Goal: Information Seeking & Learning: Learn about a topic

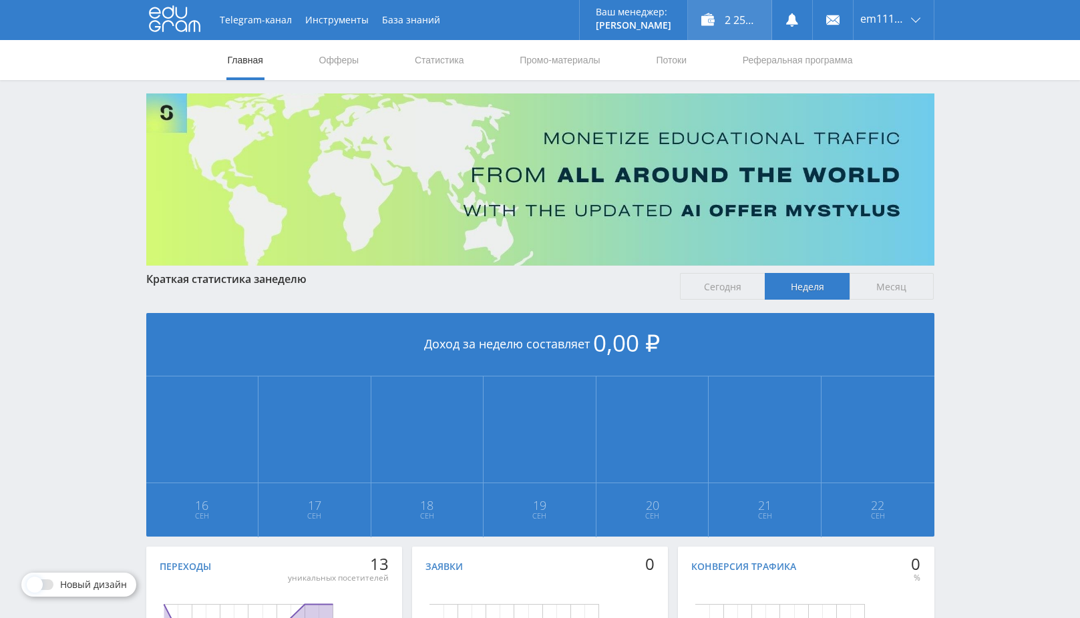
click at [726, 14] on div "2 254,00 ₽" at bounding box center [729, 20] width 83 height 40
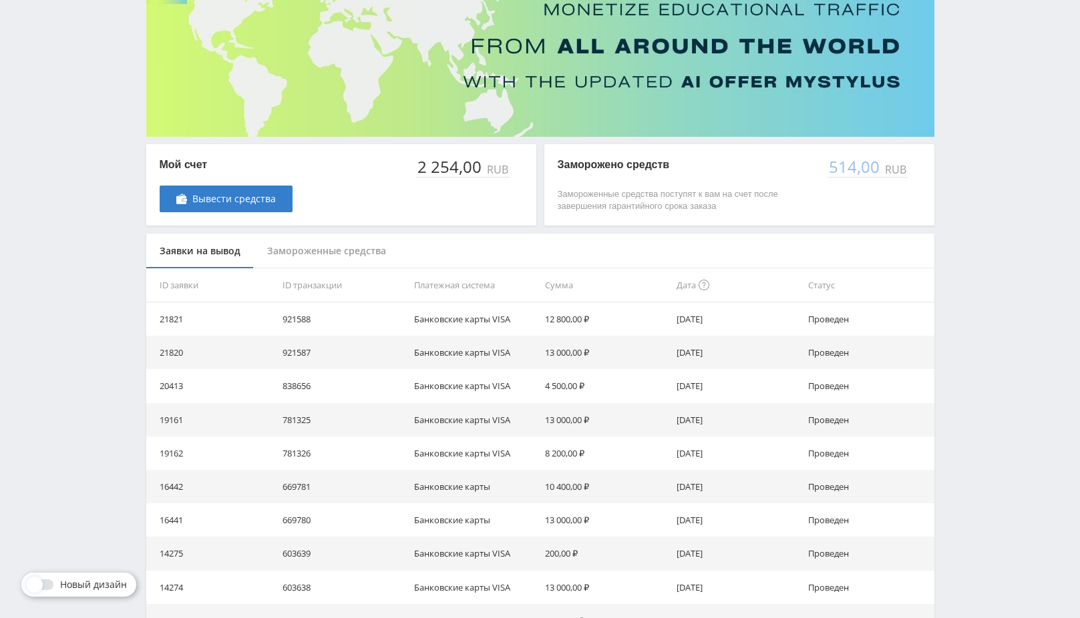
scroll to position [134, 0]
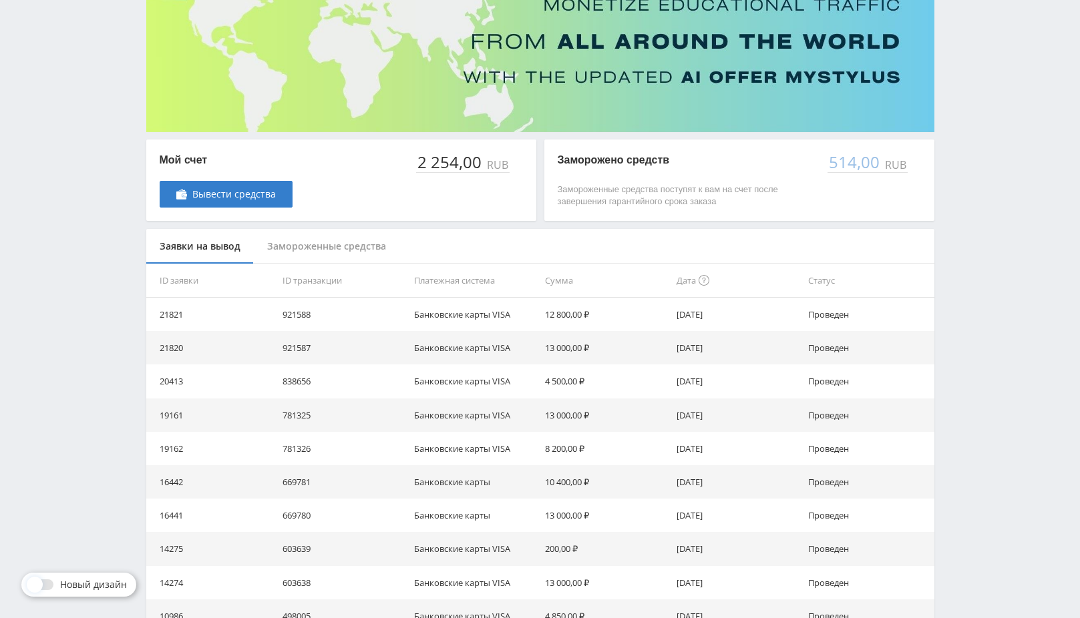
click at [316, 243] on div "Замороженные средства" at bounding box center [327, 246] width 146 height 35
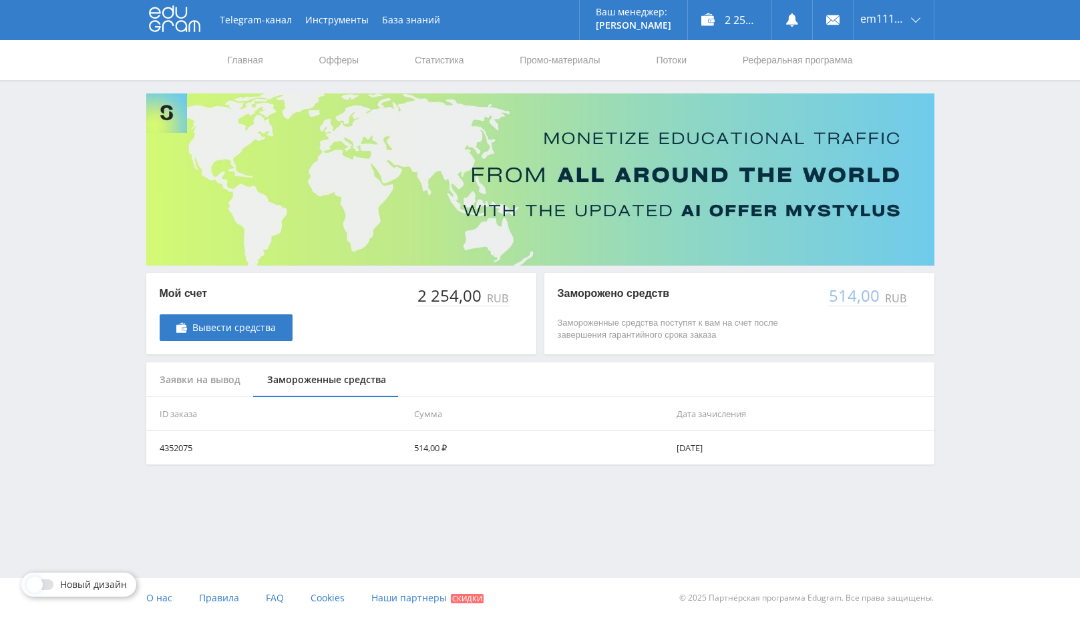
scroll to position [0, 0]
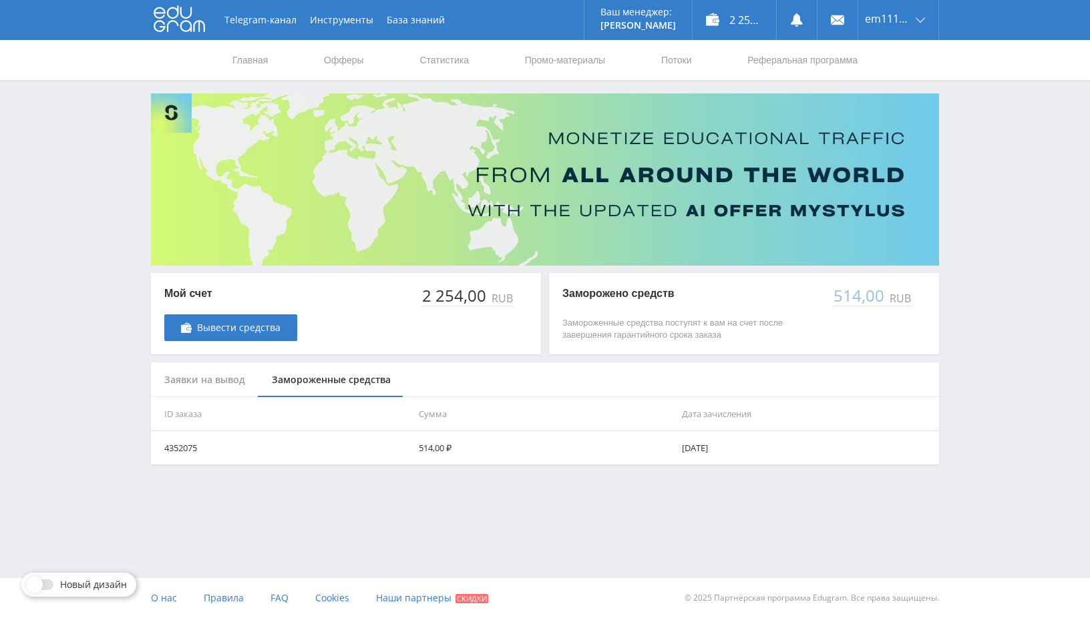
click at [198, 378] on div "Заявки на вывод" at bounding box center [205, 380] width 108 height 35
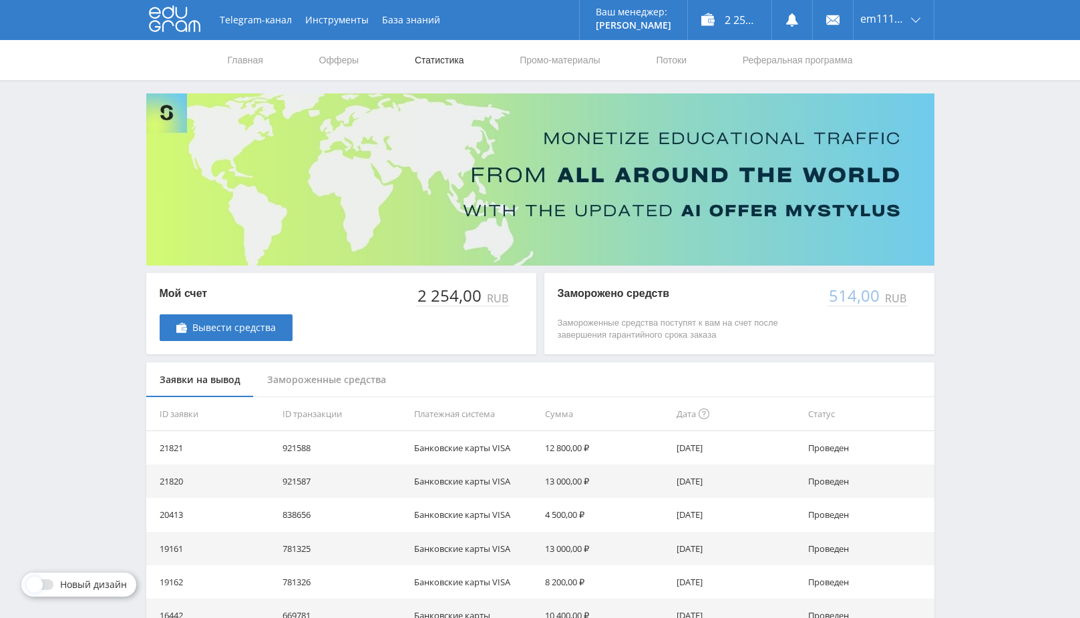
click at [423, 54] on link "Статистика" at bounding box center [439, 60] width 52 height 40
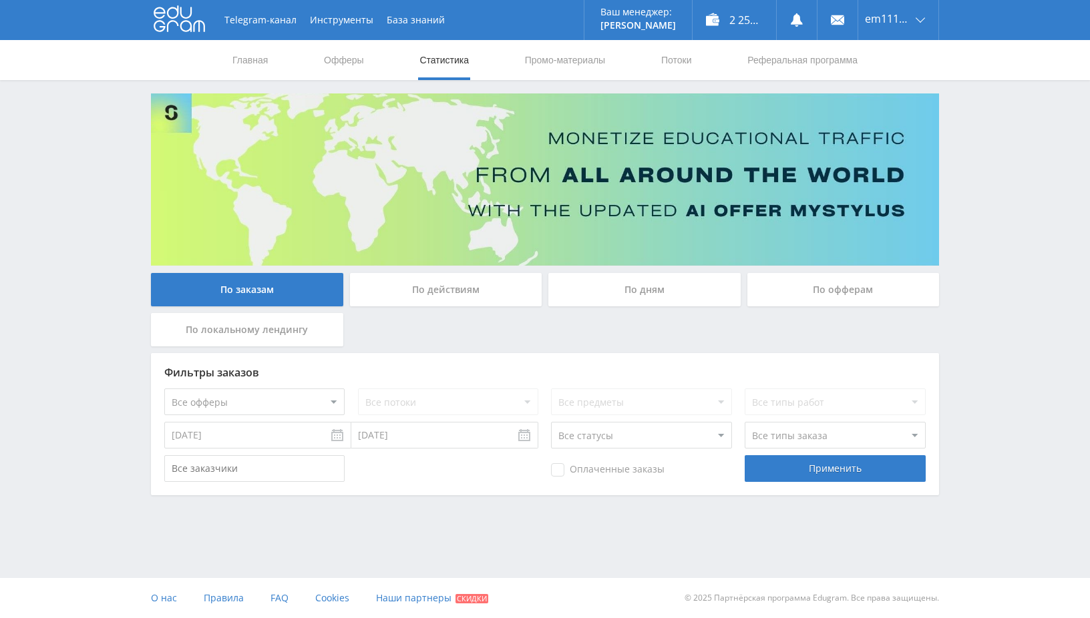
click at [336, 435] on input "[DATE]" at bounding box center [257, 435] width 187 height 27
click at [421, 512] on div "Telegram-канал Инструменты База знаний Ваш менеджер: Alex Alex Online @edugram_…" at bounding box center [545, 284] width 1090 height 569
click at [733, 19] on div "2 254,00 ₽" at bounding box center [734, 20] width 83 height 40
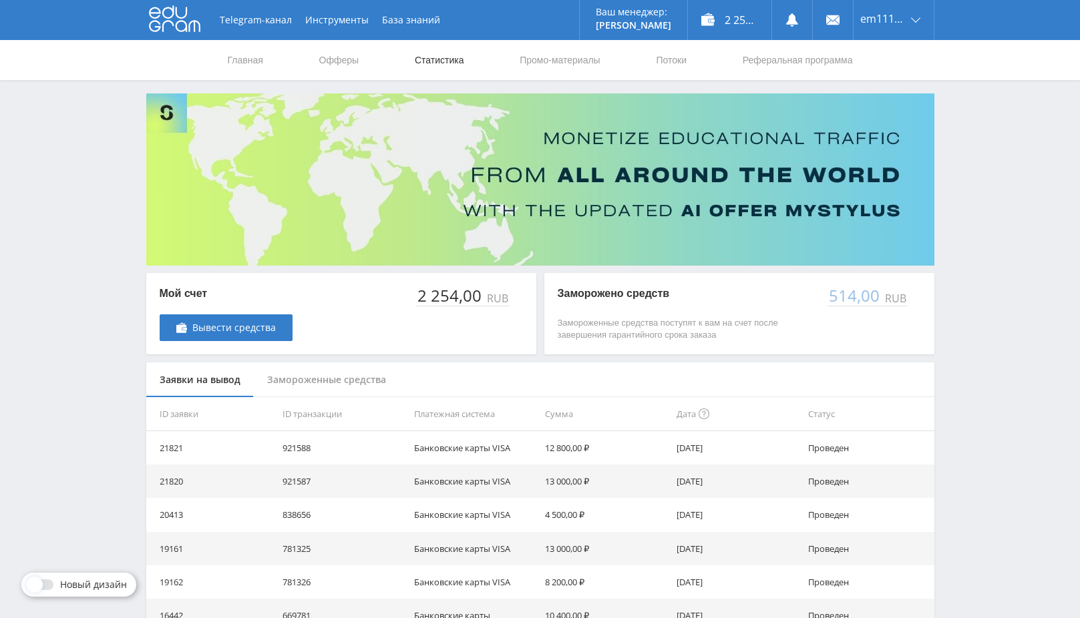
click at [427, 57] on link "Статистика" at bounding box center [439, 60] width 52 height 40
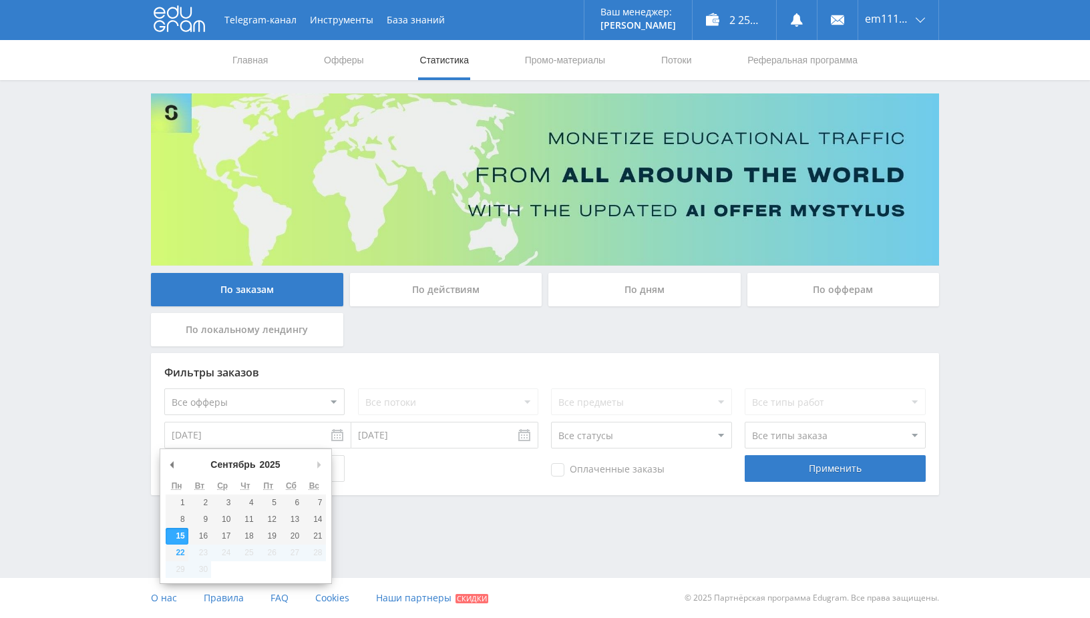
click at [288, 437] on input "15.09.2025" at bounding box center [257, 435] width 187 height 27
click at [267, 462] on select "2018 2019 2020 2021 2022 2023 2024 2025" at bounding box center [276, 464] width 36 height 13
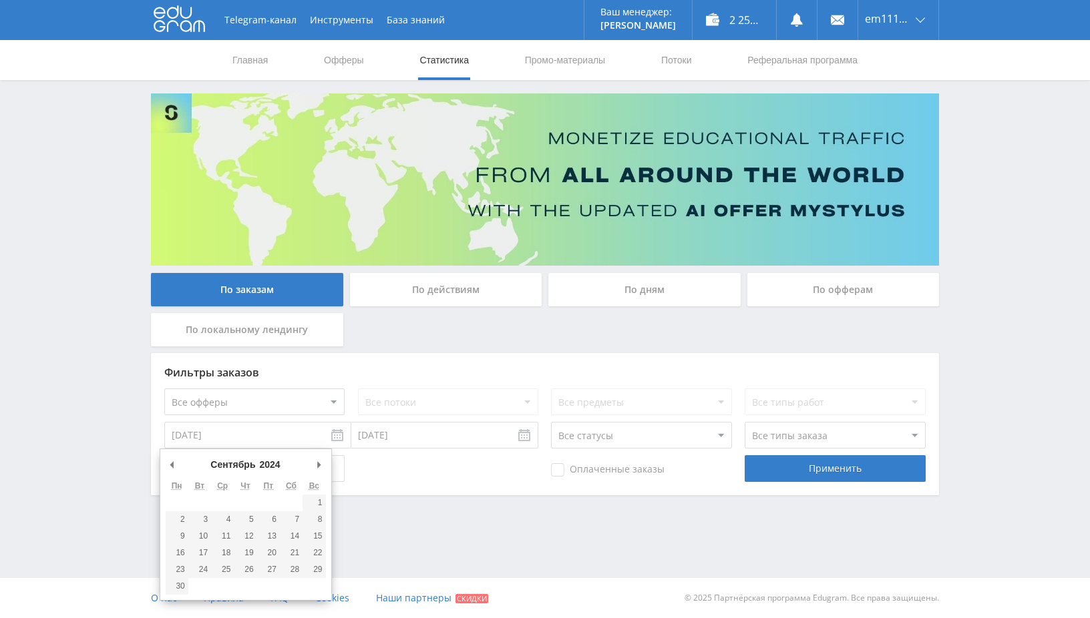
click at [443, 480] on div "Оплаченные заказы Применить" at bounding box center [544, 469] width 761 height 27
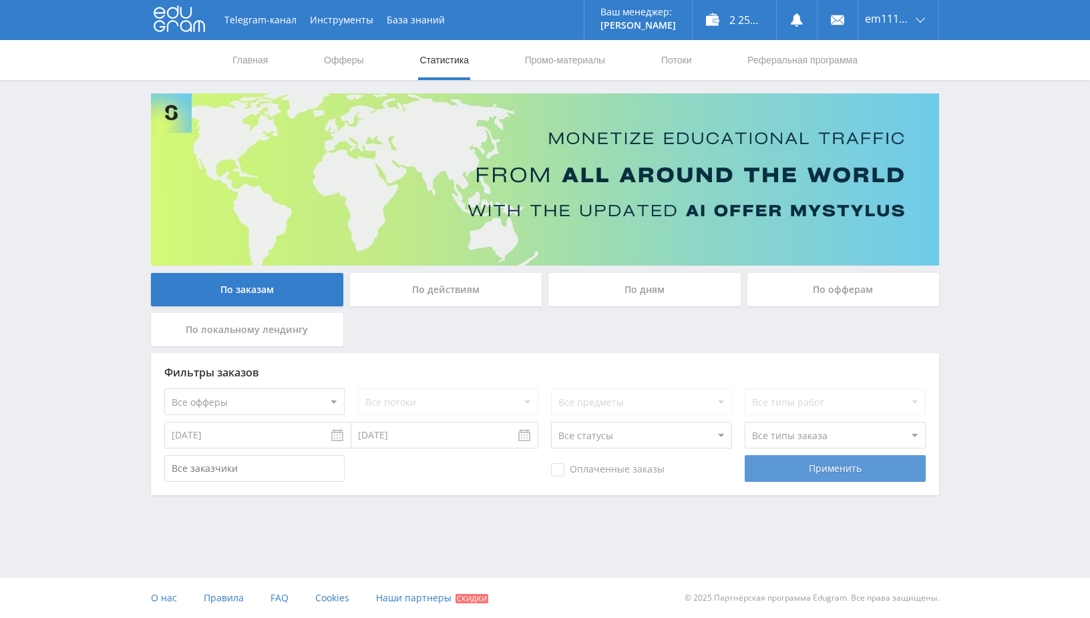
click at [816, 465] on div "Применить" at bounding box center [835, 469] width 180 height 27
click at [822, 473] on div "Применить" at bounding box center [835, 469] width 180 height 27
click at [305, 403] on select "Все офферы MyStylus MyStylus - Revshare Кампус AI Studybay Автор24 Studybay Bra…" at bounding box center [254, 402] width 180 height 27
select select "1"
click at [807, 470] on div "Применить" at bounding box center [835, 469] width 180 height 27
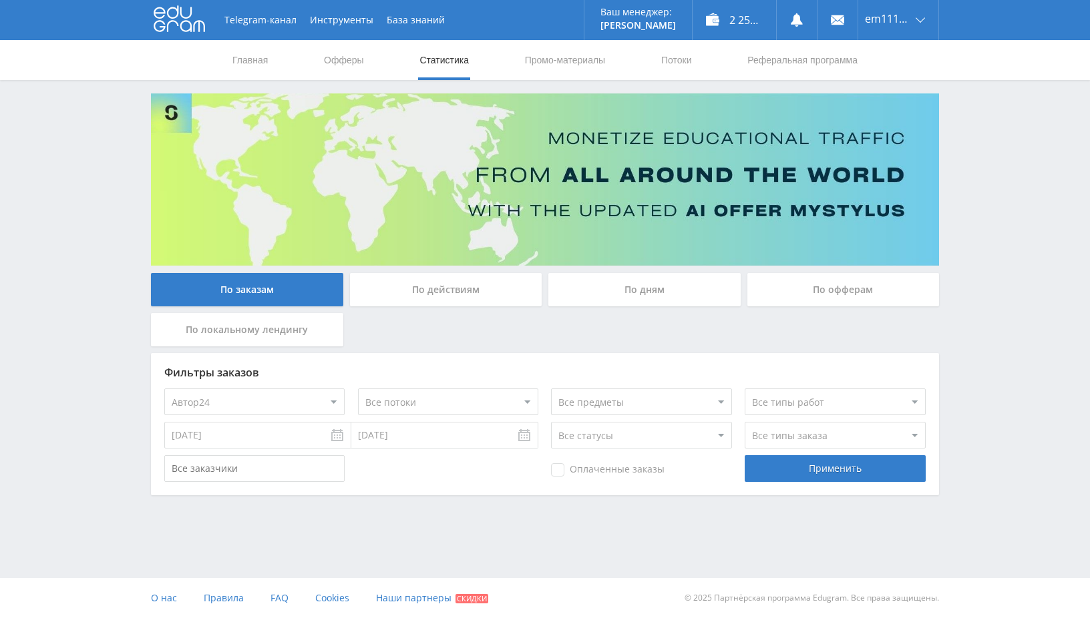
click at [430, 285] on div "По действиям" at bounding box center [446, 289] width 192 height 33
click at [0, 0] on input "По действиям" at bounding box center [0, 0] width 0 height 0
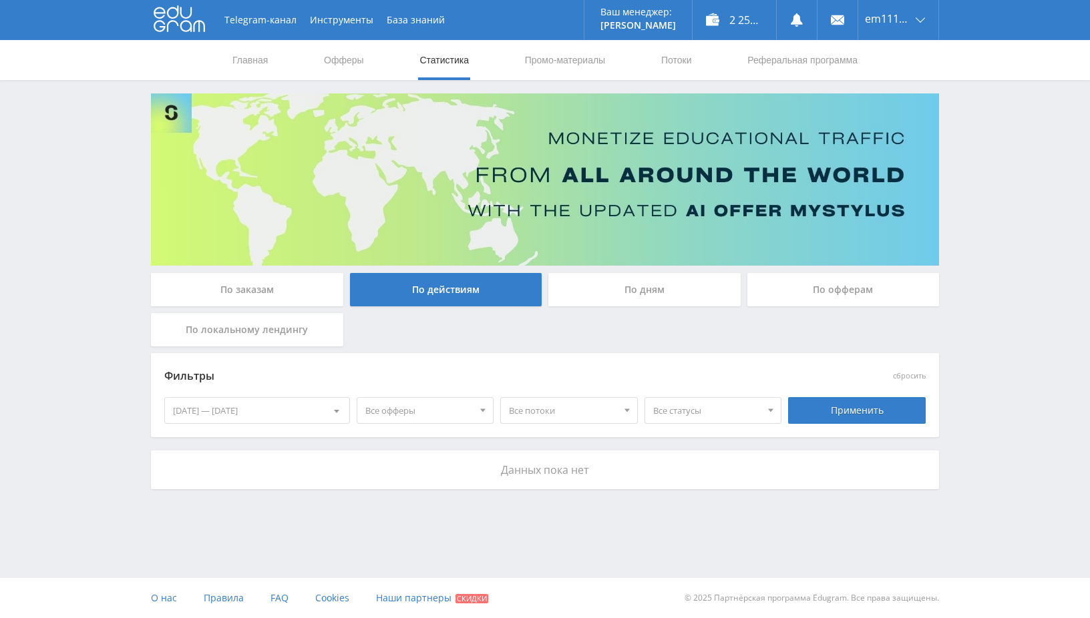
click at [262, 294] on div "По заказам" at bounding box center [247, 289] width 192 height 33
click at [0, 0] on input "По заказам" at bounding box center [0, 0] width 0 height 0
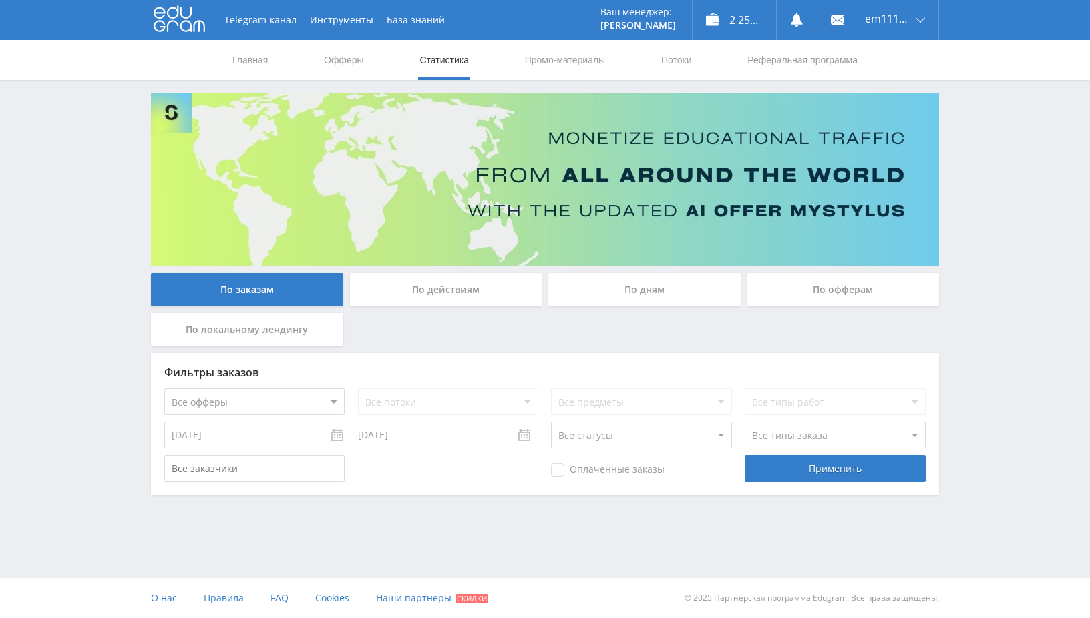
click at [424, 439] on input "22.09.2025" at bounding box center [444, 435] width 187 height 27
click at [351, 434] on input "15.09.2025" at bounding box center [257, 435] width 187 height 27
click at [273, 464] on select "2018 2019 2020 2021 2022 2023 2024 2025" at bounding box center [276, 464] width 36 height 13
click at [407, 506] on div "Telegram-канал Инструменты База знаний Ваш менеджер: Alex Alex Online @edugram_…" at bounding box center [545, 284] width 1090 height 569
click at [785, 468] on div "Применить" at bounding box center [835, 469] width 180 height 27
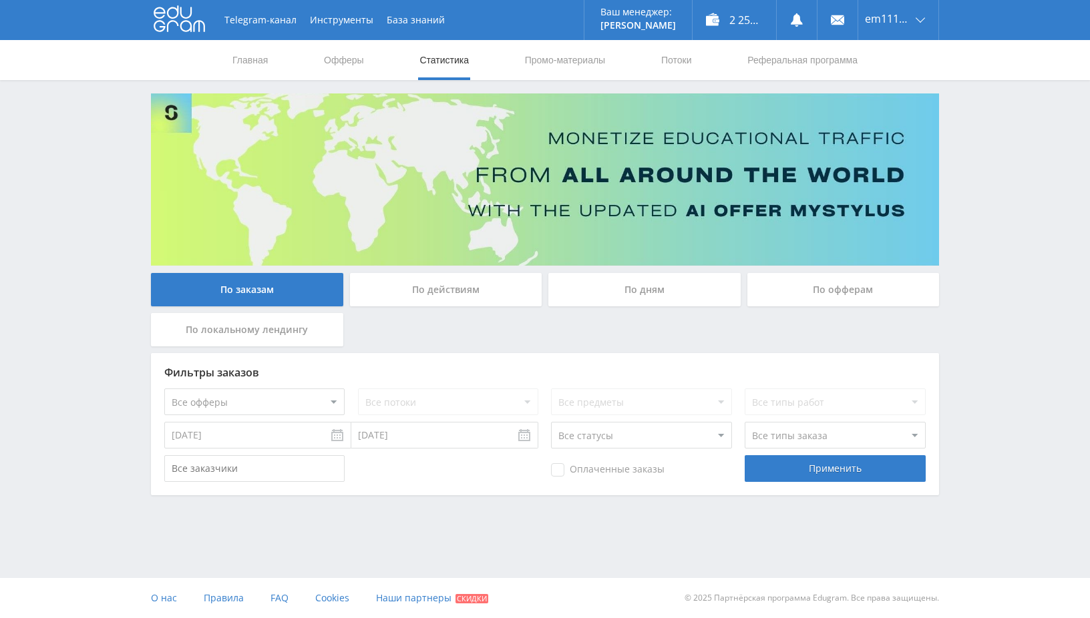
click at [471, 295] on div "По действиям" at bounding box center [446, 289] width 192 height 33
click at [0, 0] on input "По действиям" at bounding box center [0, 0] width 0 height 0
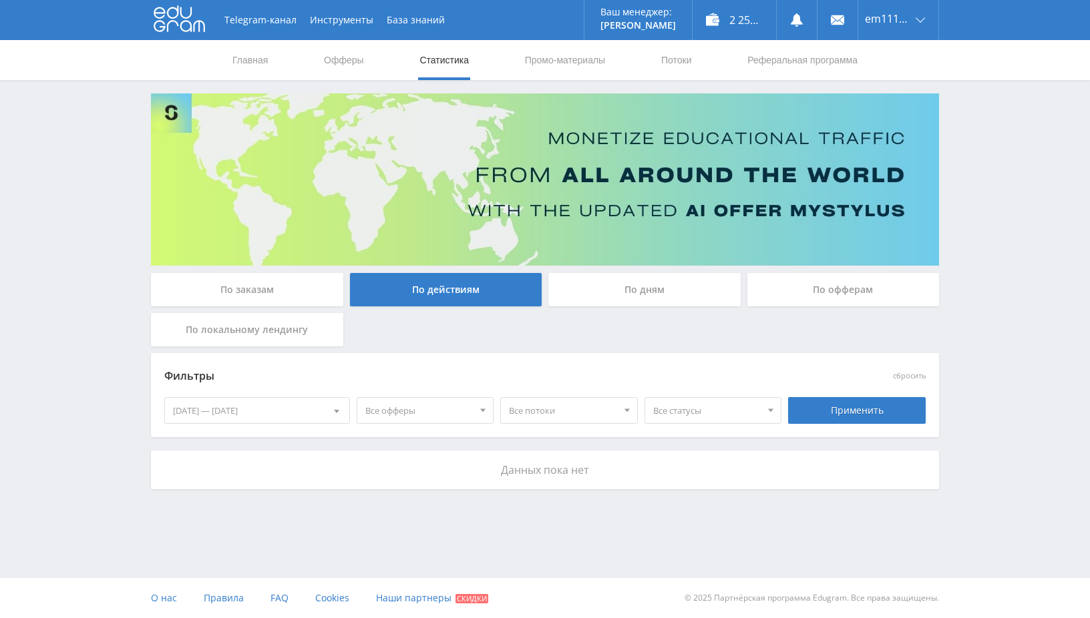
click at [273, 412] on div "16.09.2025 — 22.09.2025" at bounding box center [257, 410] width 184 height 25
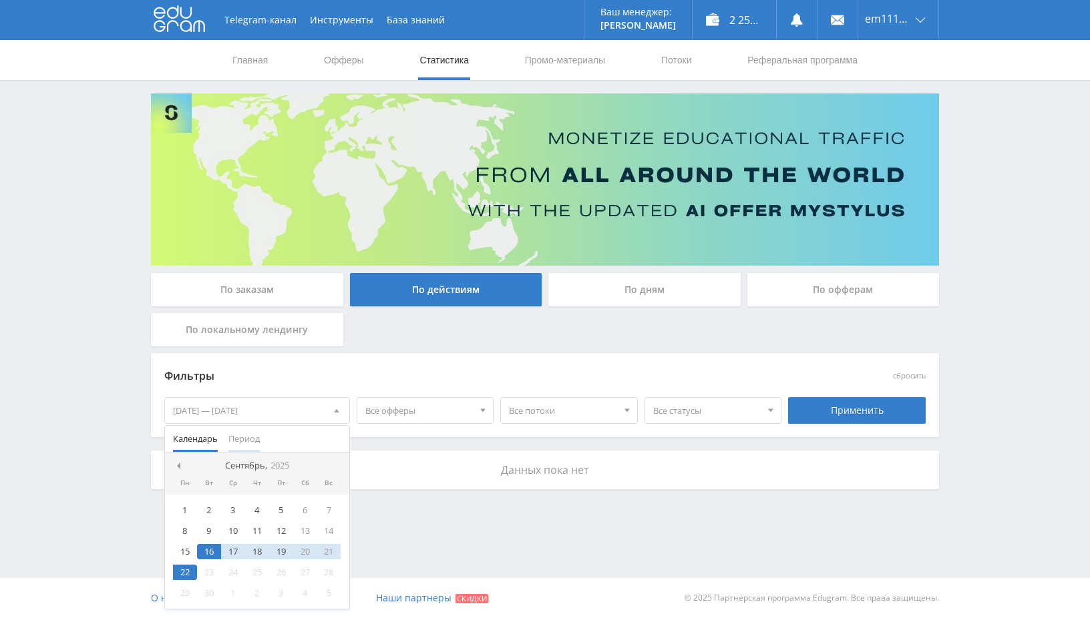
click at [252, 439] on span "Период" at bounding box center [243, 439] width 31 height 26
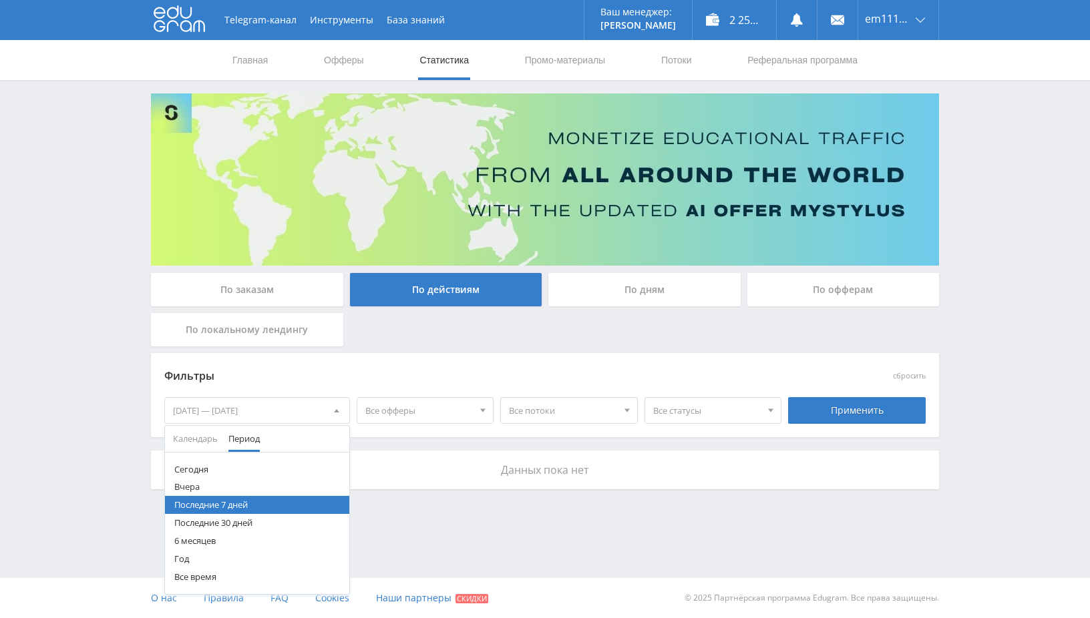
click at [287, 410] on div "16.09.2025 — 22.09.2025" at bounding box center [257, 410] width 184 height 25
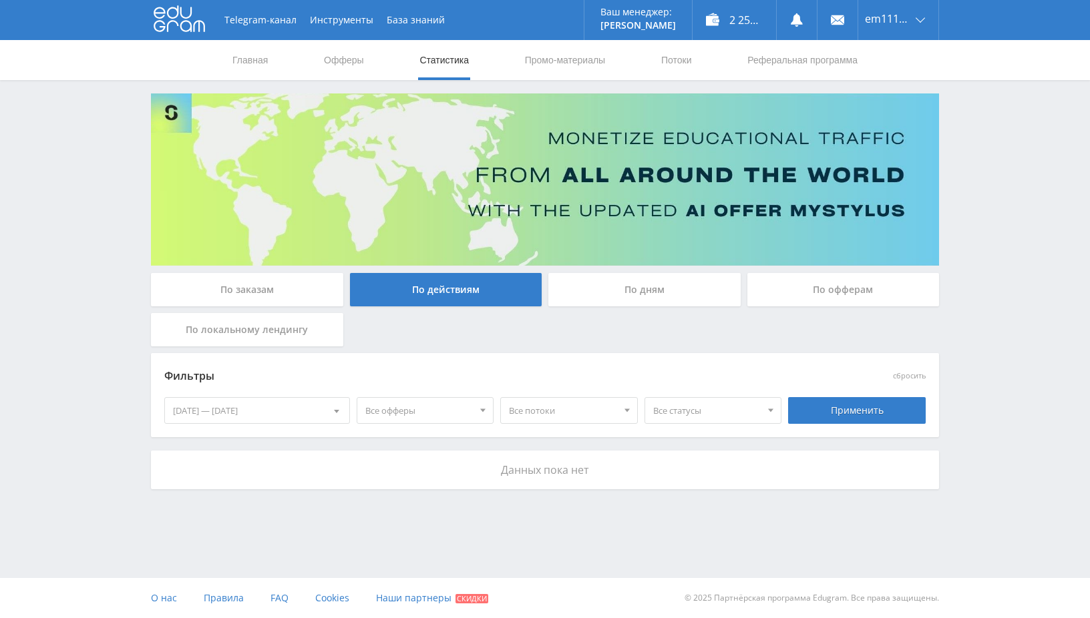
click at [287, 411] on div "16.09.2025 — 22.09.2025" at bounding box center [257, 410] width 184 height 25
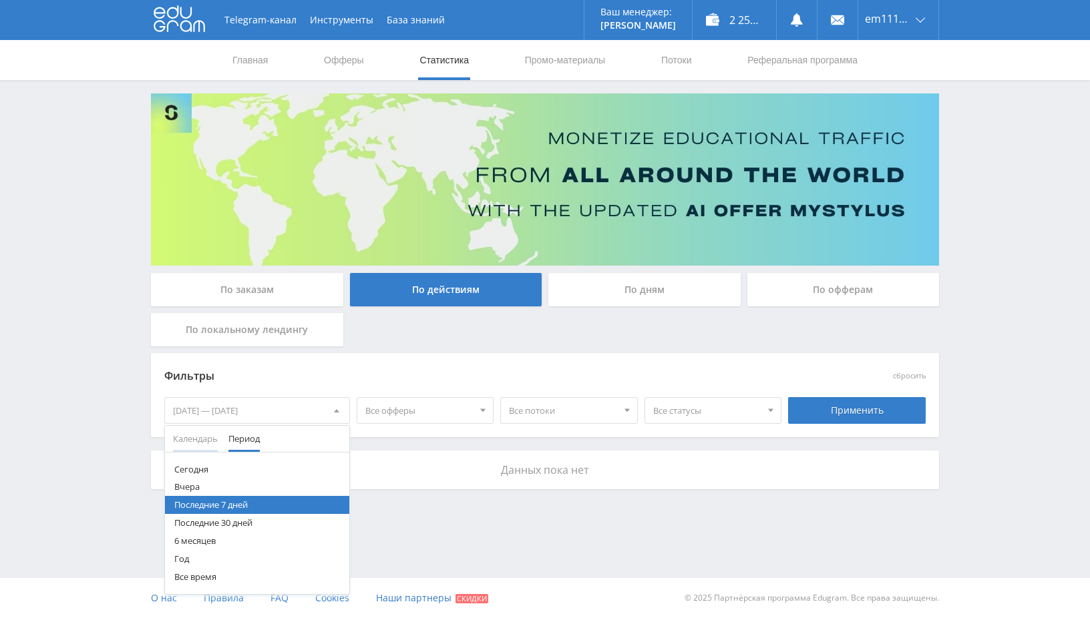
click at [203, 440] on span "Календарь" at bounding box center [195, 439] width 45 height 26
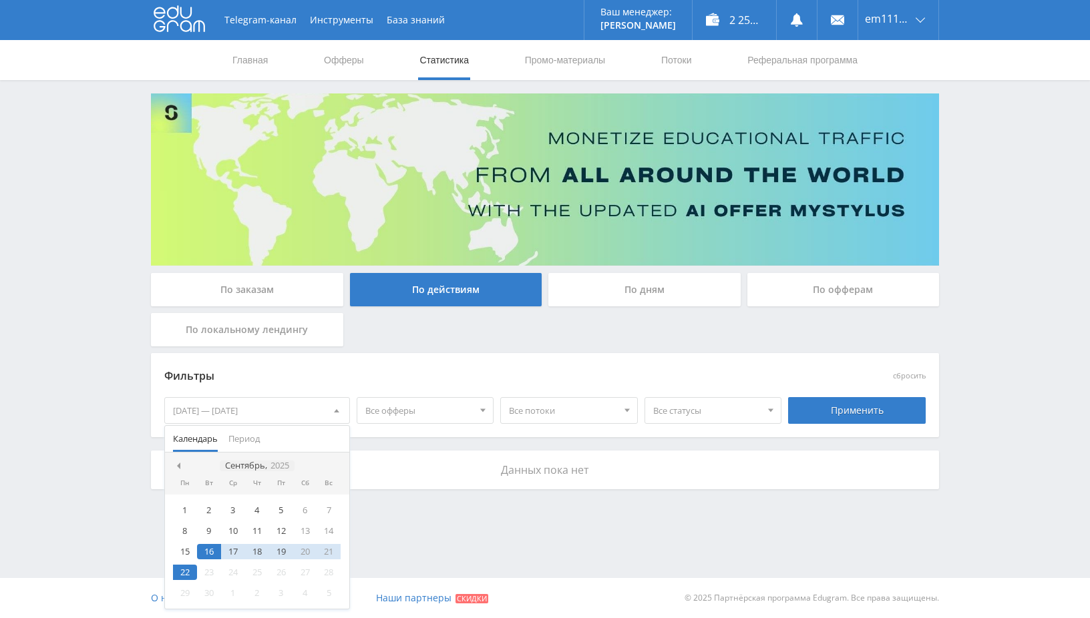
click at [279, 465] on icon "2025" at bounding box center [280, 466] width 19 height 10
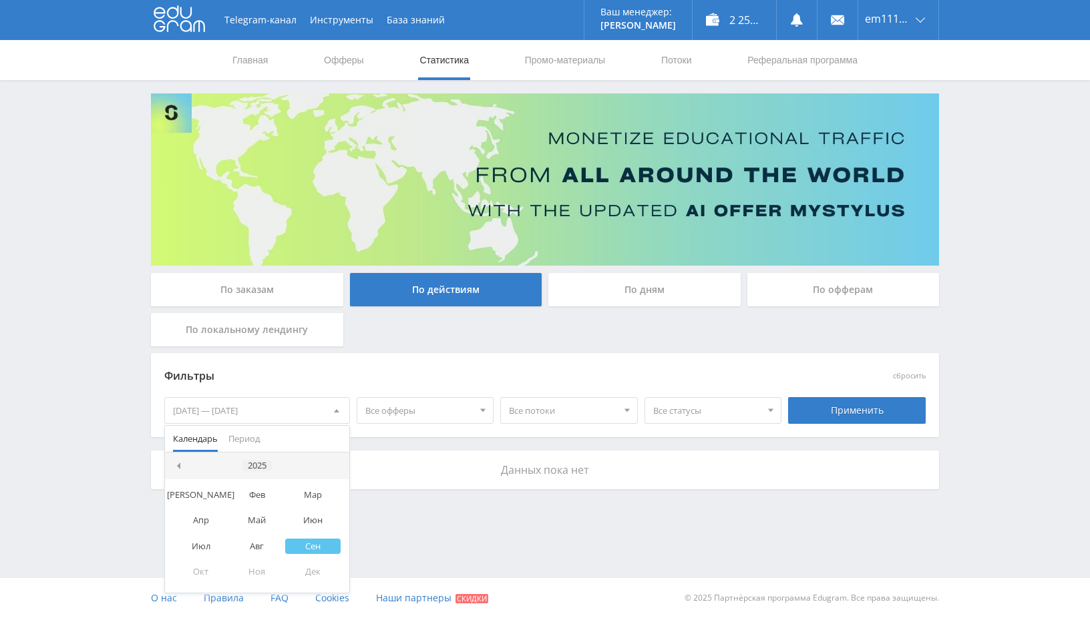
click at [255, 466] on div "2025" at bounding box center [256, 466] width 29 height 11
click at [234, 527] on div "2024" at bounding box center [236, 529] width 42 height 15
click at [202, 494] on div "Янв" at bounding box center [201, 495] width 56 height 15
click at [371, 441] on div "Фильтры сбросить 16.09.2025 — 22.09.2025 Календарь Период Январь, 2024 Пн Вт Ср…" at bounding box center [545, 402] width 788 height 98
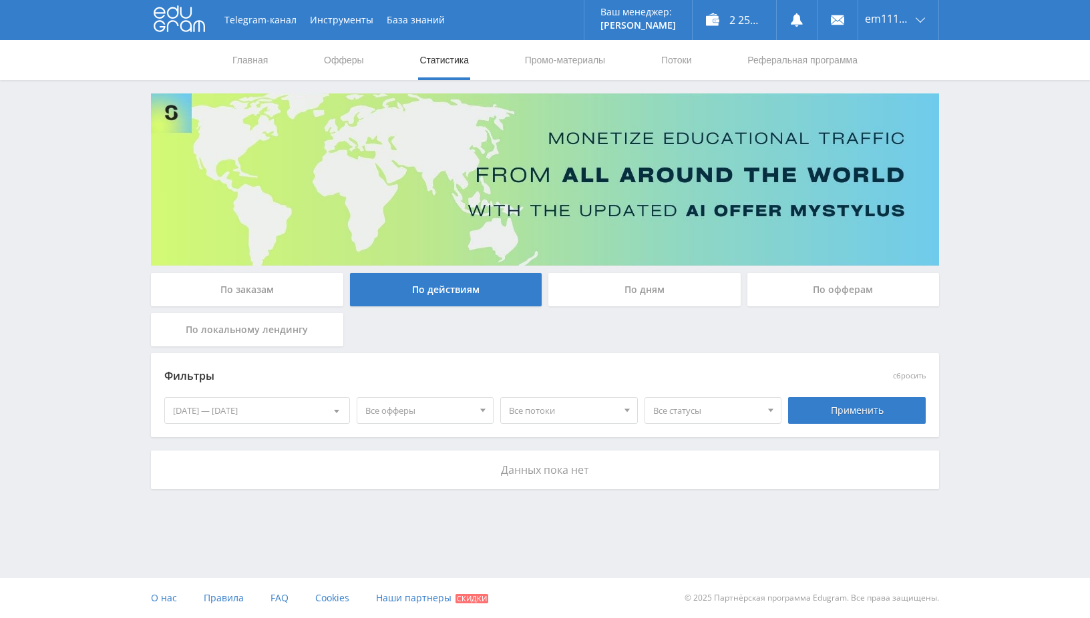
click at [256, 415] on div "16.09.2025 — 22.09.2025" at bounding box center [257, 410] width 184 height 25
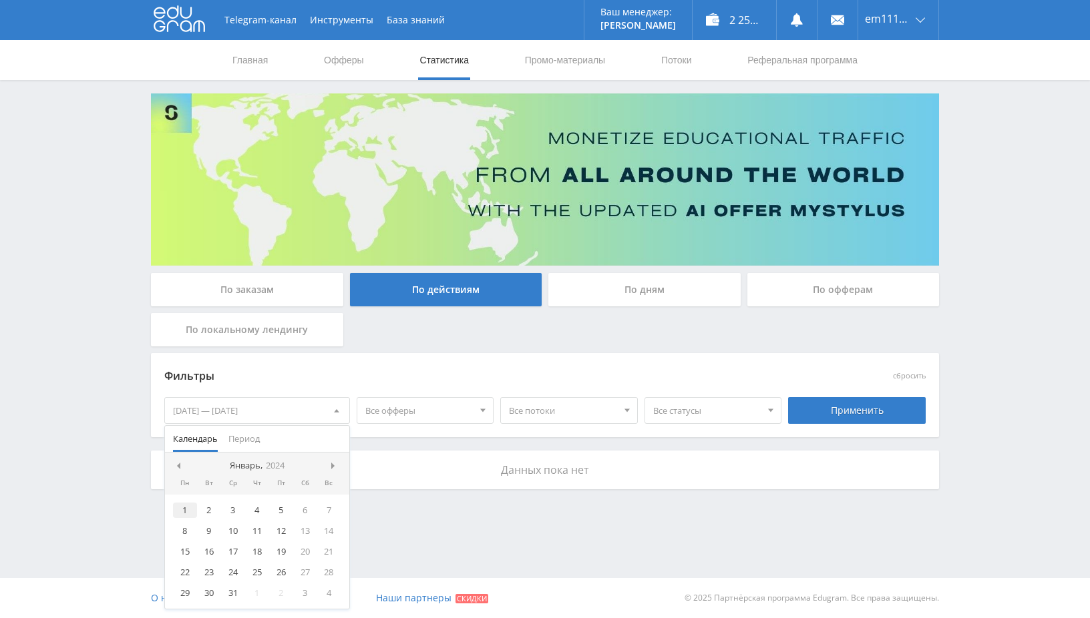
click at [186, 511] on div "1" at bounding box center [185, 510] width 24 height 15
click at [267, 466] on icon "2024" at bounding box center [275, 466] width 19 height 10
click at [327, 465] on nav "2024" at bounding box center [257, 466] width 184 height 27
click at [332, 467] on span at bounding box center [334, 466] width 7 height 7
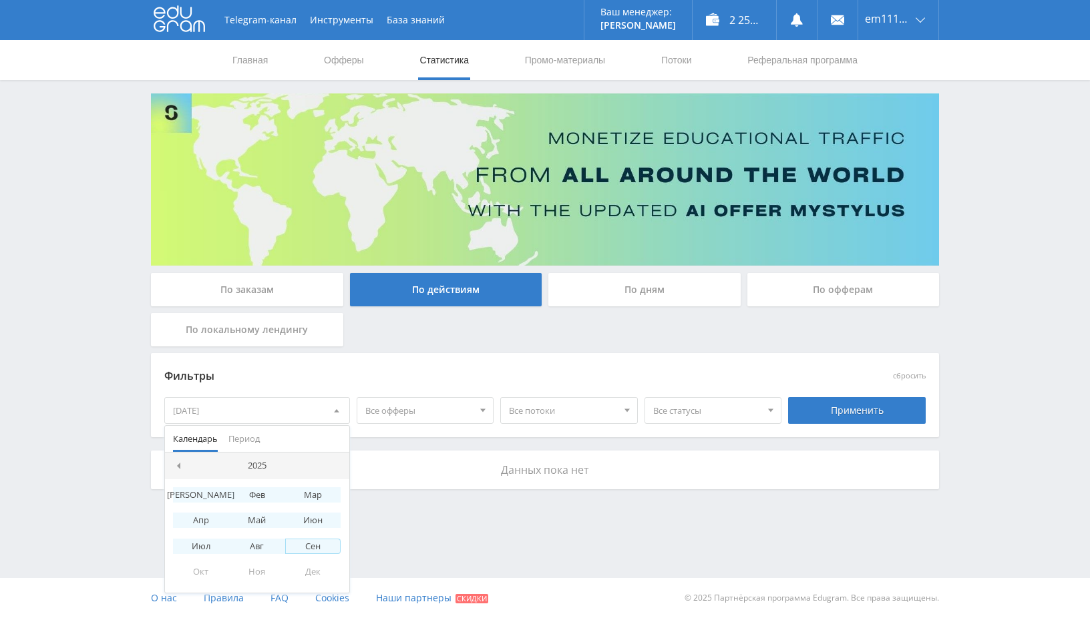
click at [311, 548] on div "Сен" at bounding box center [313, 546] width 56 height 15
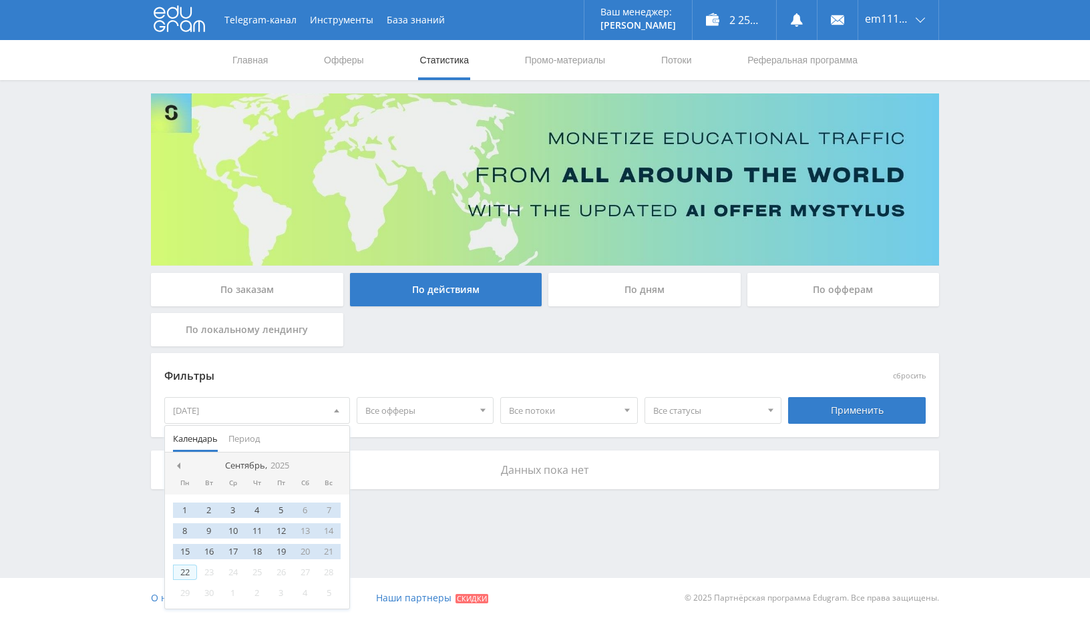
click at [181, 573] on div "22" at bounding box center [185, 572] width 24 height 15
click at [379, 444] on div "Фильтры сбросить 01.01.2024 — 22.09.2025 Календарь Период Сентябрь, 2025 Пн Вт …" at bounding box center [545, 402] width 788 height 98
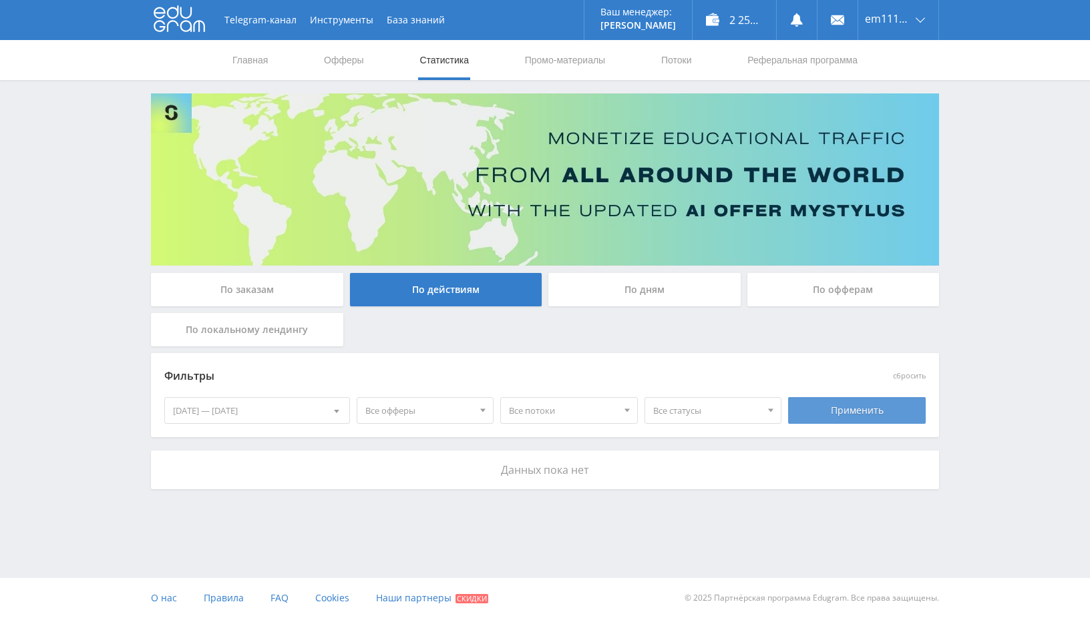
click at [828, 411] on div "Применить" at bounding box center [857, 410] width 138 height 27
click at [744, 409] on span "Все статусы" at bounding box center [707, 410] width 108 height 25
click at [838, 401] on div "Применить" at bounding box center [857, 410] width 138 height 27
click at [622, 282] on div "По дням" at bounding box center [644, 289] width 192 height 33
click at [0, 0] on input "По дням" at bounding box center [0, 0] width 0 height 0
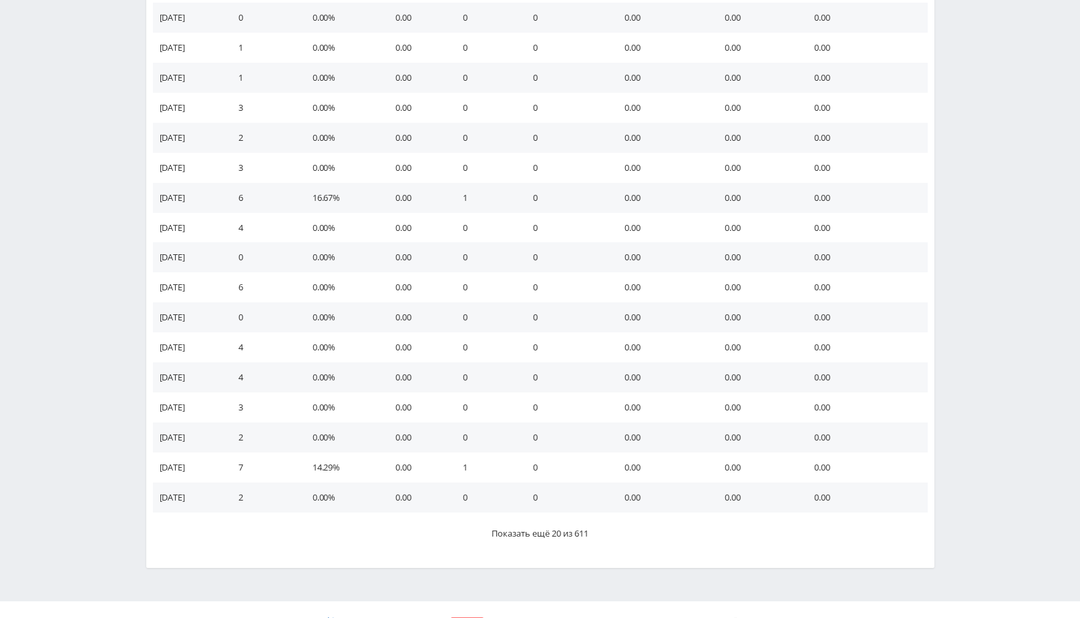
scroll to position [688, 0]
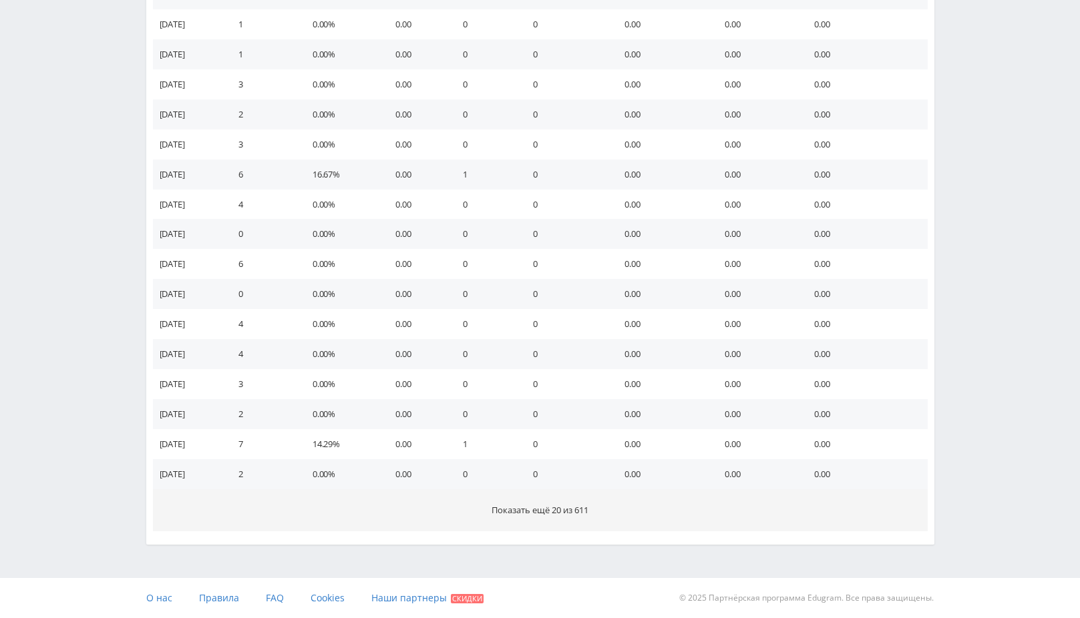
click at [546, 517] on button "Показать ещё 20 из 611" at bounding box center [540, 511] width 775 height 42
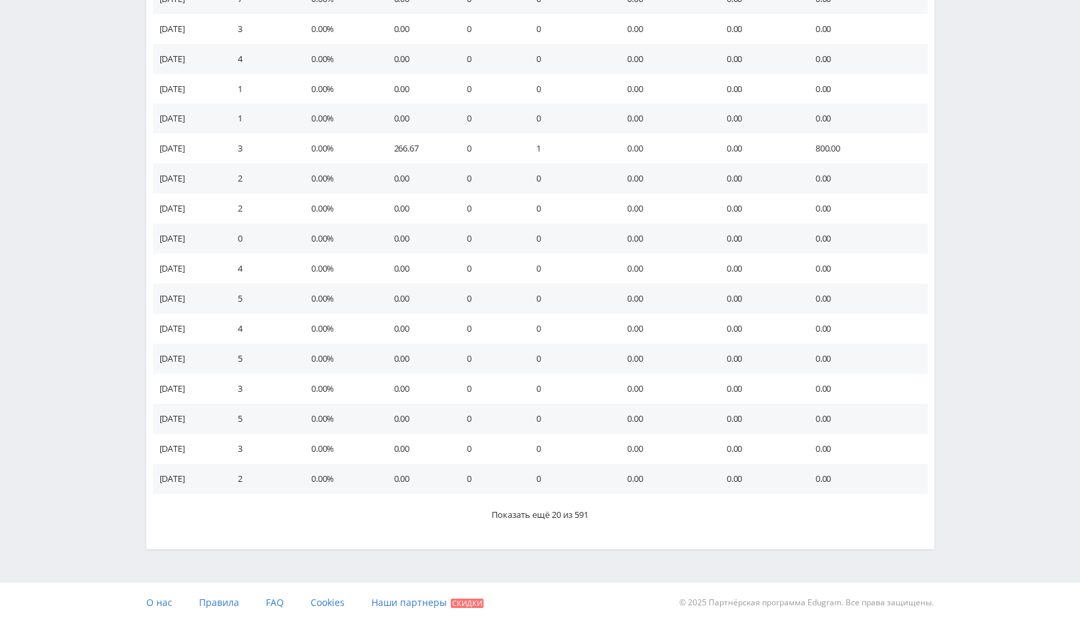
scroll to position [1288, 0]
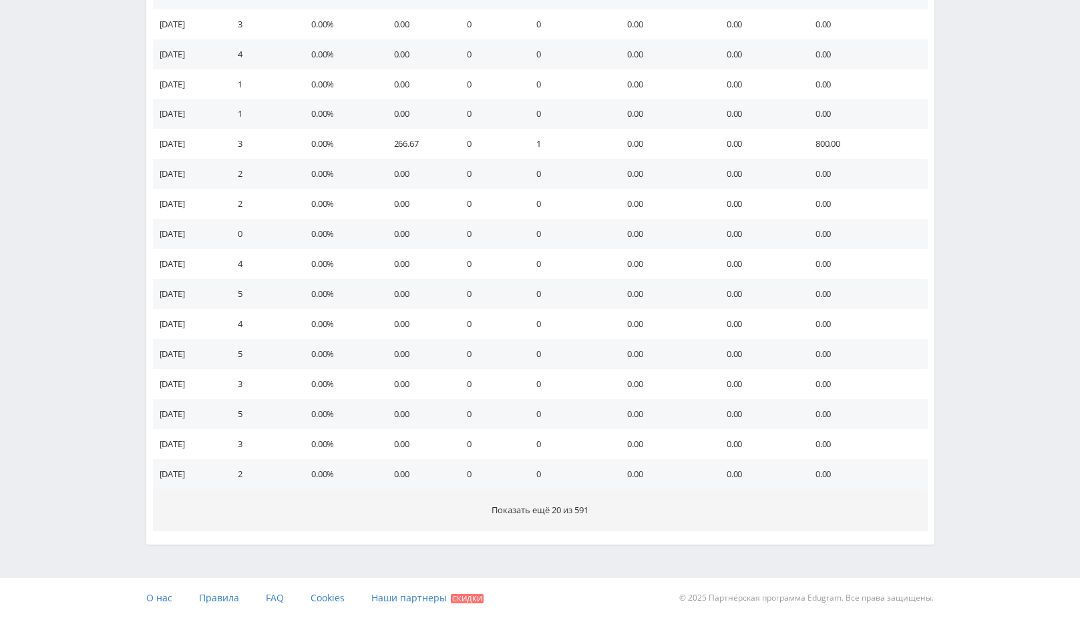
click at [544, 512] on span "Показать ещё 20 из 591" at bounding box center [540, 510] width 97 height 12
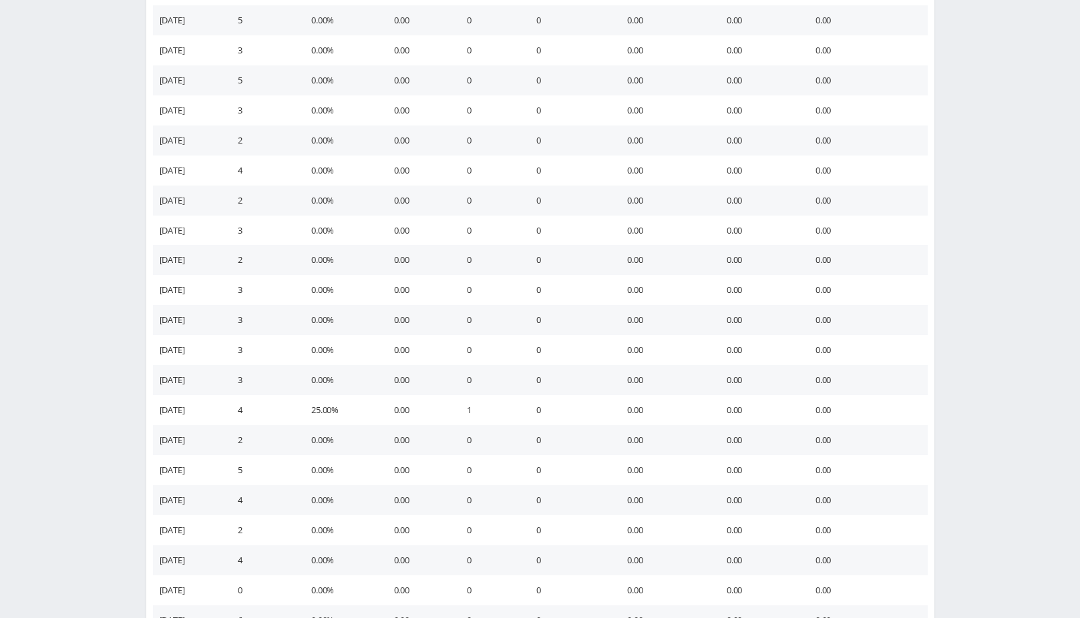
scroll to position [1888, 0]
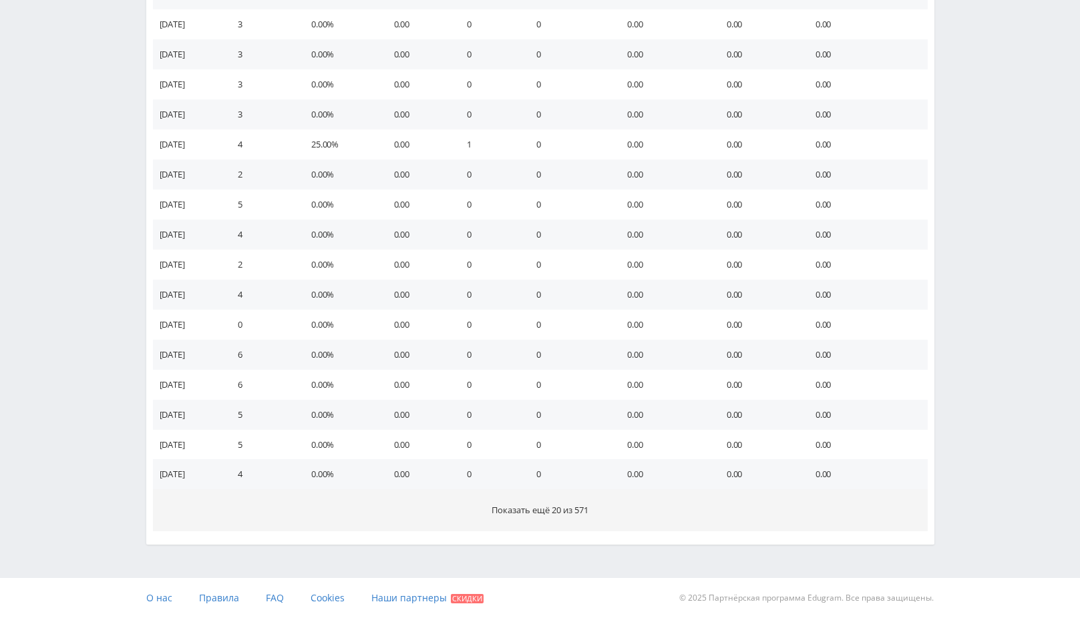
click at [554, 511] on span "Показать ещё 20 из 571" at bounding box center [540, 510] width 97 height 12
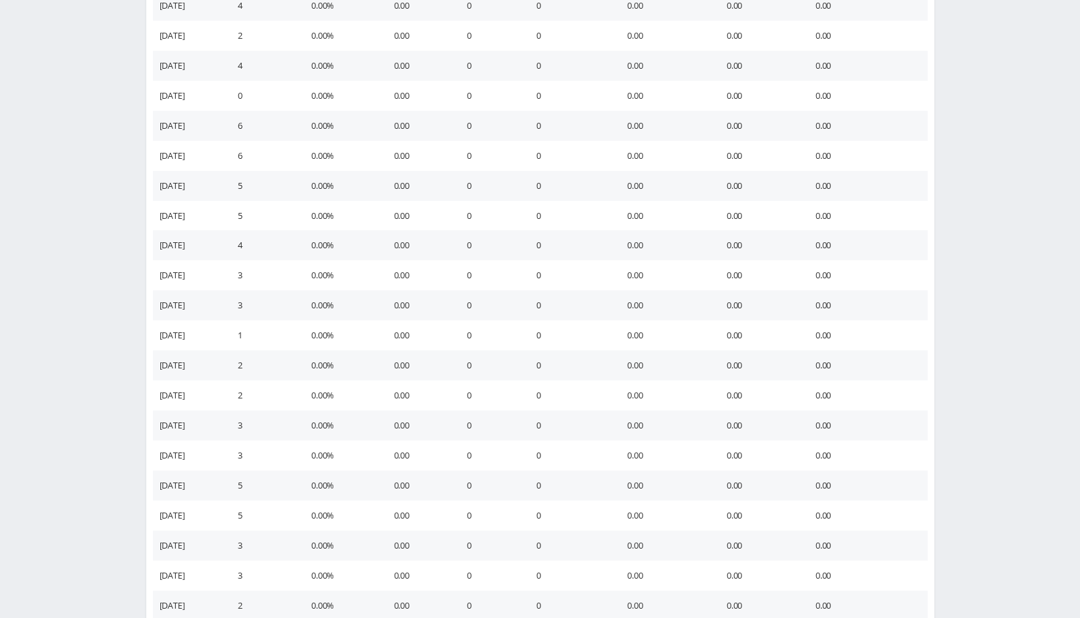
scroll to position [2489, 0]
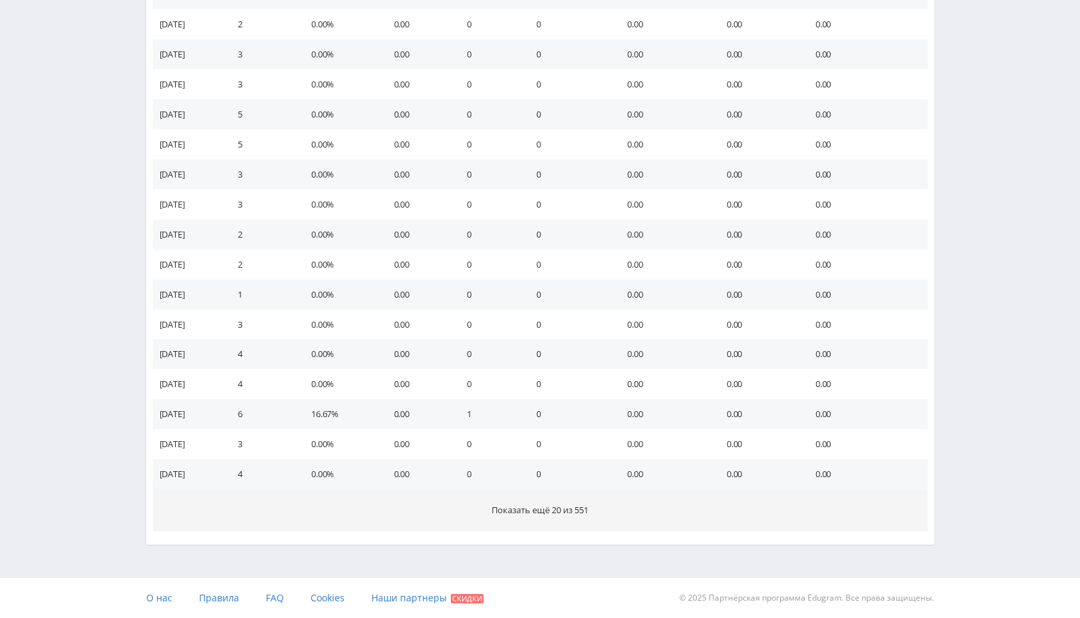
click at [552, 518] on button "Показать ещё 20 из 551" at bounding box center [540, 511] width 775 height 42
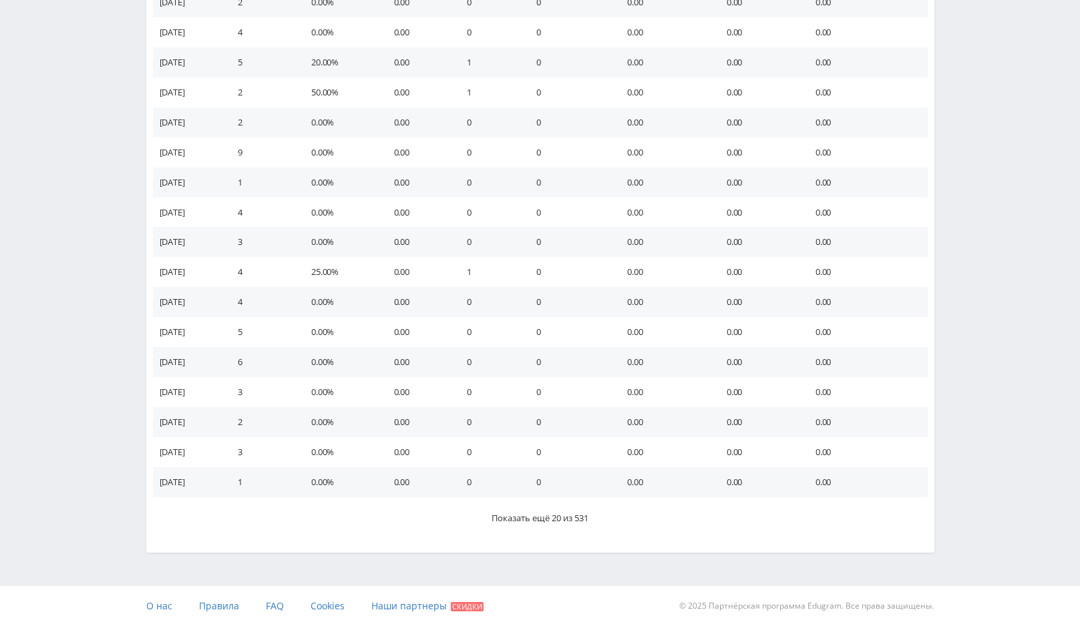
scroll to position [3089, 0]
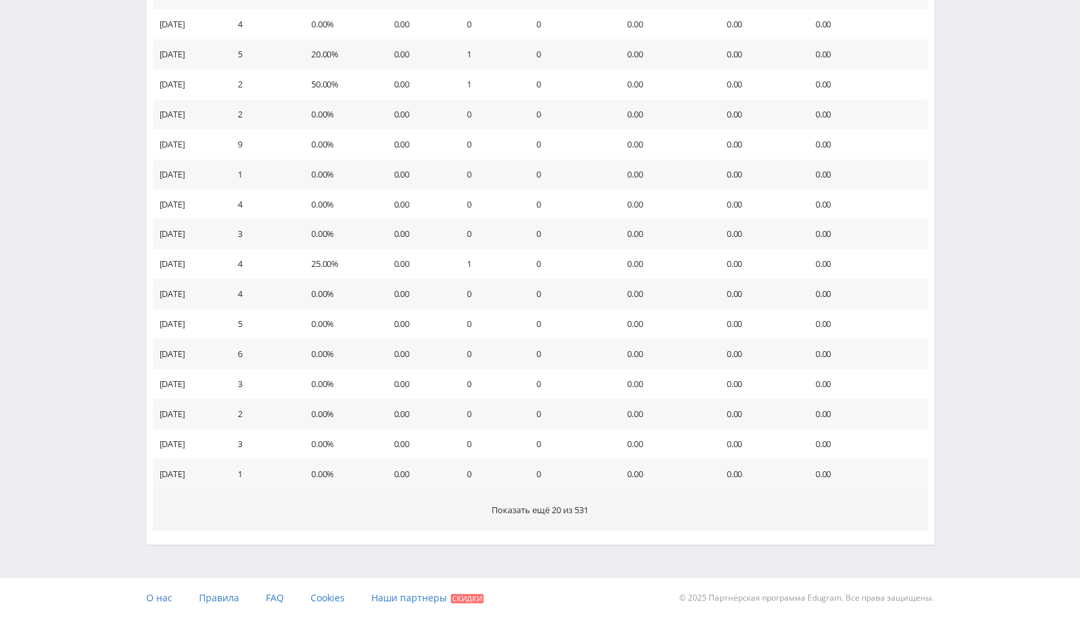
click at [547, 511] on span "Показать ещё 20 из 531" at bounding box center [540, 510] width 97 height 12
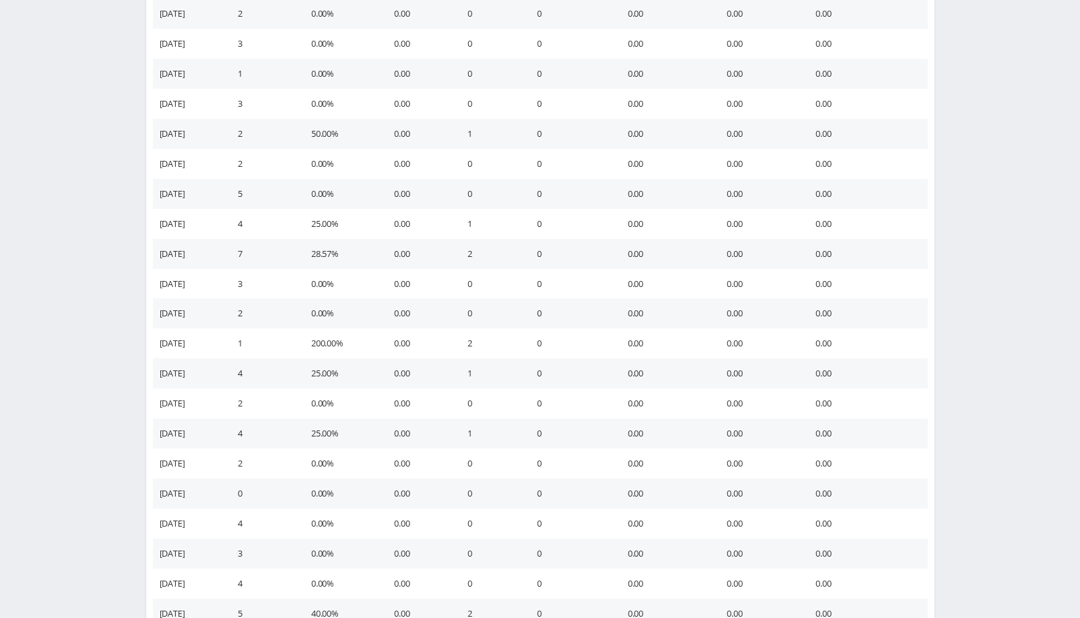
scroll to position [3690, 0]
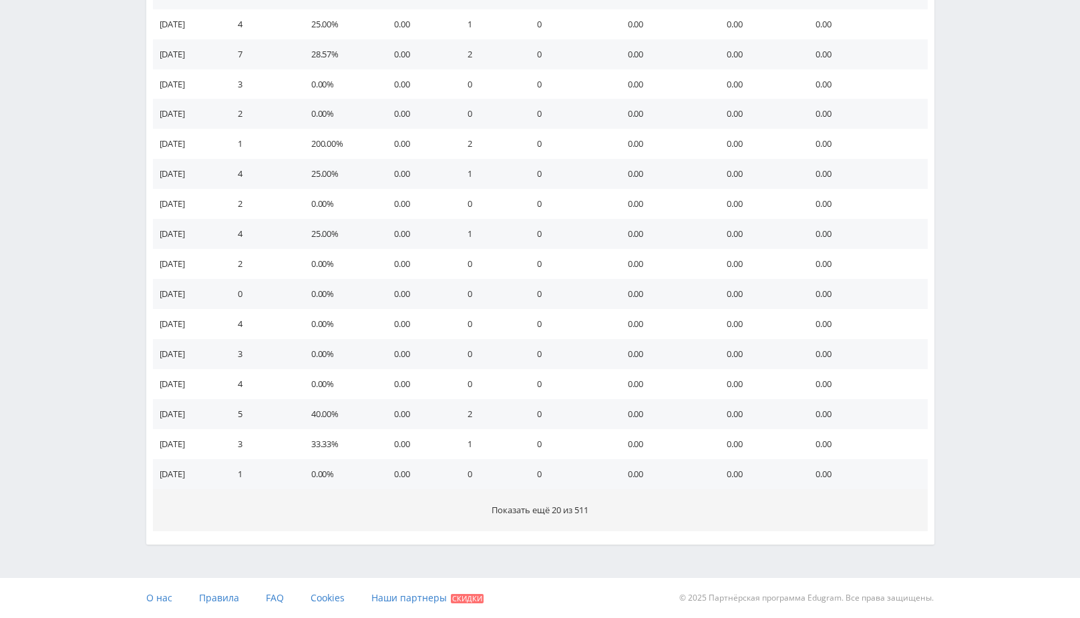
click at [544, 508] on span "Показать ещё 20 из 511" at bounding box center [540, 510] width 97 height 12
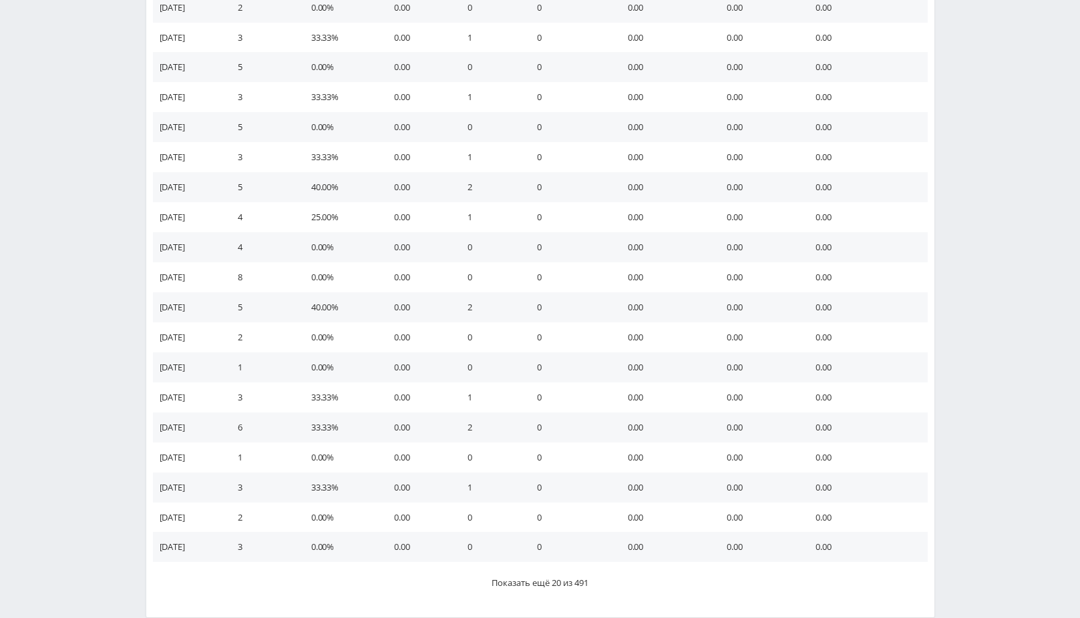
scroll to position [4289, 0]
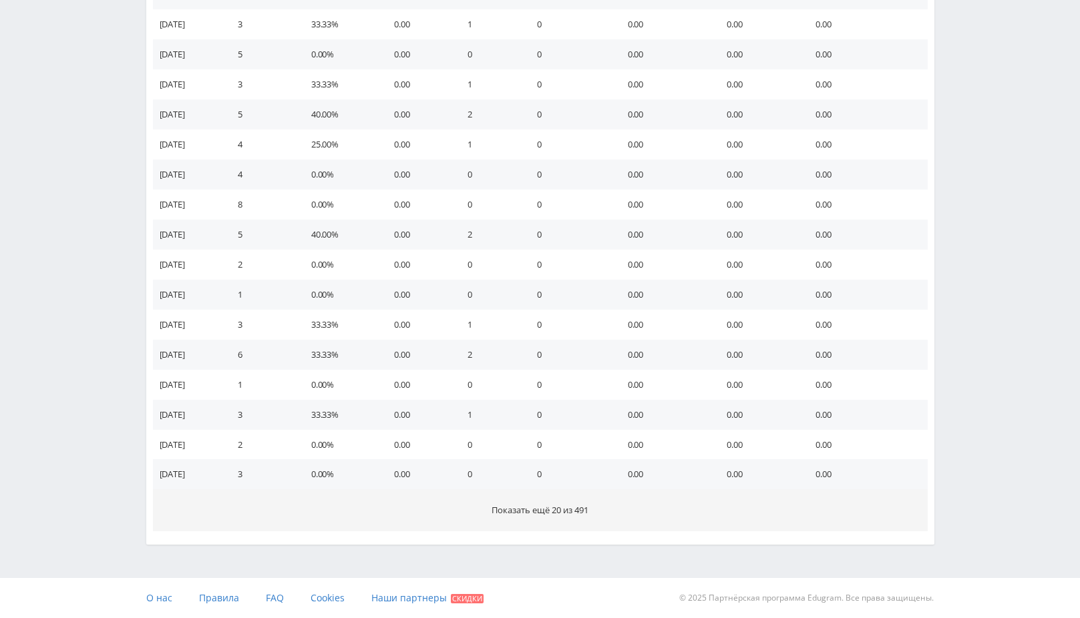
click at [537, 510] on span "Показать ещё 20 из 491" at bounding box center [540, 510] width 97 height 12
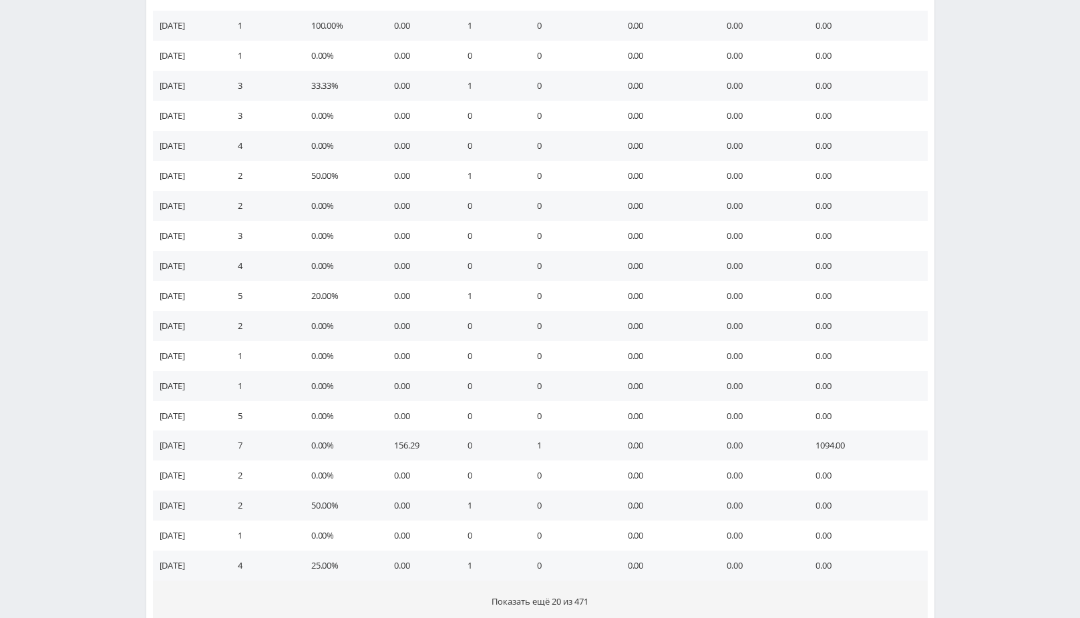
scroll to position [4890, 0]
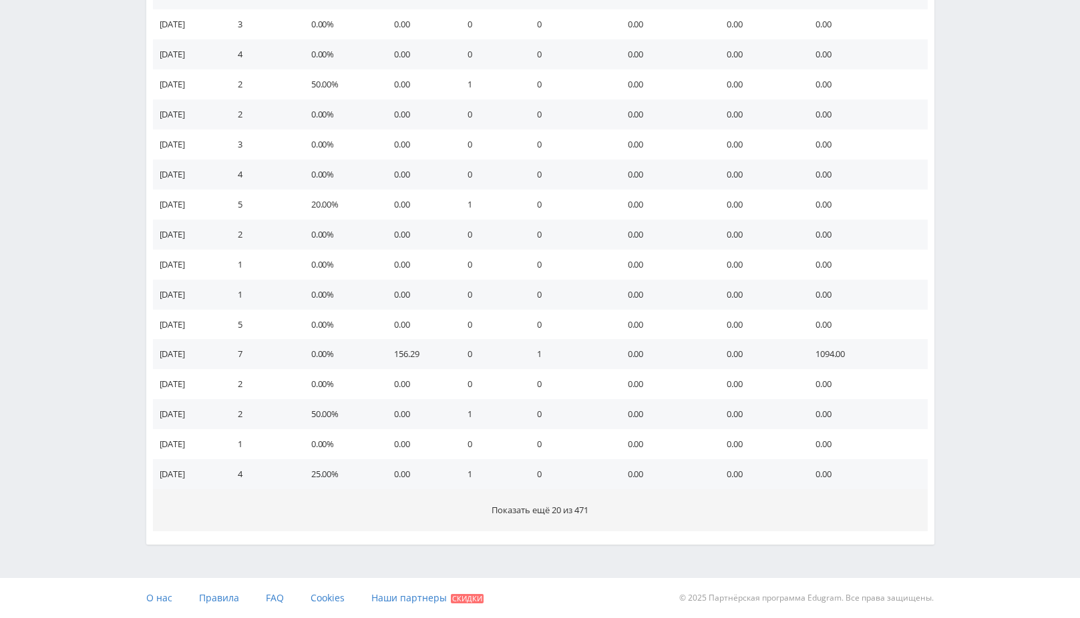
click at [537, 509] on span "Показать ещё 20 из 471" at bounding box center [540, 510] width 97 height 12
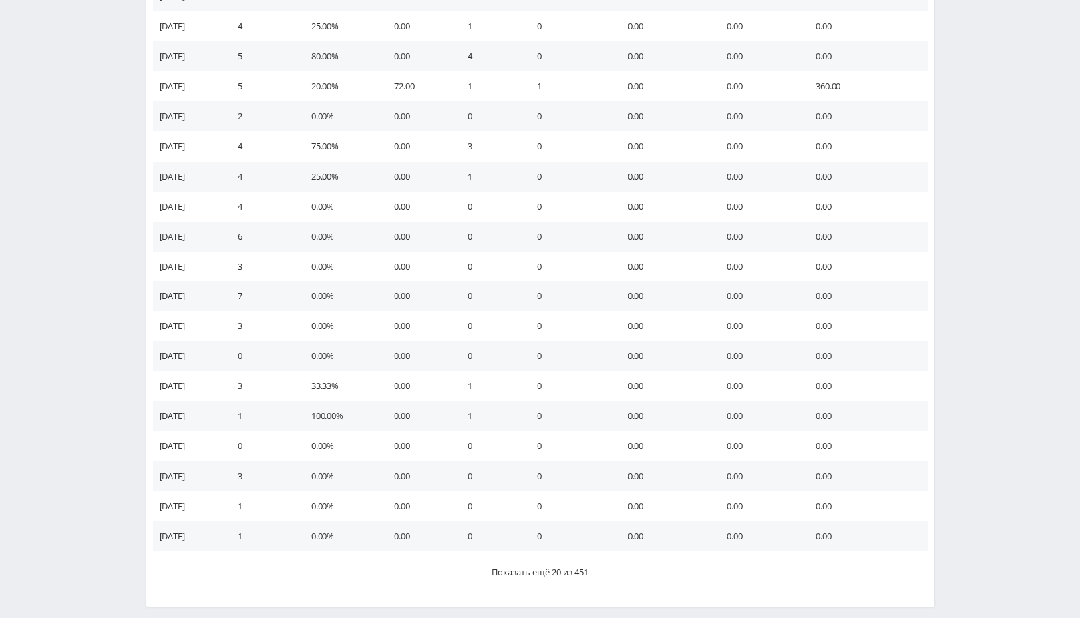
scroll to position [5490, 0]
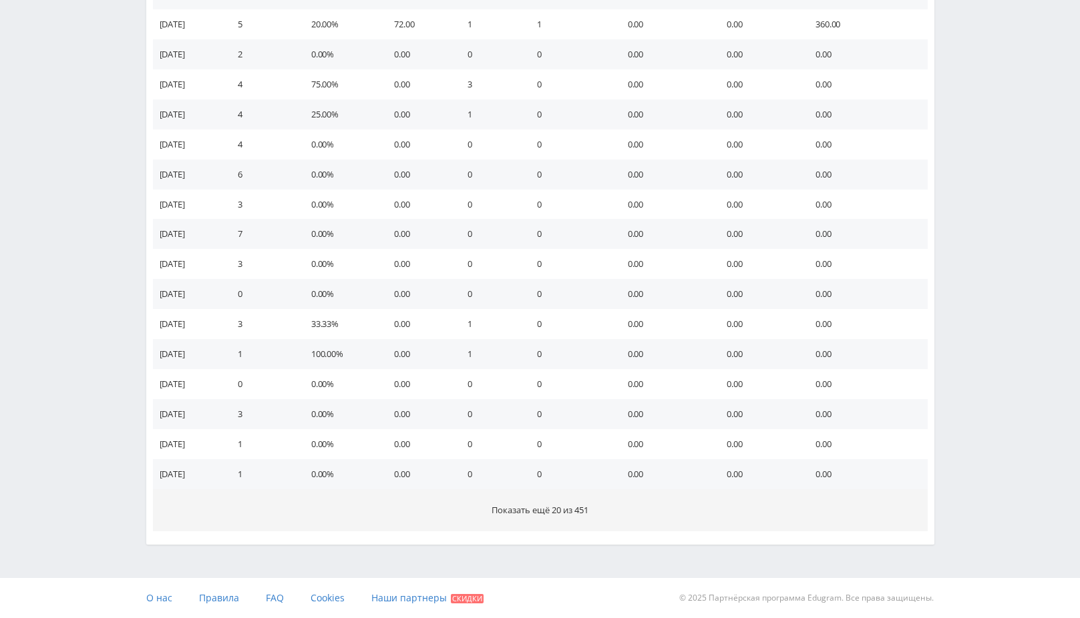
click at [542, 514] on span "Показать ещё 20 из 451" at bounding box center [540, 510] width 97 height 12
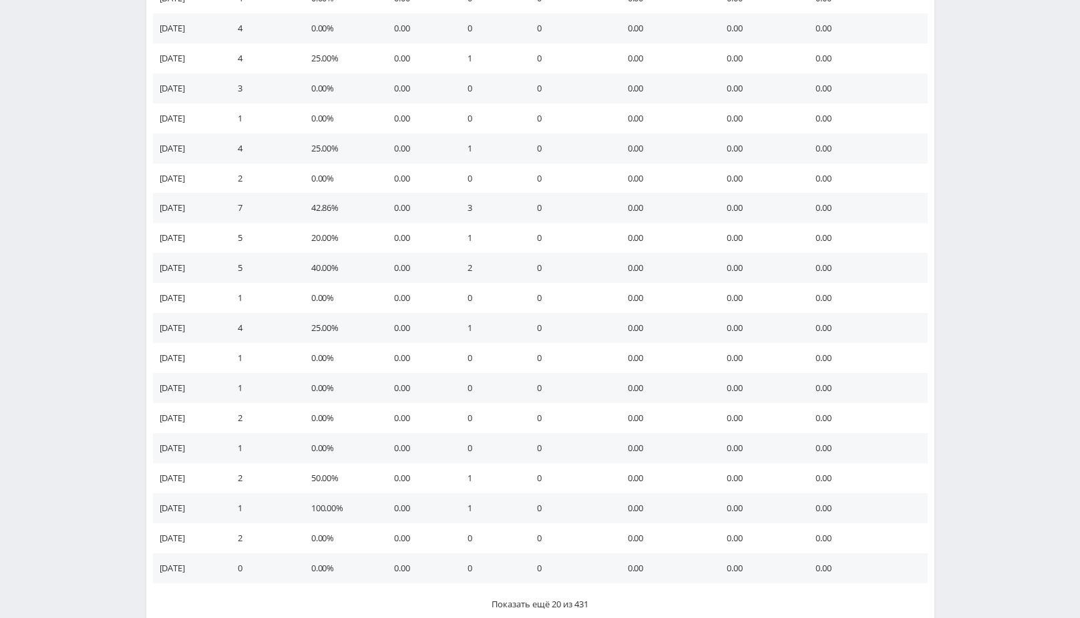
scroll to position [6091, 0]
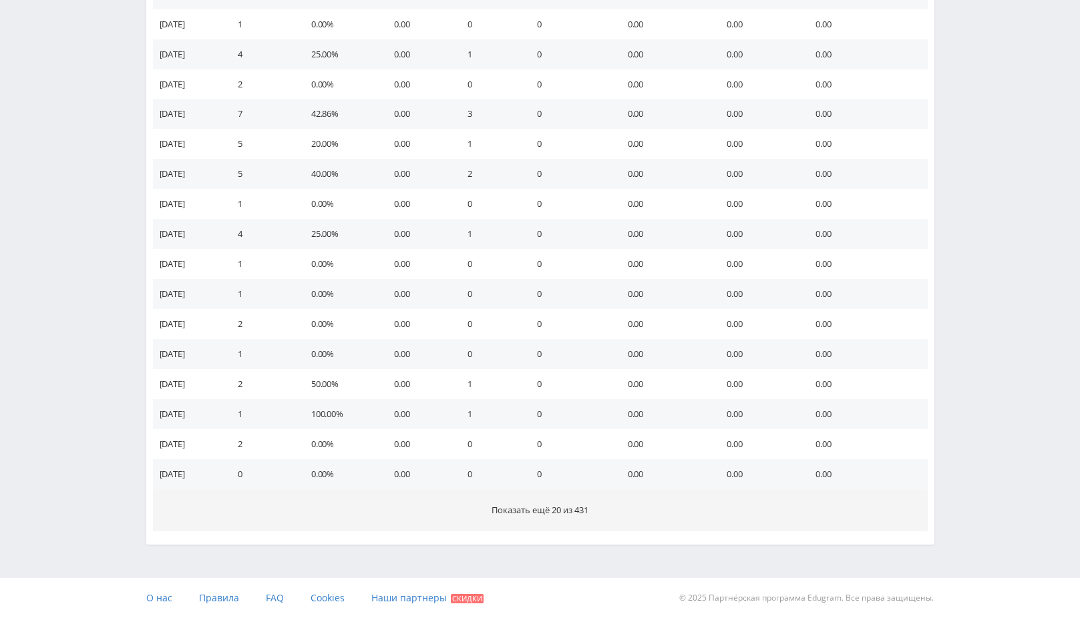
click at [546, 513] on span "Показать ещё 20 из 431" at bounding box center [540, 510] width 97 height 12
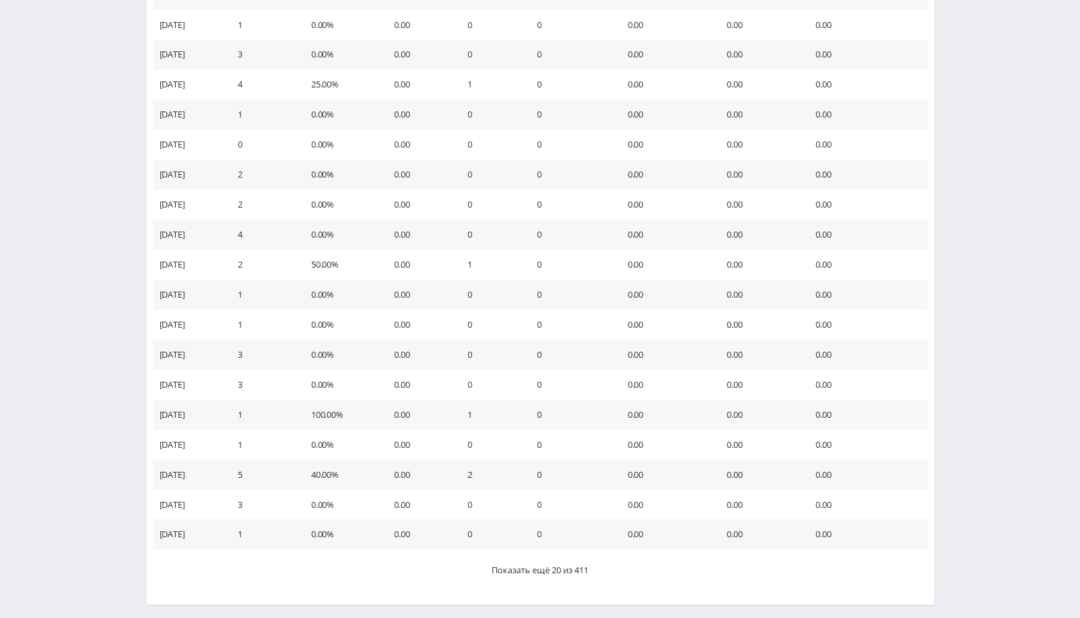
scroll to position [6691, 0]
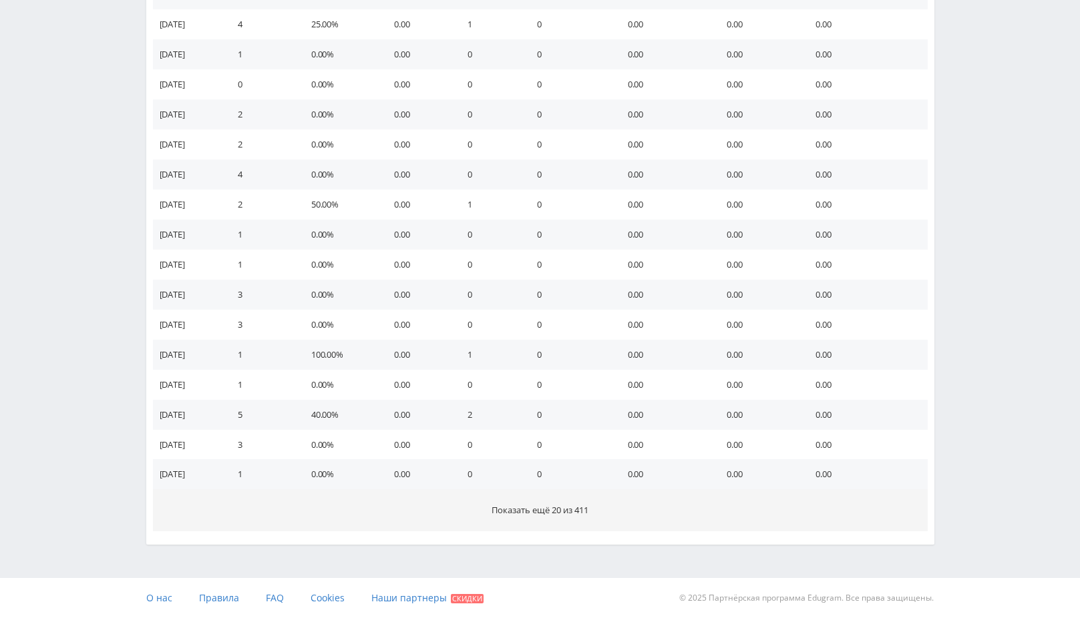
click at [551, 515] on span "Показать ещё 20 из 411" at bounding box center [540, 510] width 97 height 12
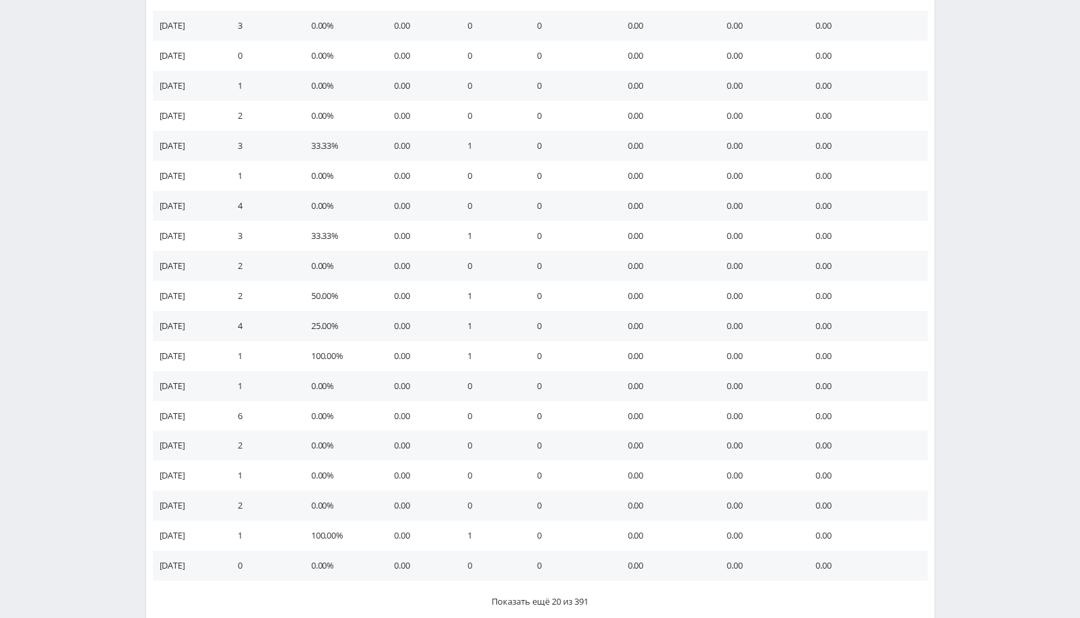
scroll to position [7291, 0]
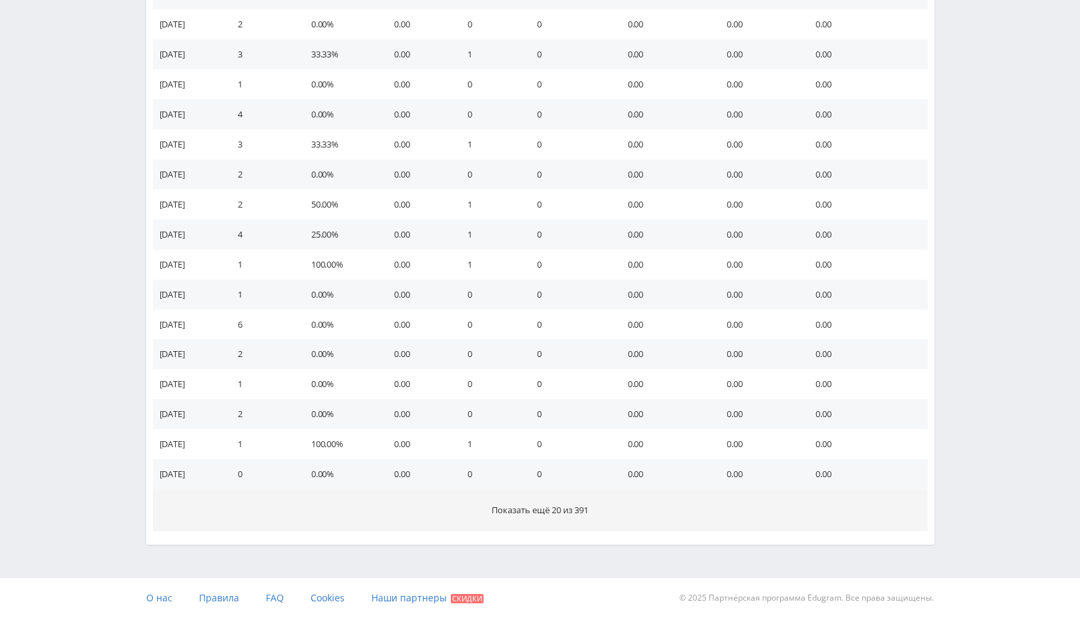
click at [554, 508] on span "Показать ещё 20 из 391" at bounding box center [540, 510] width 97 height 12
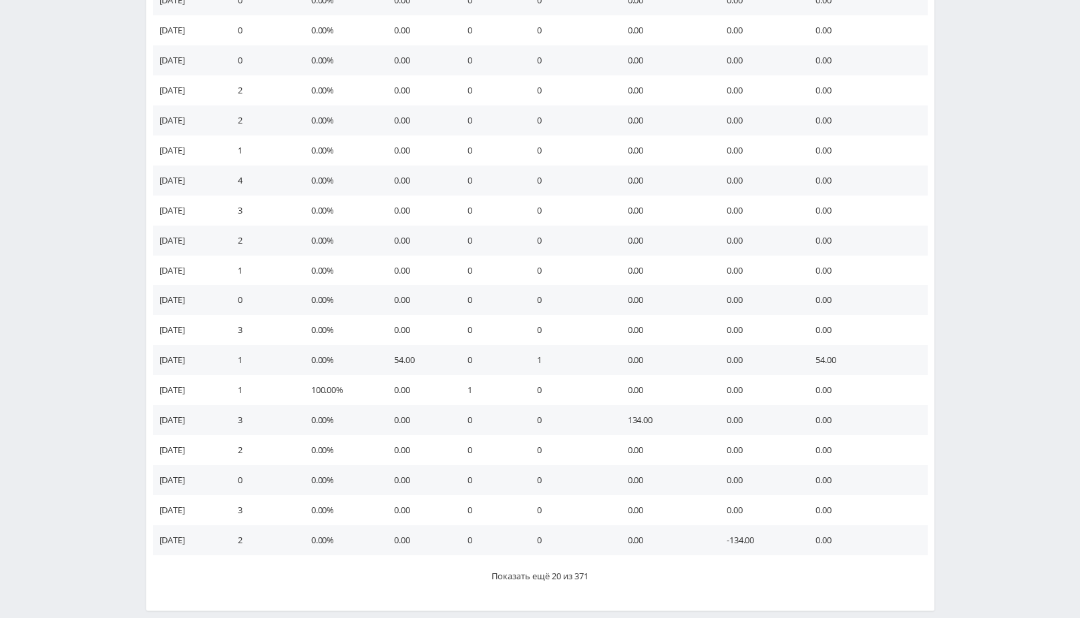
scroll to position [7892, 0]
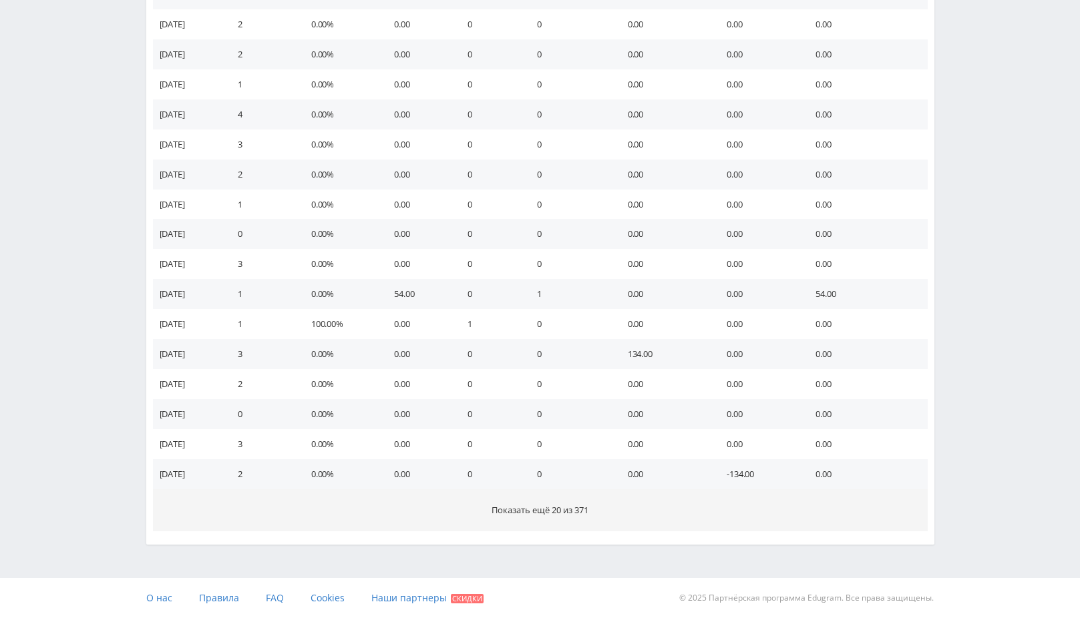
click at [553, 510] on span "Показать ещё 20 из 371" at bounding box center [540, 510] width 97 height 12
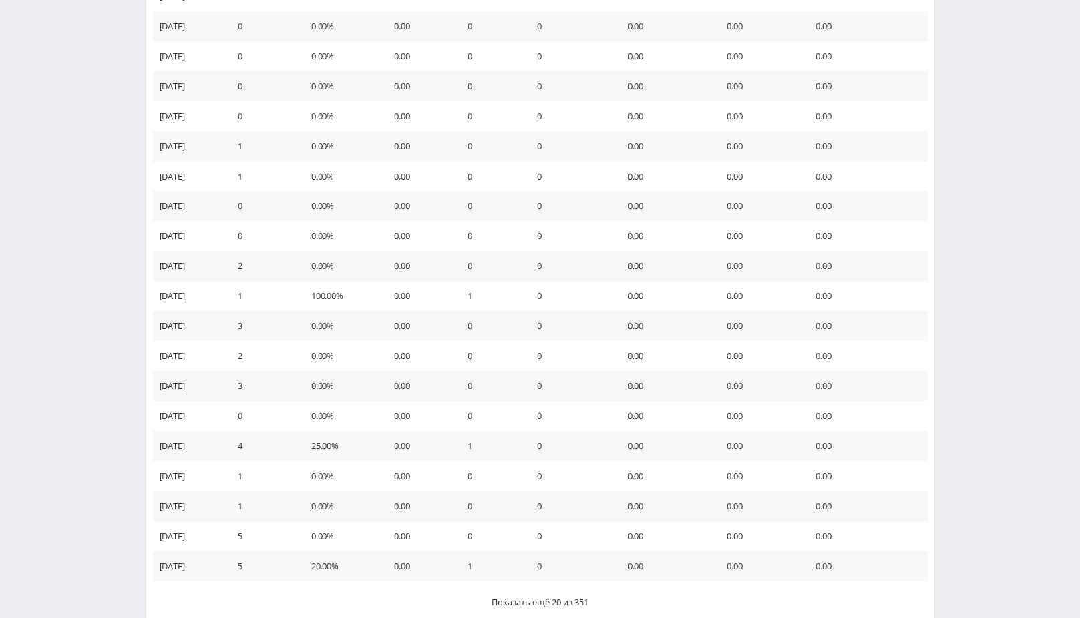
scroll to position [8492, 0]
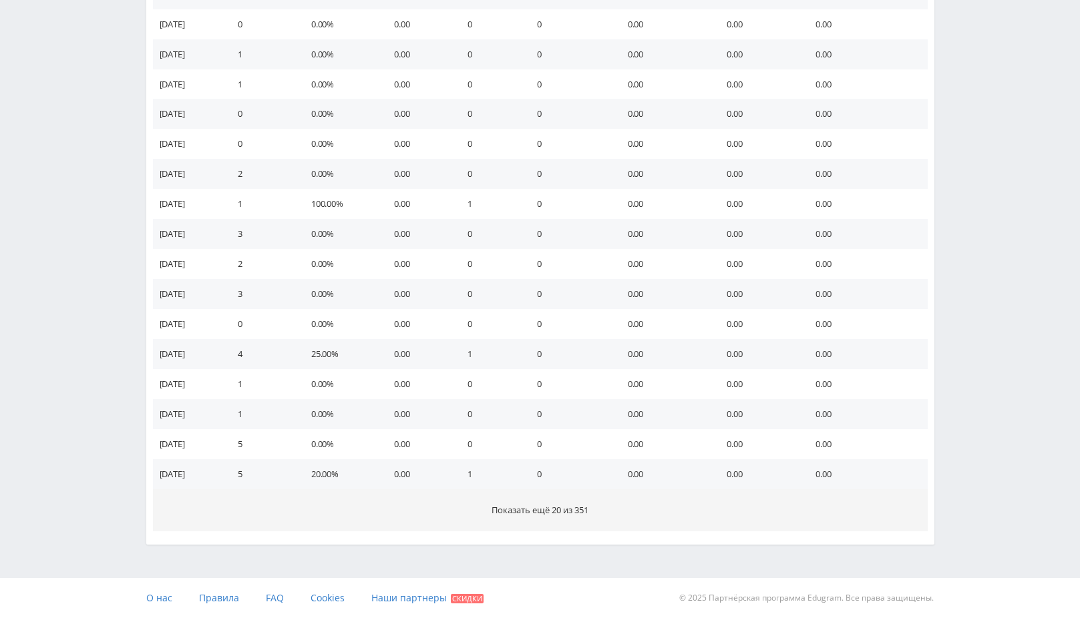
click at [546, 511] on span "Показать ещё 20 из 351" at bounding box center [540, 510] width 97 height 12
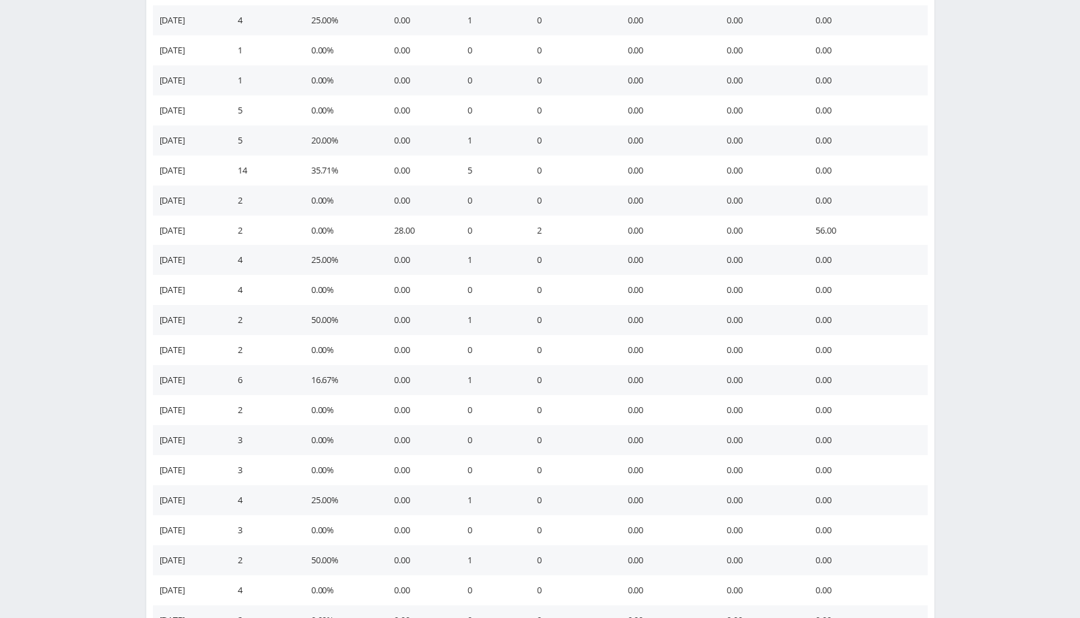
scroll to position [9092, 0]
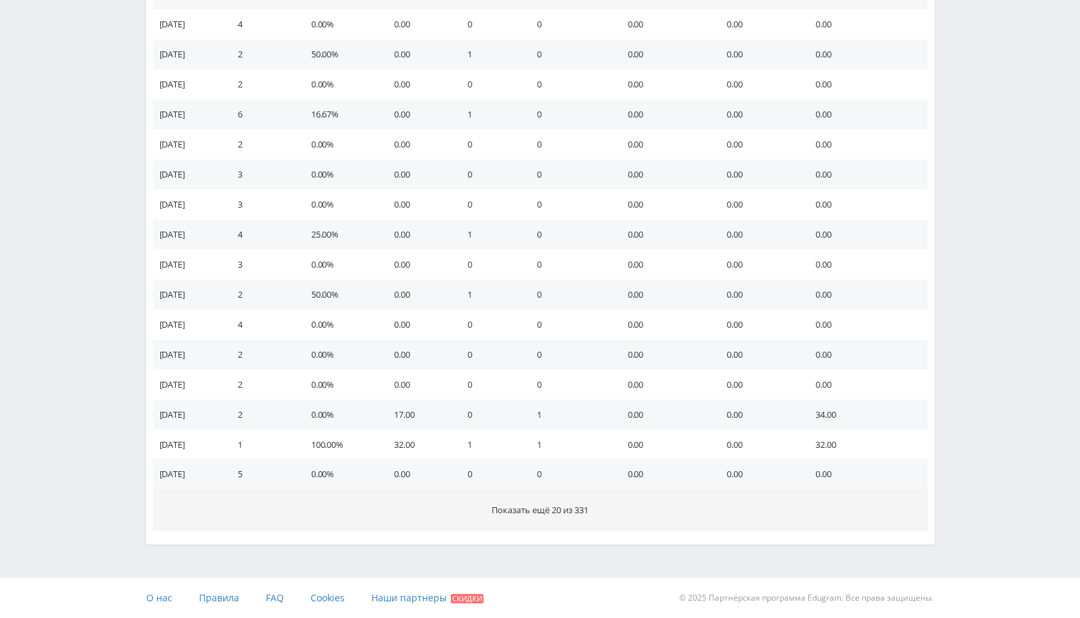
click at [538, 511] on span "Показать ещё 20 из 331" at bounding box center [540, 510] width 97 height 12
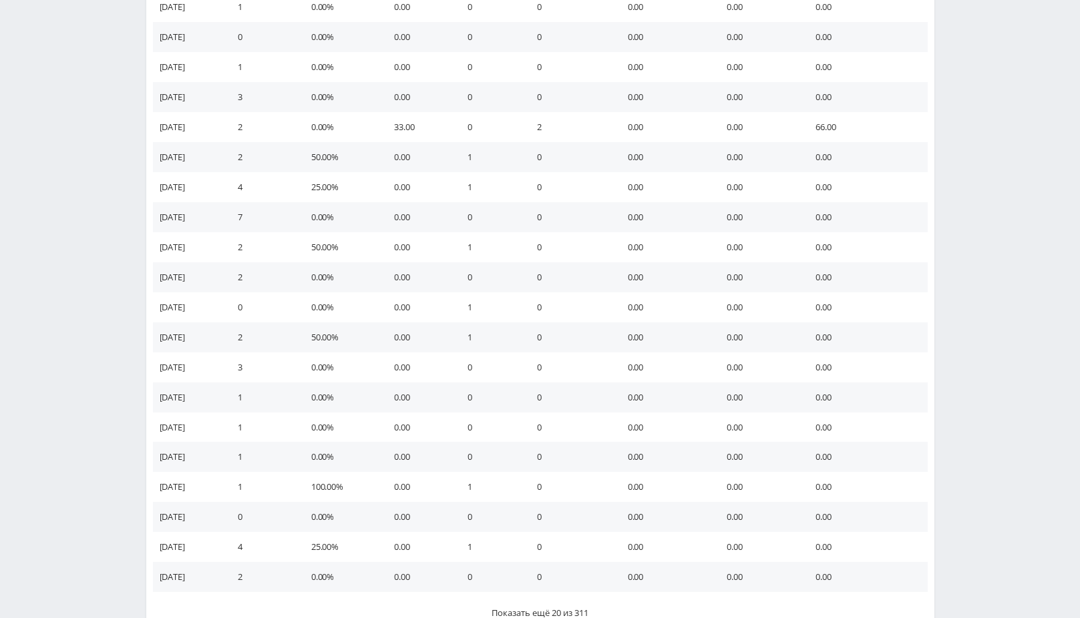
scroll to position [9692, 0]
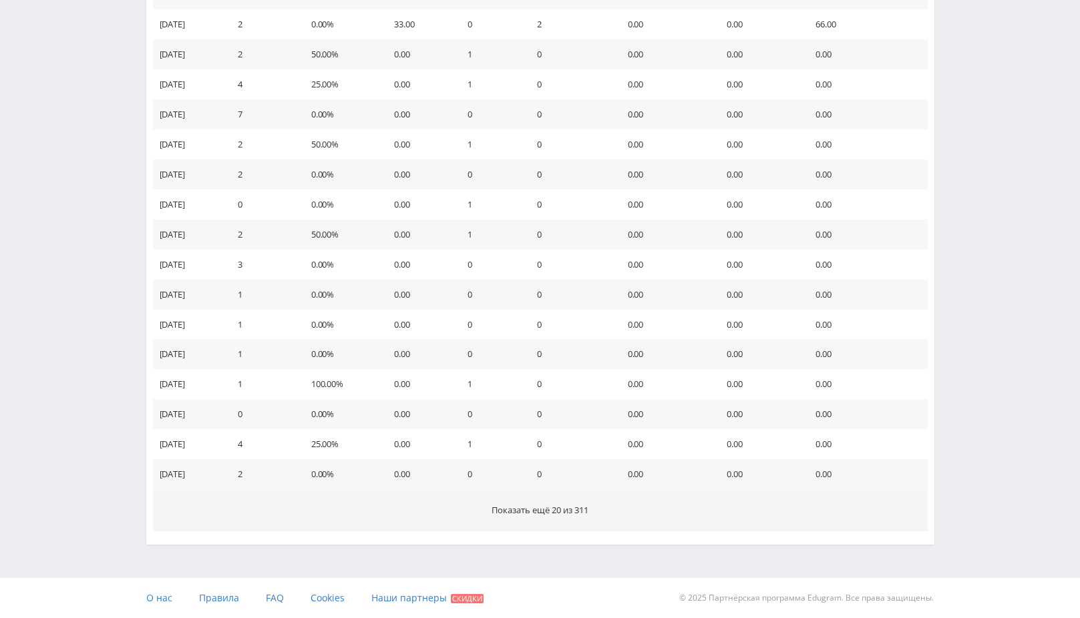
click at [549, 519] on button "Показать ещё 20 из 311" at bounding box center [540, 511] width 775 height 42
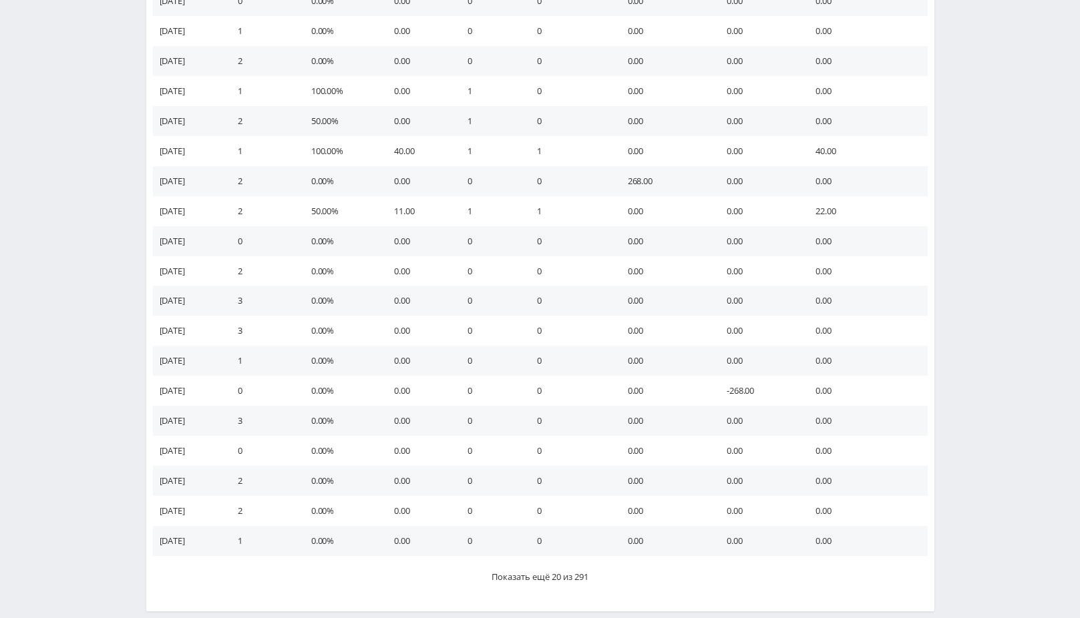
scroll to position [10293, 0]
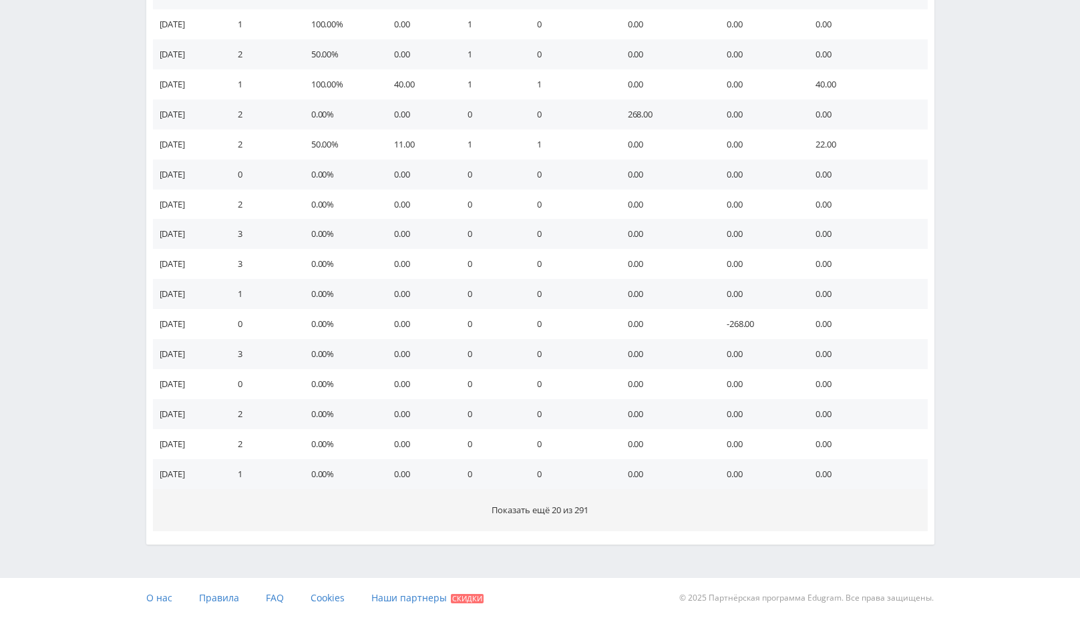
click at [549, 506] on span "Показать ещё 20 из 291" at bounding box center [540, 510] width 97 height 12
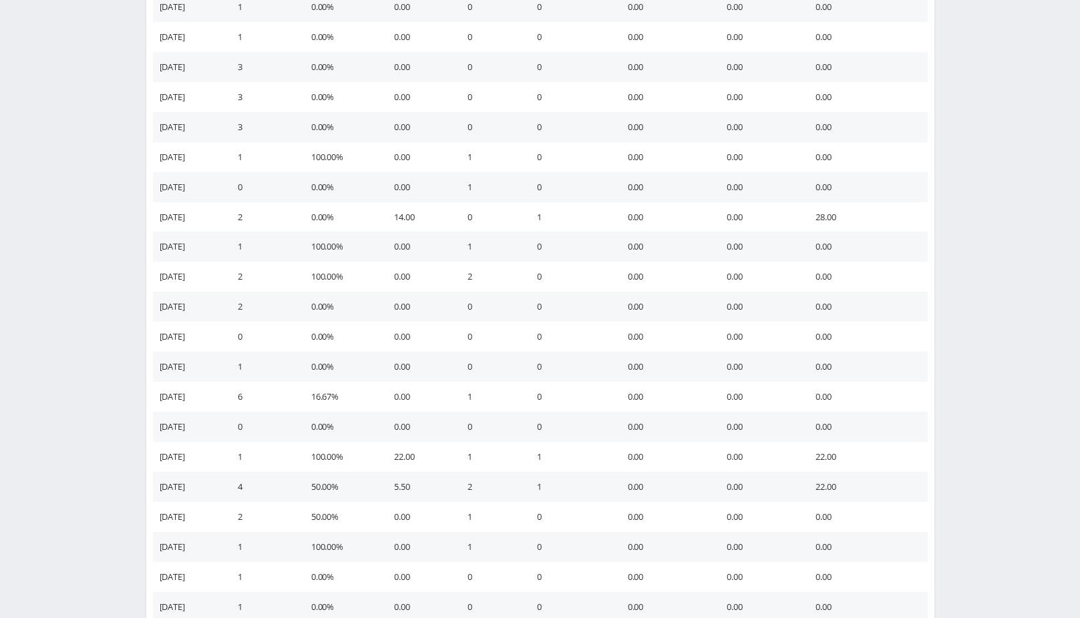
scroll to position [10893, 0]
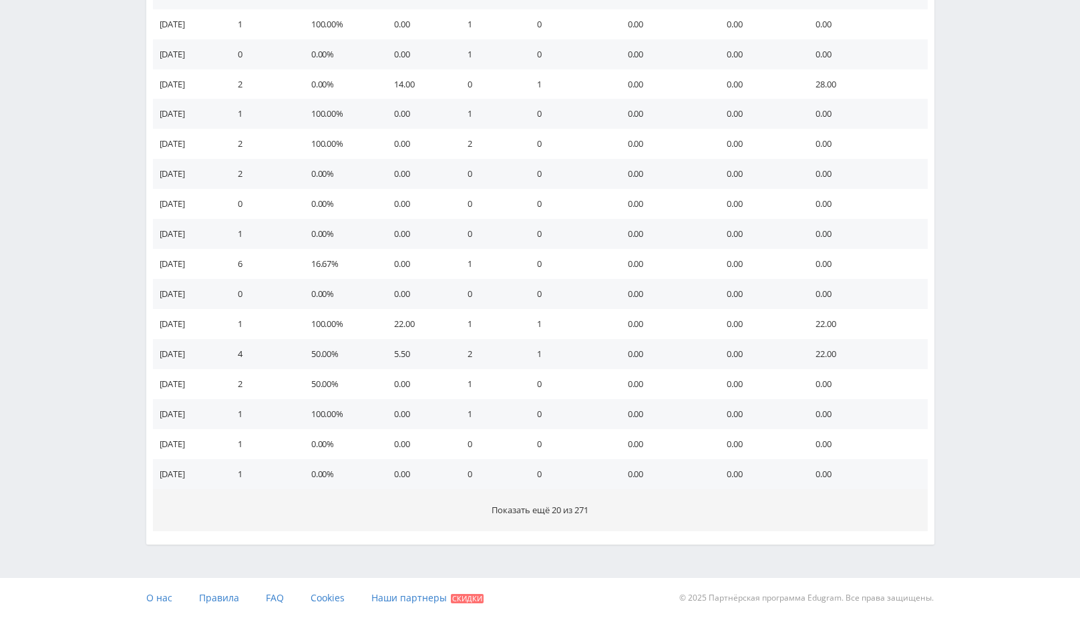
click at [556, 522] on button "Показать ещё 20 из 271" at bounding box center [540, 511] width 775 height 42
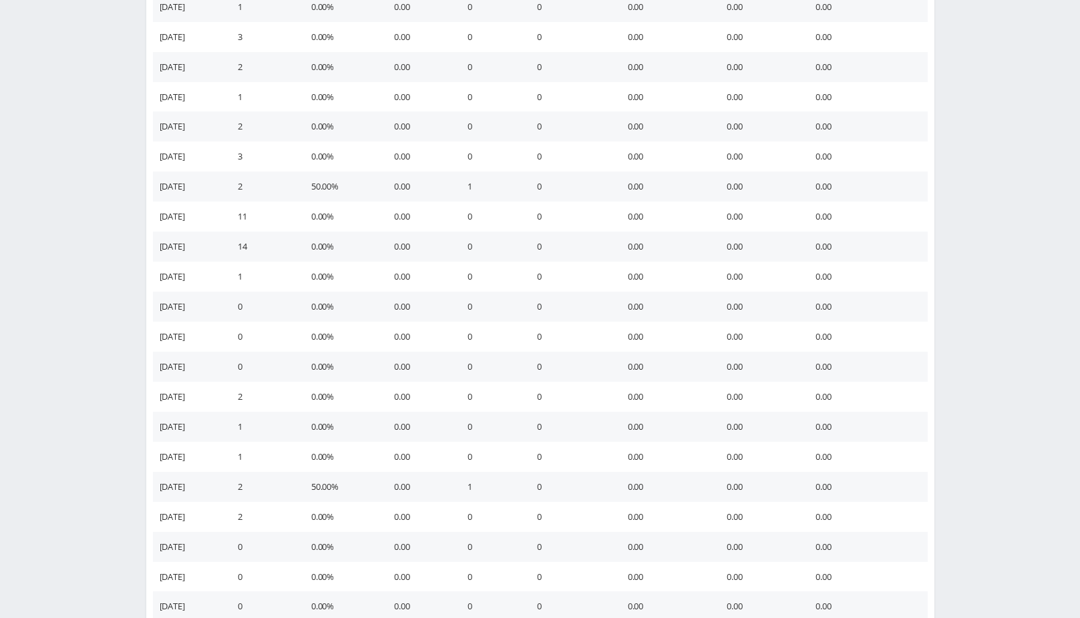
scroll to position [11493, 0]
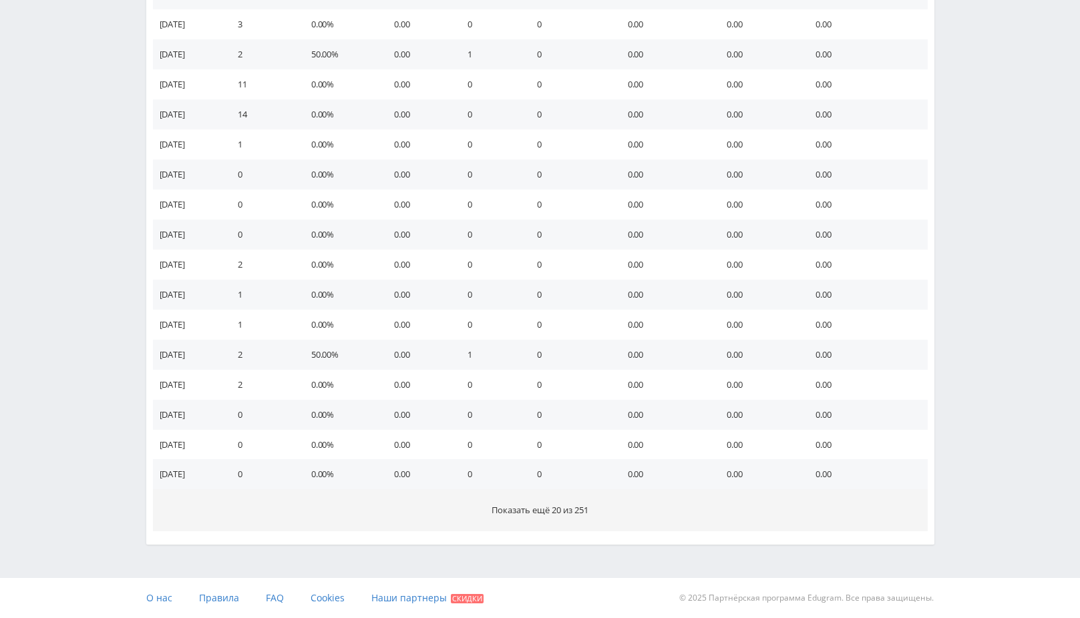
click at [549, 497] on button "Показать ещё 20 из 251" at bounding box center [540, 511] width 775 height 42
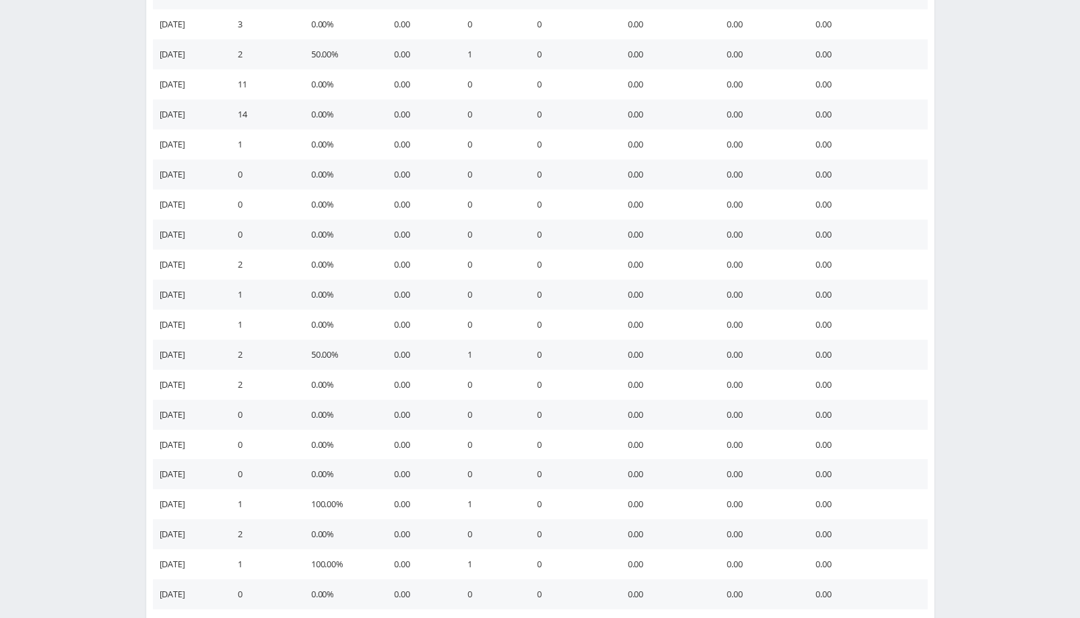
click at [551, 513] on td "0" at bounding box center [569, 505] width 91 height 30
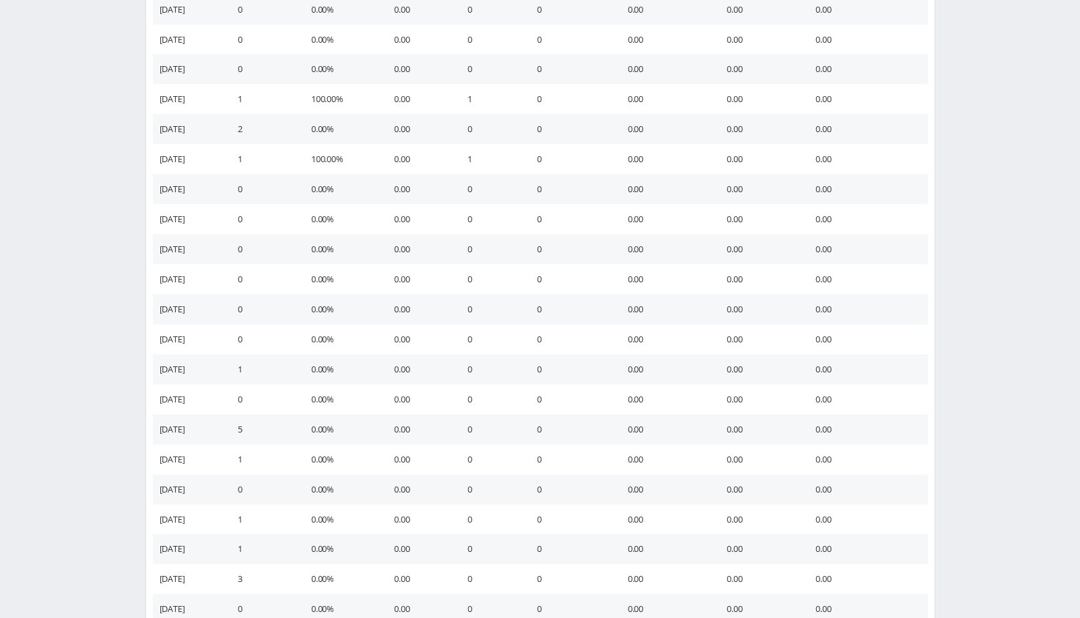
scroll to position [12093, 0]
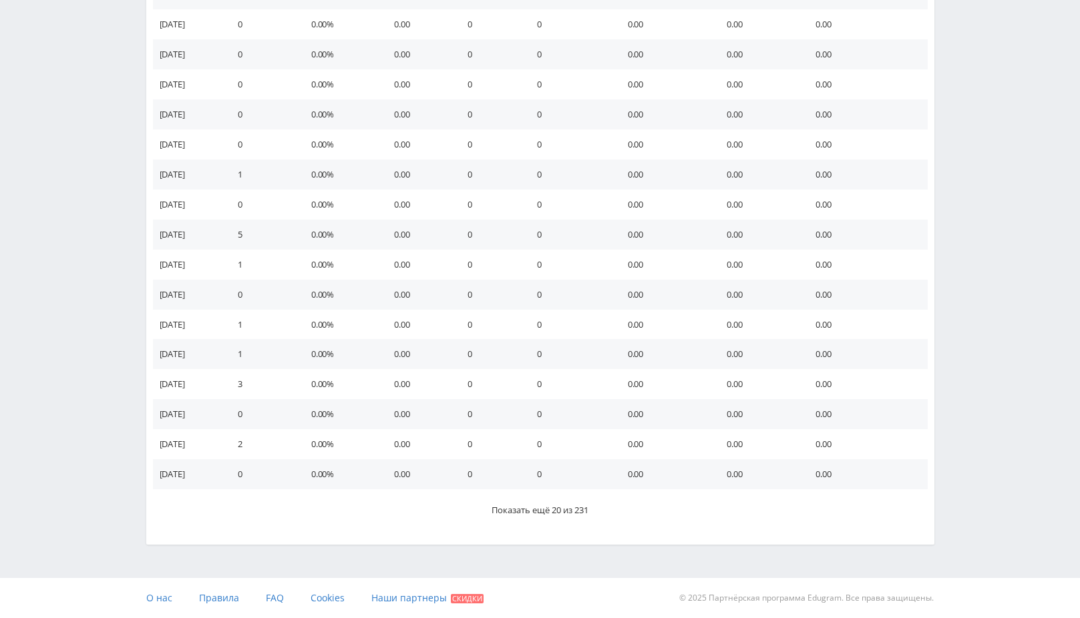
click at [551, 510] on span "Показать ещё 20 из 231" at bounding box center [540, 510] width 97 height 12
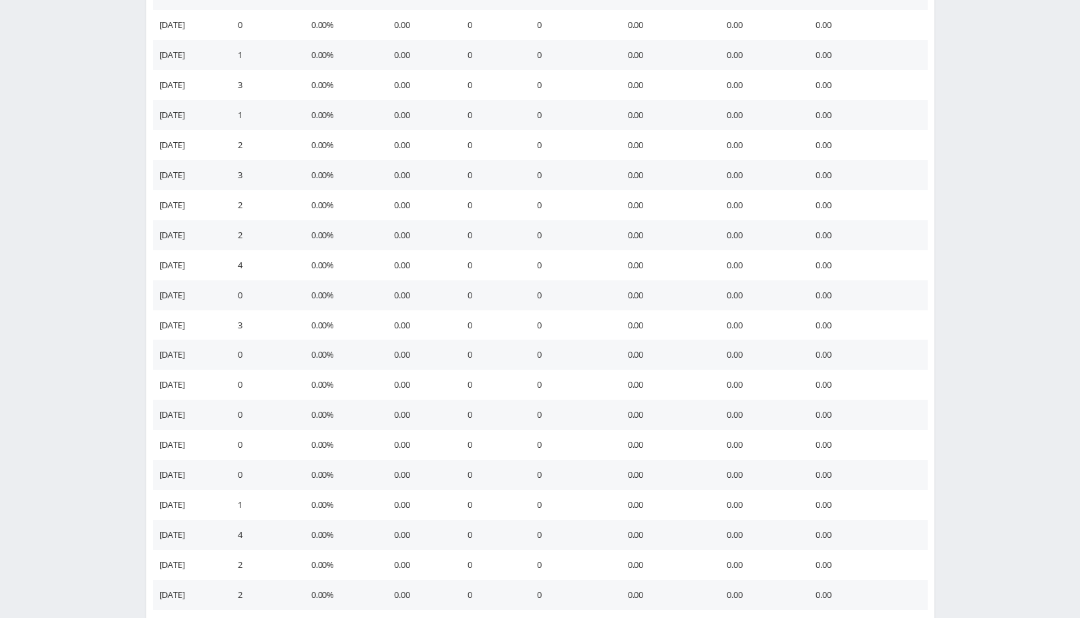
scroll to position [12694, 0]
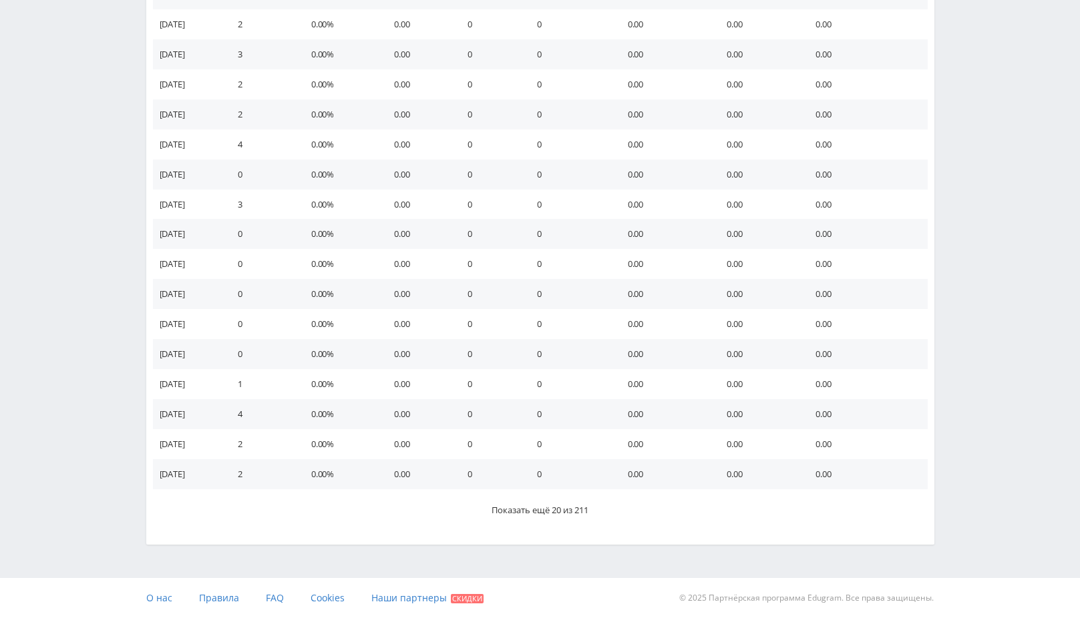
click at [551, 504] on span "Показать ещё 20 из 211" at bounding box center [540, 510] width 97 height 12
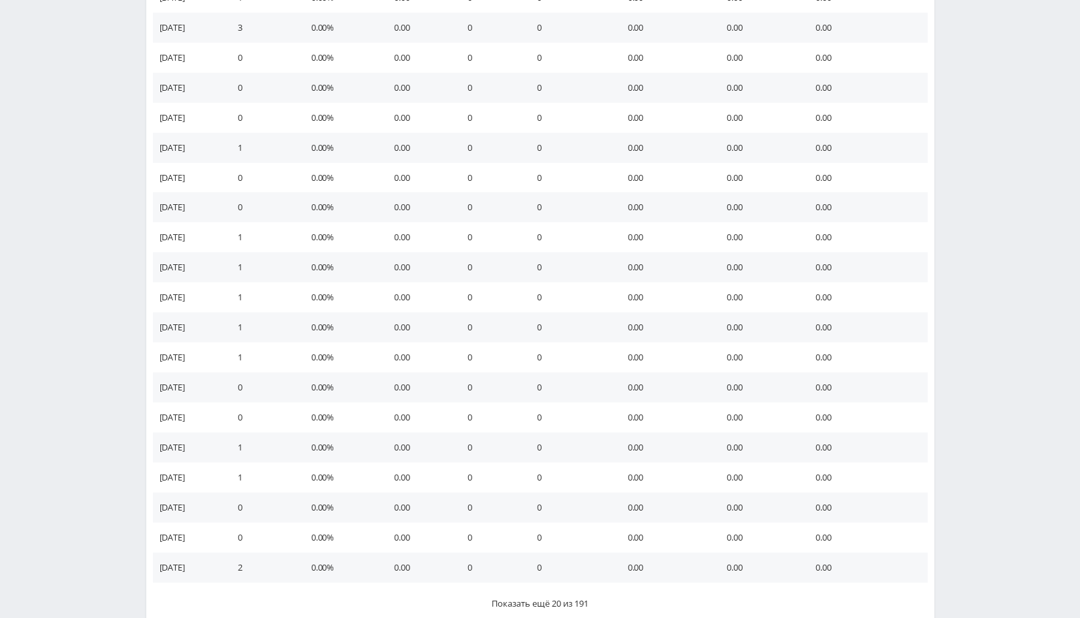
scroll to position [13294, 0]
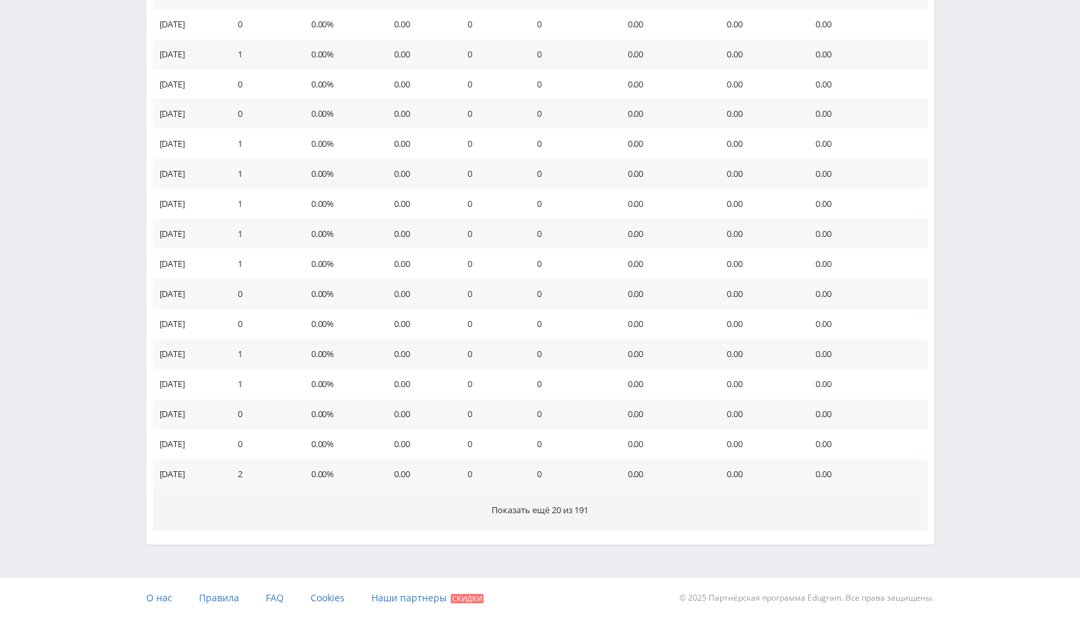
click at [552, 507] on span "Показать ещё 20 из 191" at bounding box center [540, 510] width 97 height 12
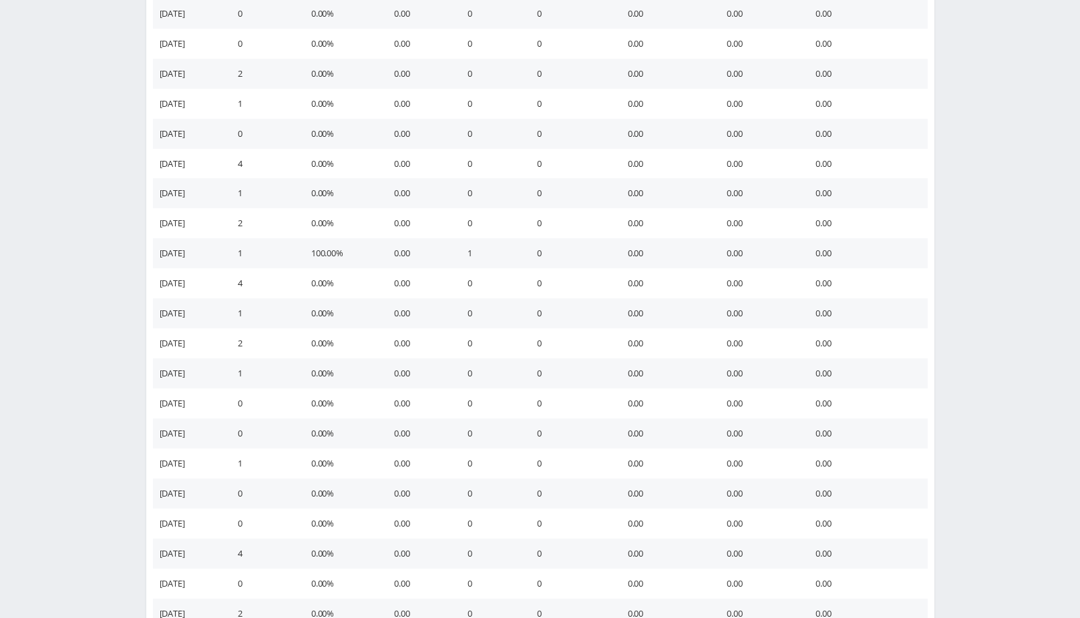
scroll to position [13894, 0]
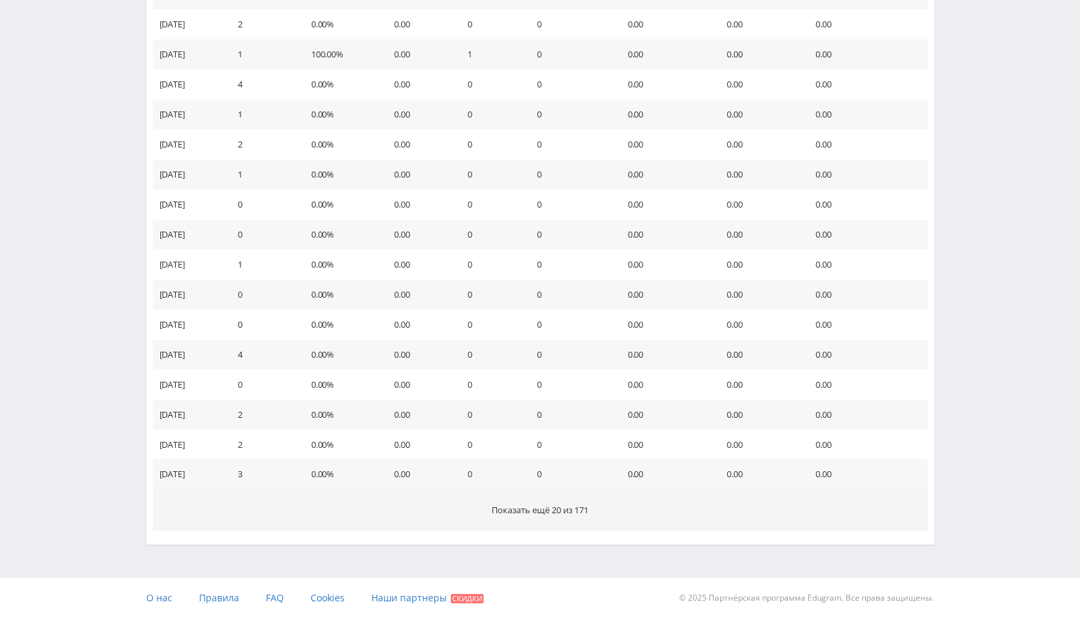
click at [551, 508] on span "Показать ещё 20 из 171" at bounding box center [540, 510] width 97 height 12
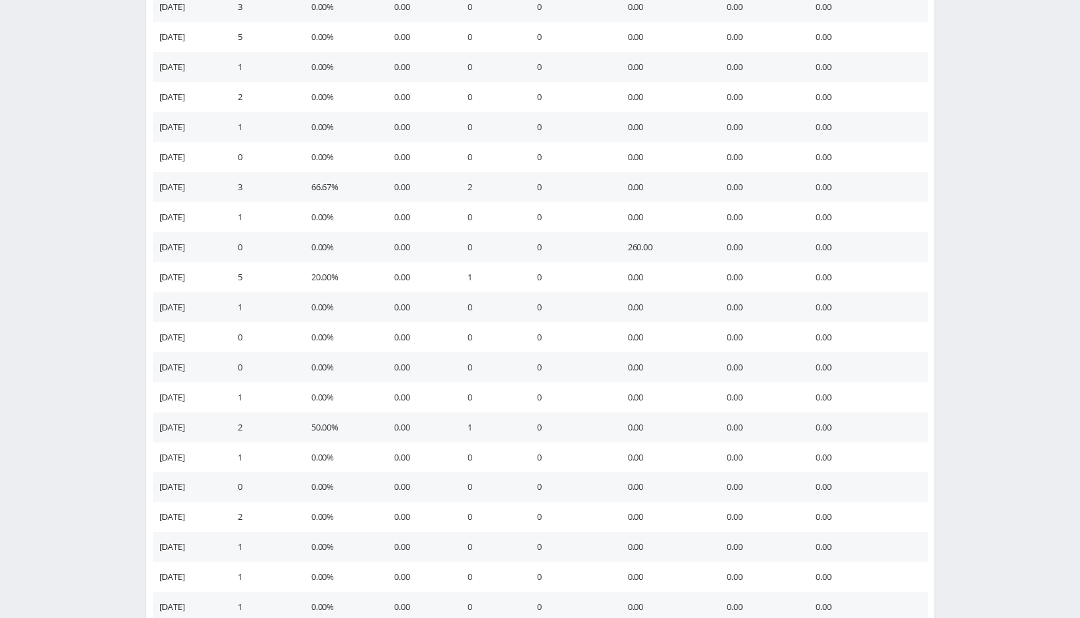
scroll to position [14495, 0]
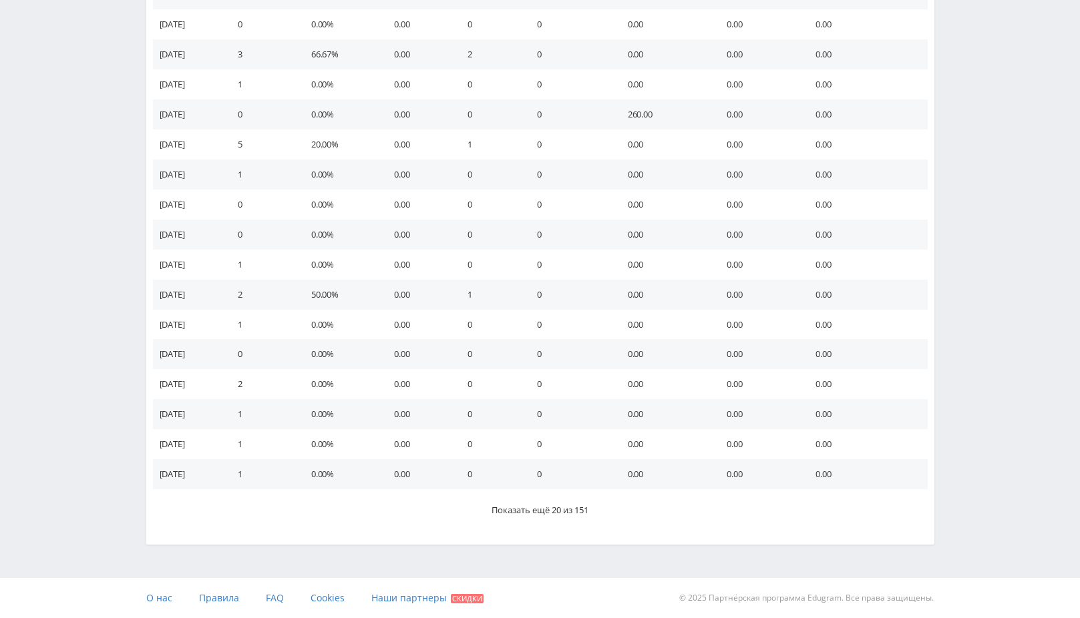
click at [551, 508] on span "Показать ещё 20 из 151" at bounding box center [540, 510] width 97 height 12
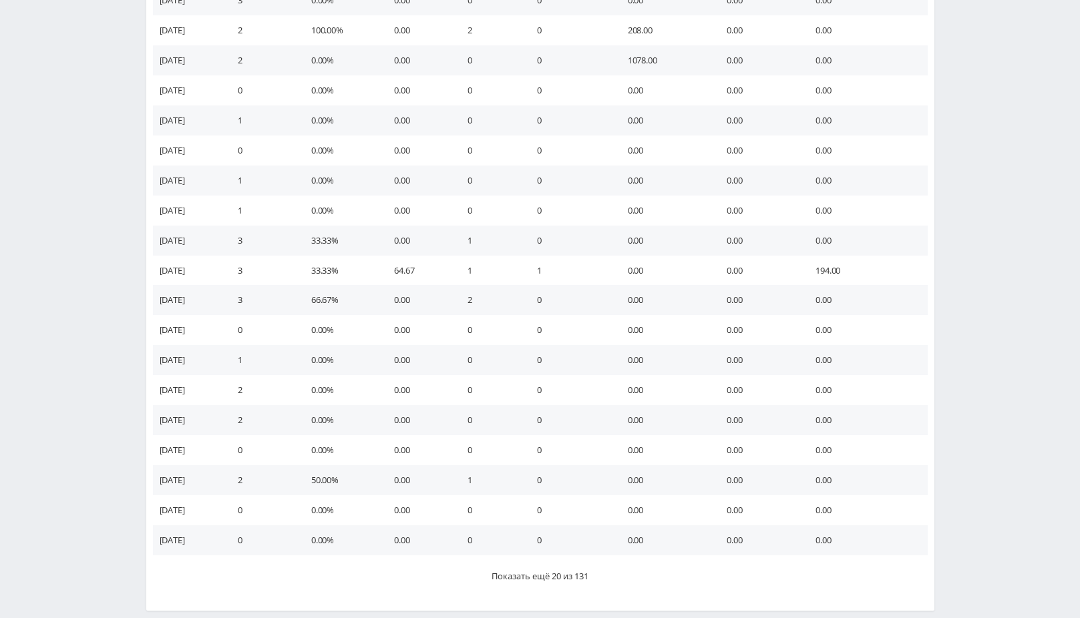
scroll to position [15095, 0]
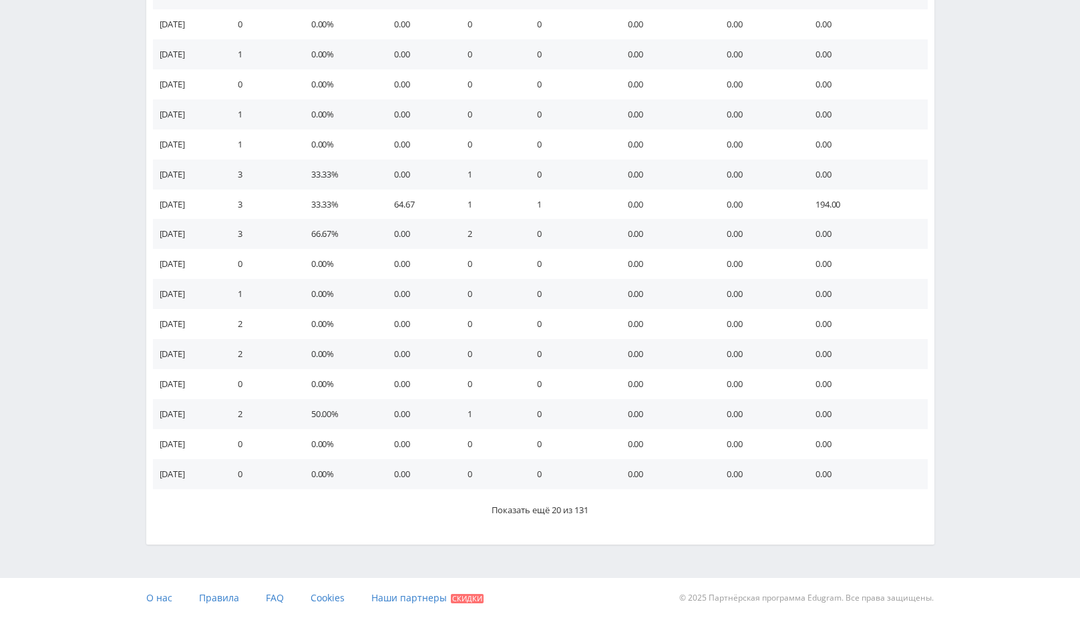
click at [551, 506] on span "Показать ещё 20 из 131" at bounding box center [540, 510] width 97 height 12
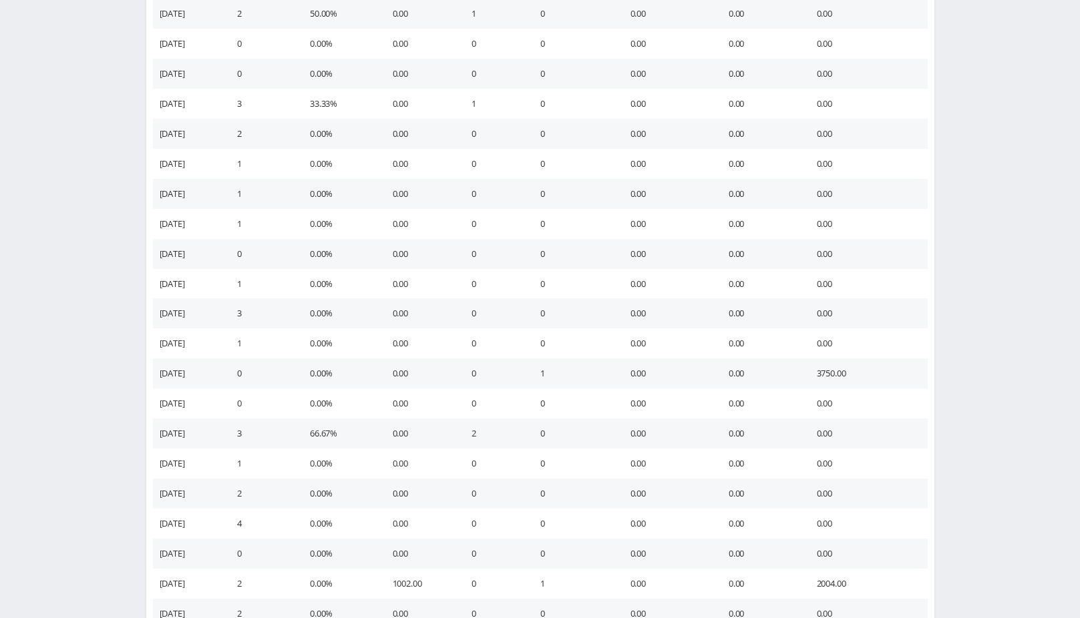
scroll to position [15696, 0]
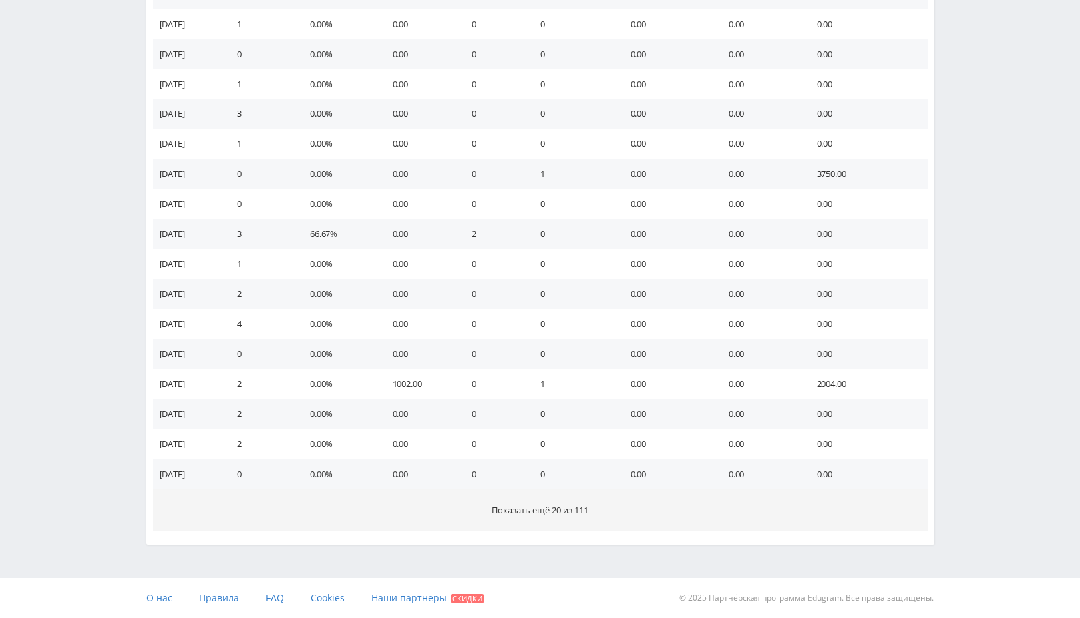
click at [551, 508] on span "Показать ещё 20 из 111" at bounding box center [540, 510] width 97 height 12
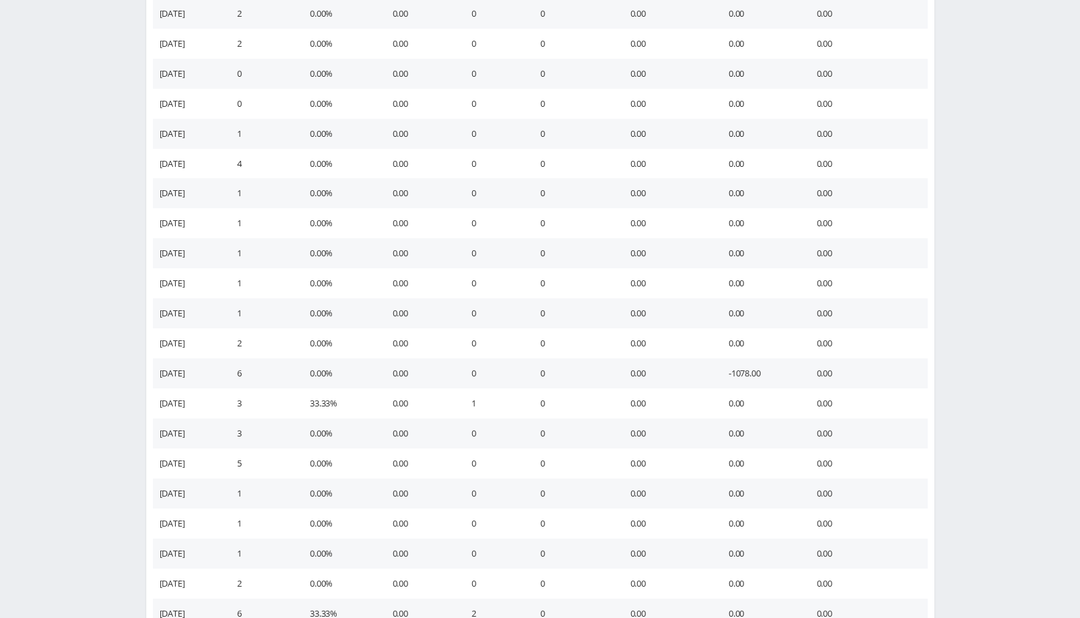
scroll to position [16295, 0]
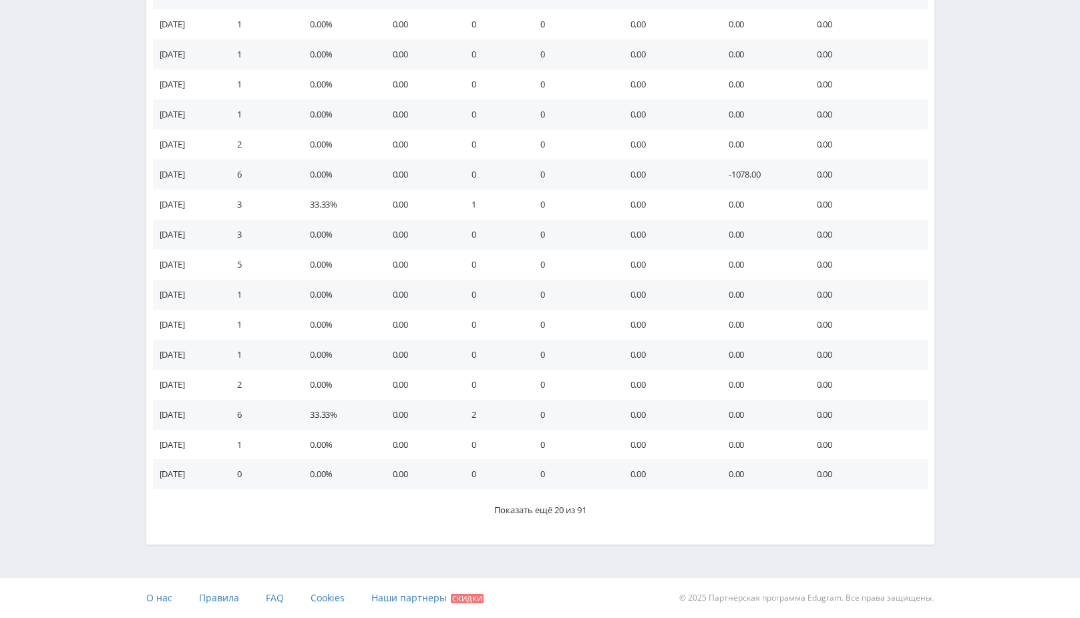
click at [552, 494] on button "Показать ещё 20 из 91" at bounding box center [540, 511] width 775 height 42
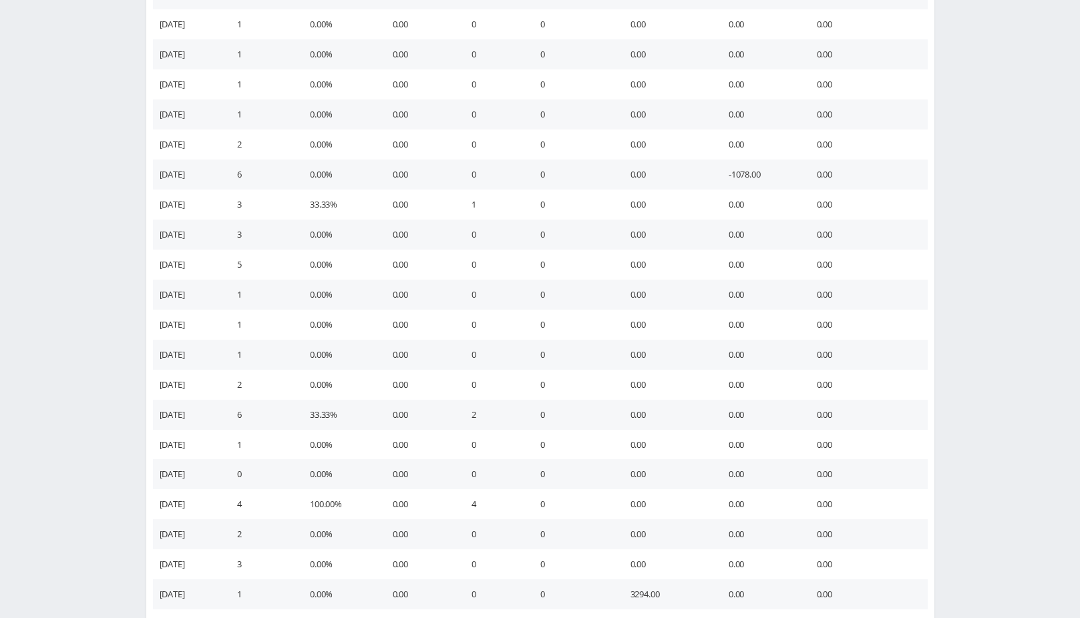
click at [552, 516] on td "0" at bounding box center [572, 505] width 90 height 30
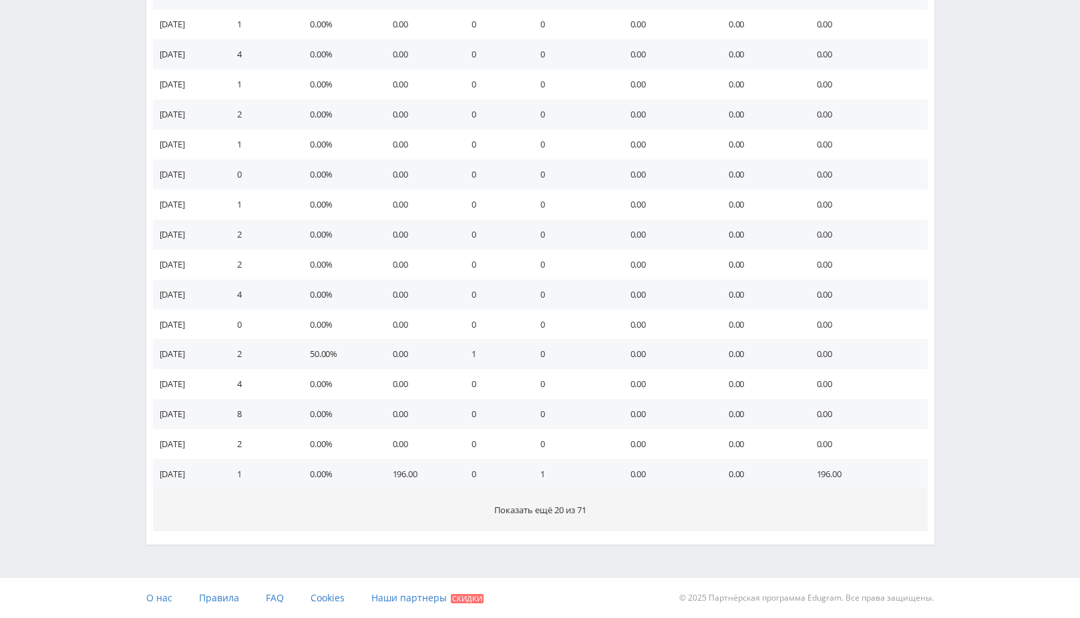
click at [550, 512] on span "Показать ещё 20 из 71" at bounding box center [540, 510] width 92 height 12
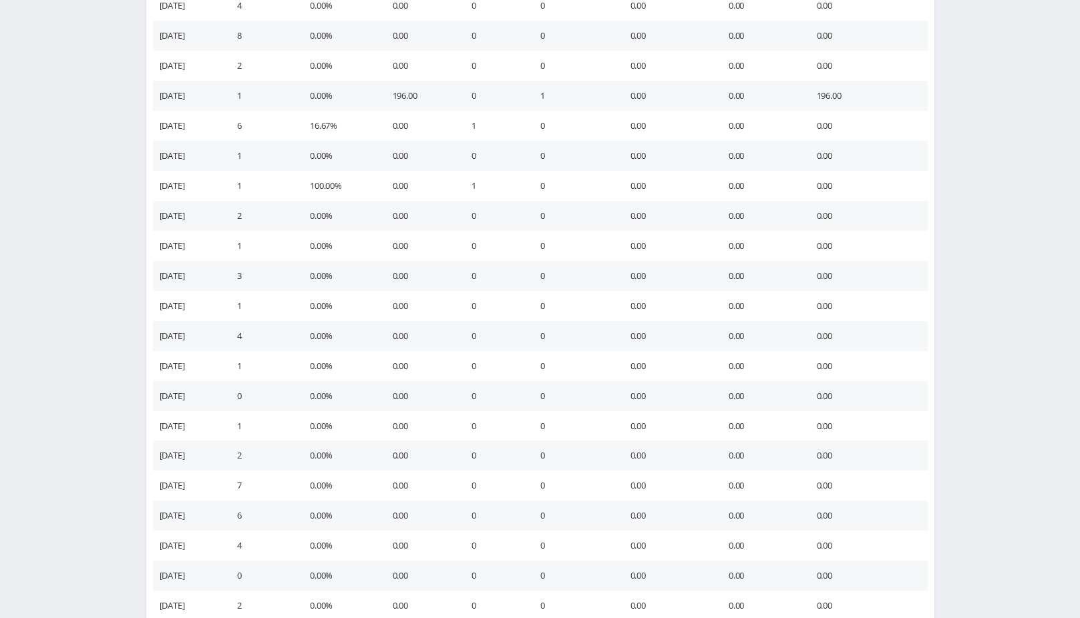
scroll to position [17496, 0]
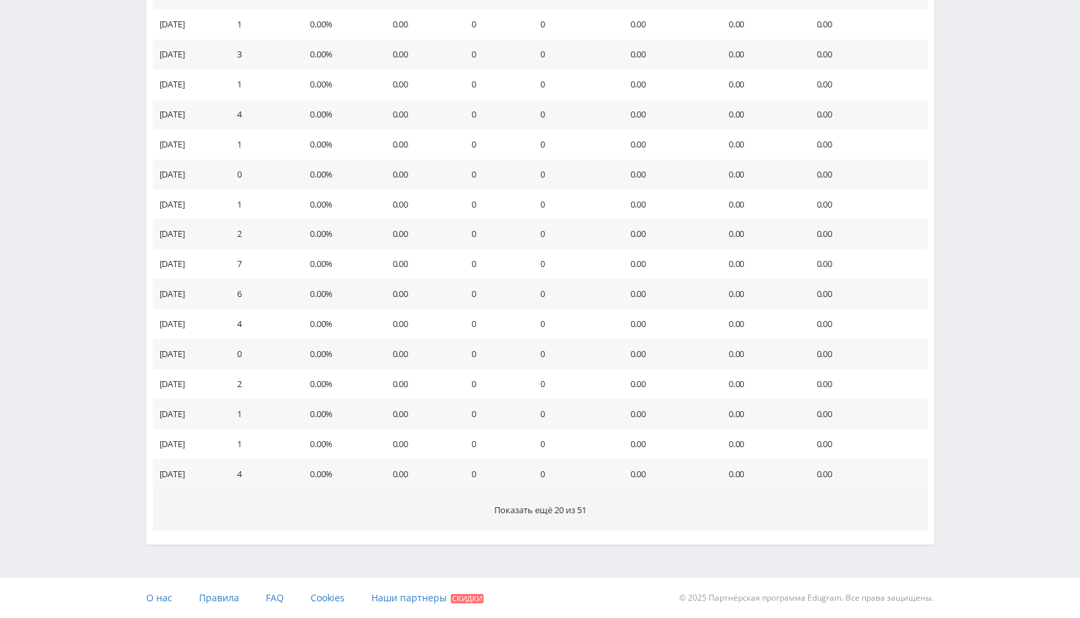
click at [548, 516] on span "Показать ещё 20 из 51" at bounding box center [540, 510] width 92 height 12
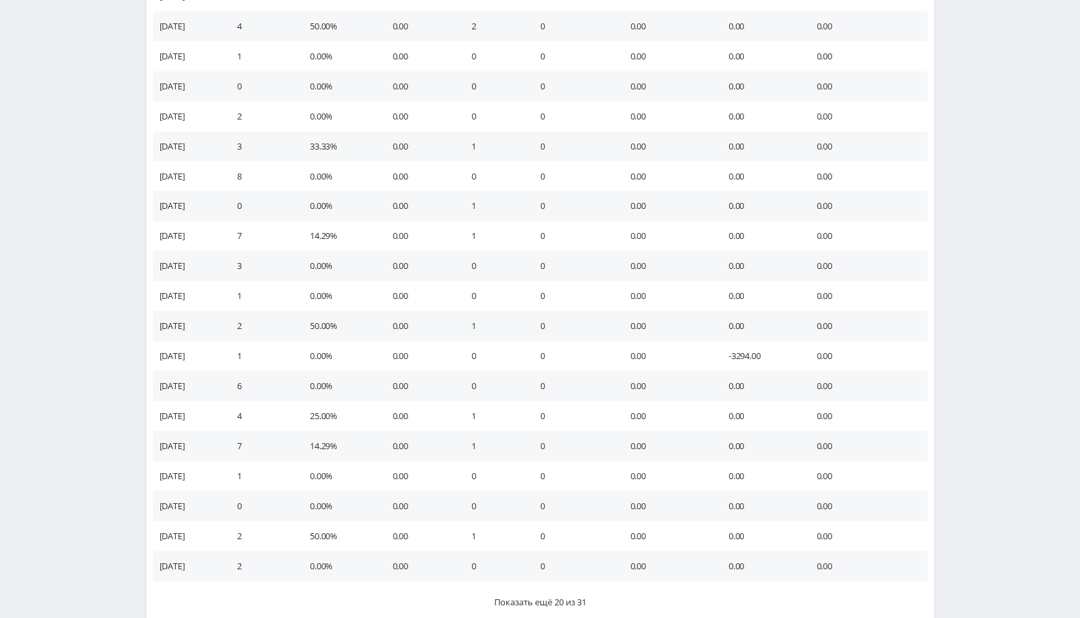
scroll to position [18097, 0]
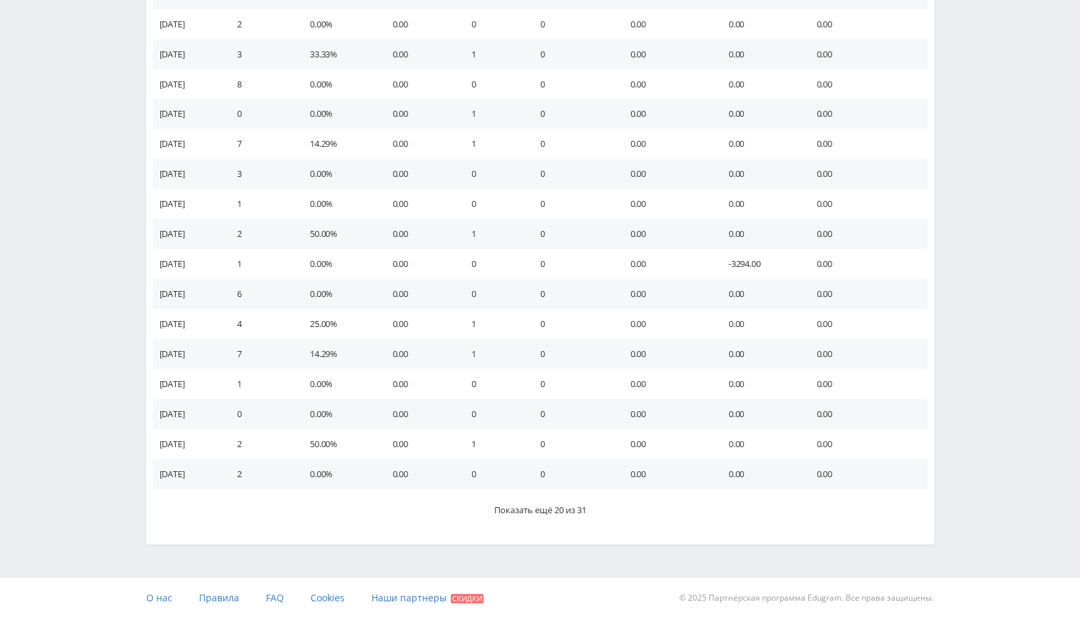
click at [548, 510] on span "Показать ещё 20 из 31" at bounding box center [540, 510] width 92 height 12
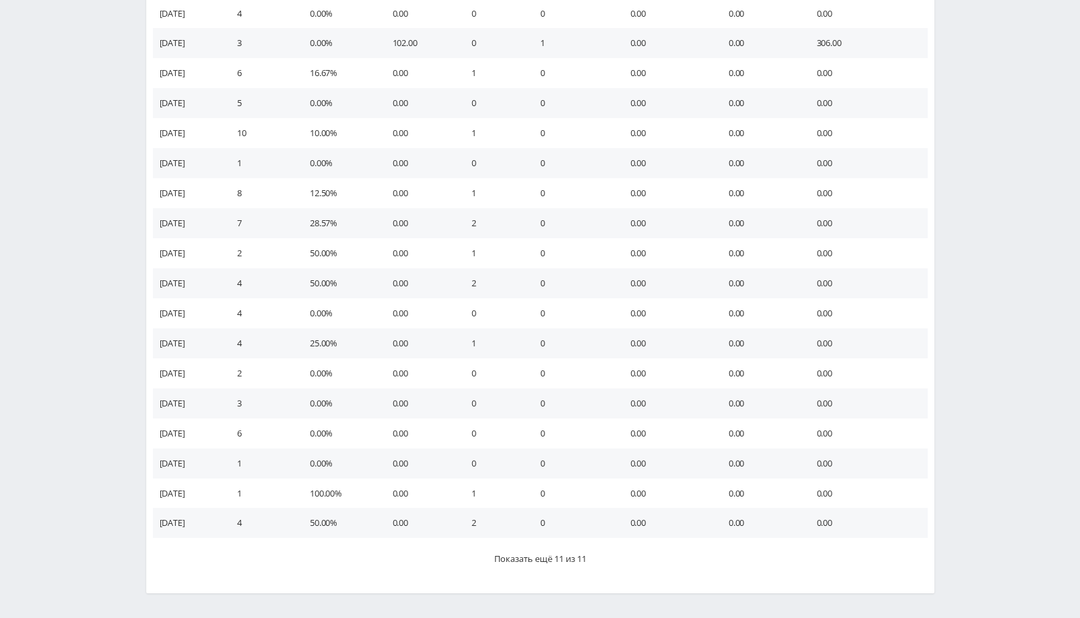
scroll to position [18697, 0]
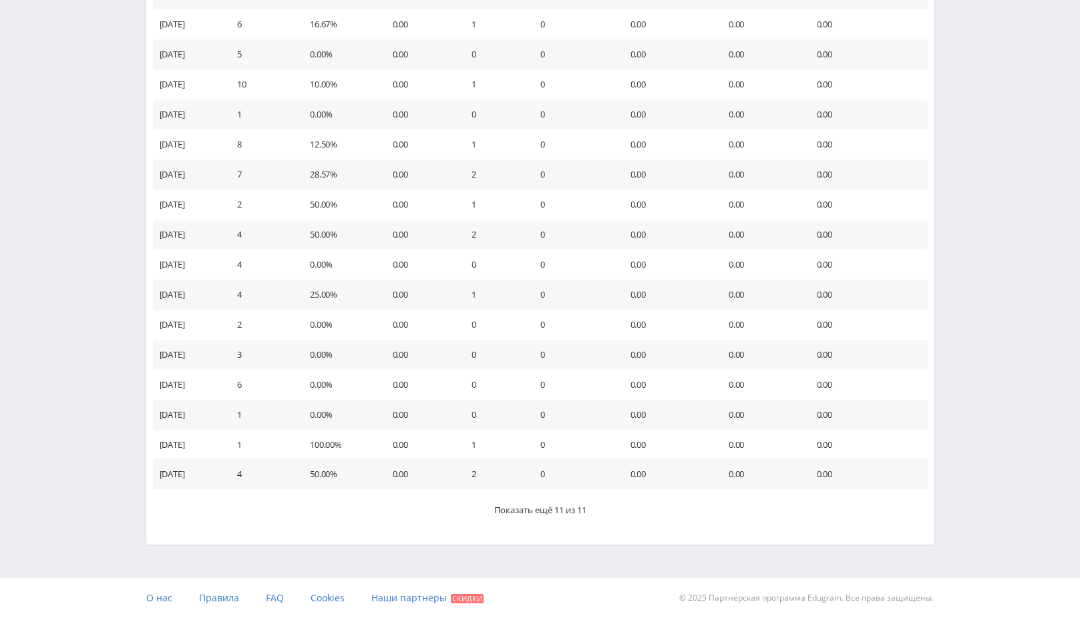
click at [548, 508] on span "Показать ещё 11 из 11" at bounding box center [540, 510] width 92 height 12
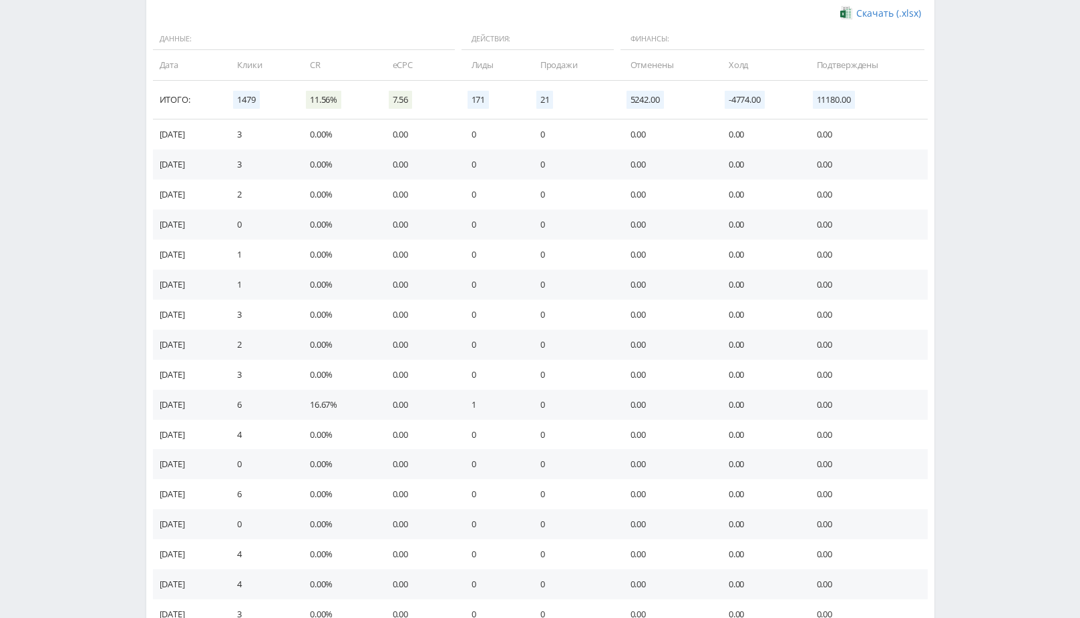
scroll to position [0, 0]
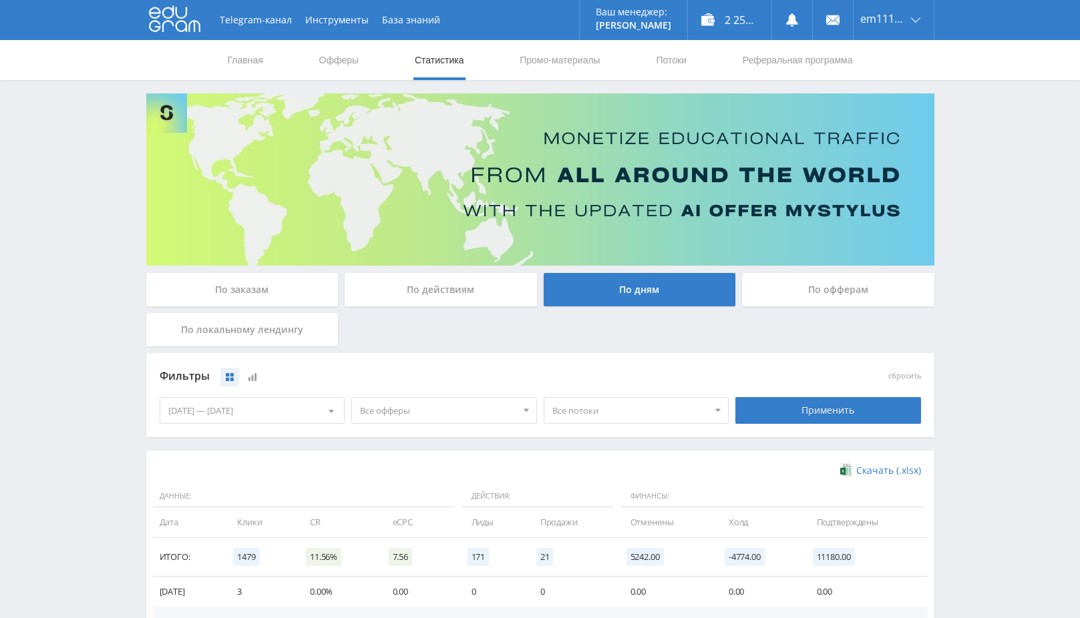
click at [792, 295] on div "По офферам" at bounding box center [838, 289] width 192 height 33
click at [0, 0] on input "По офферам" at bounding box center [0, 0] width 0 height 0
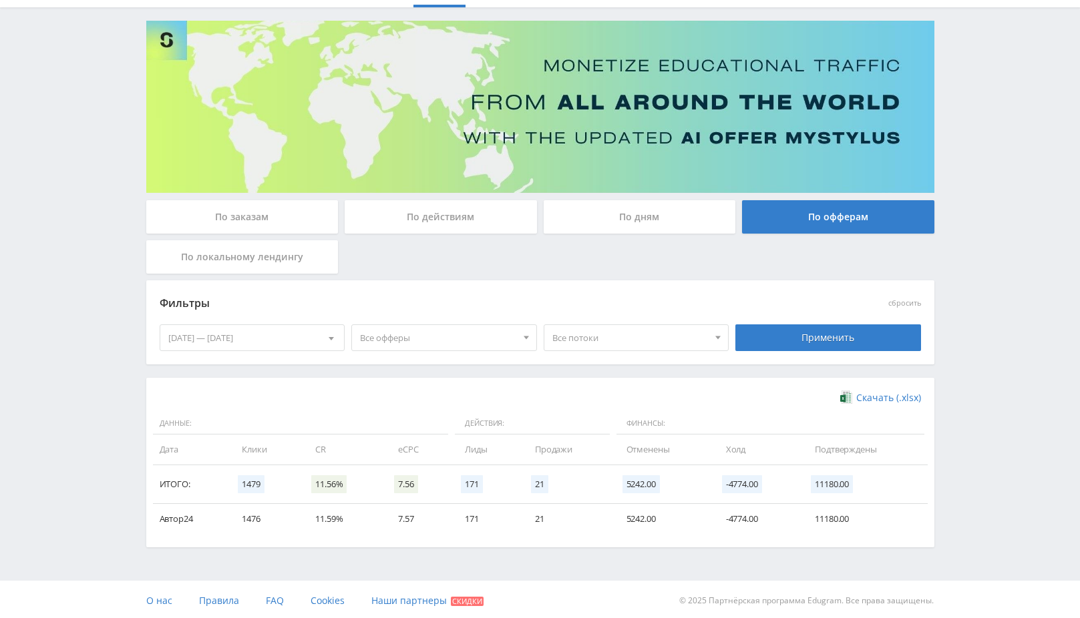
scroll to position [75, 0]
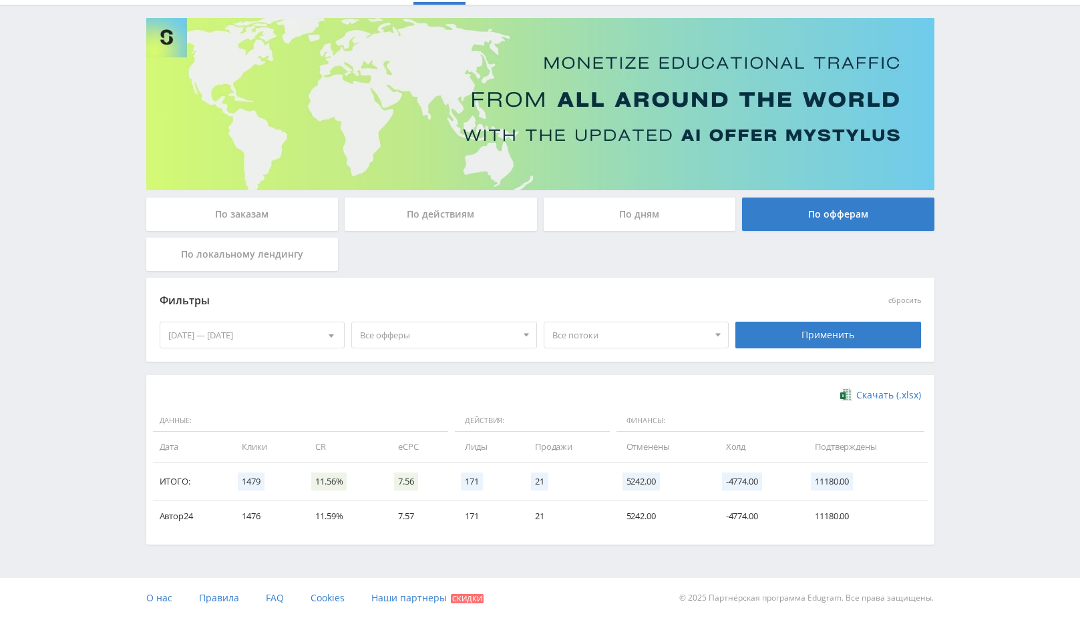
click at [655, 213] on div "По дням" at bounding box center [640, 214] width 192 height 33
click at [0, 0] on input "По дням" at bounding box center [0, 0] width 0 height 0
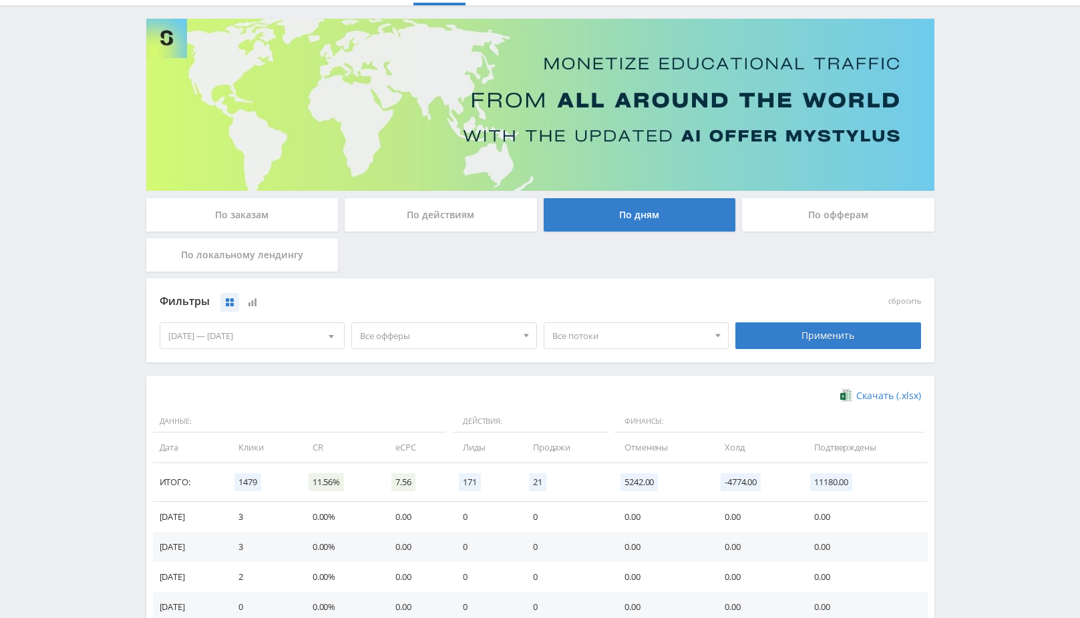
scroll to position [0, 0]
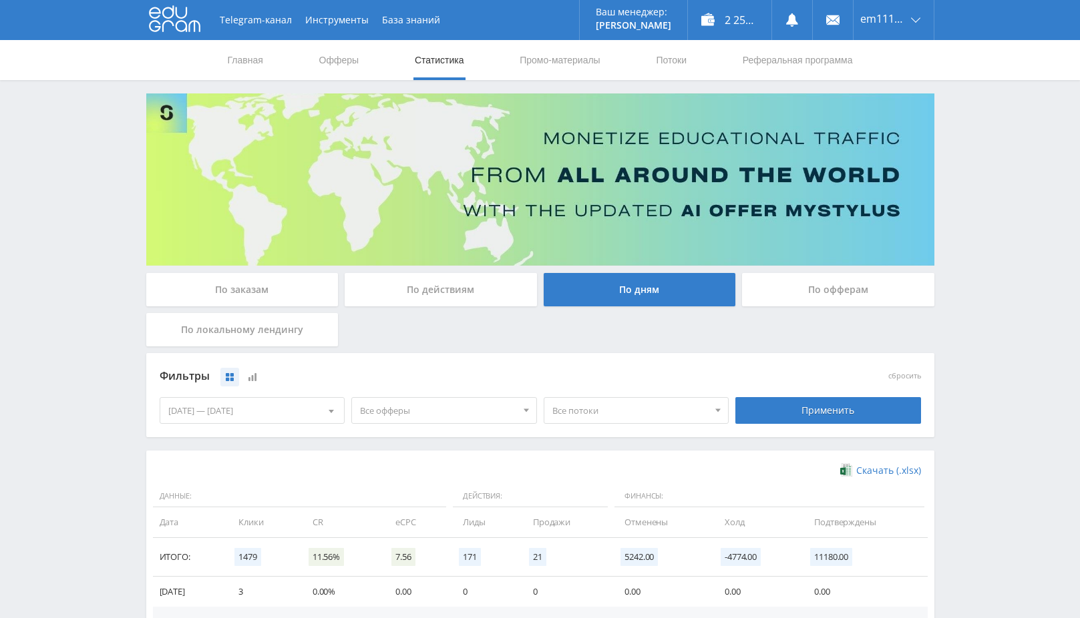
click at [454, 289] on div "По действиям" at bounding box center [441, 289] width 192 height 33
click at [0, 0] on input "По действиям" at bounding box center [0, 0] width 0 height 0
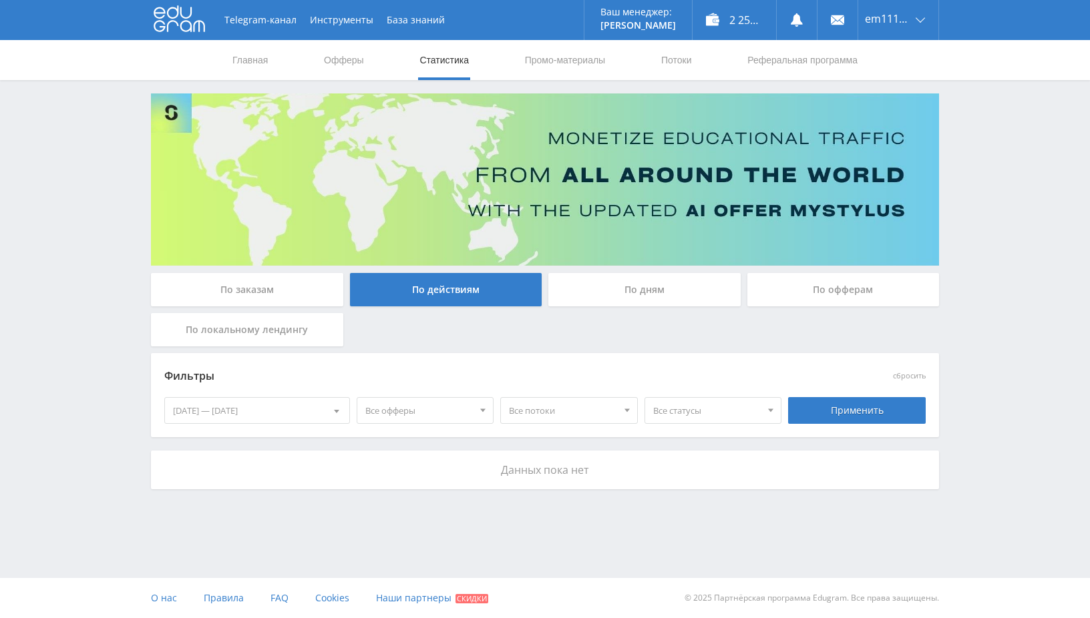
click at [283, 297] on div "По заказам" at bounding box center [247, 289] width 192 height 33
click at [0, 0] on input "По заказам" at bounding box center [0, 0] width 0 height 0
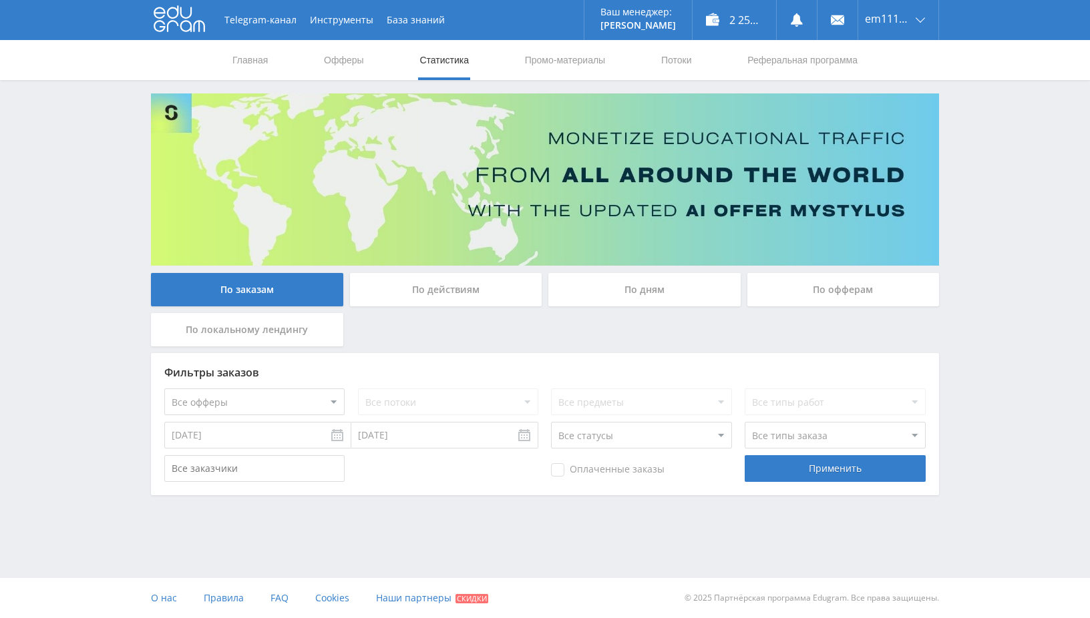
click at [257, 331] on div "По локальному лендингу" at bounding box center [247, 329] width 192 height 33
click at [0, 0] on input "По локальному лендингу" at bounding box center [0, 0] width 0 height 0
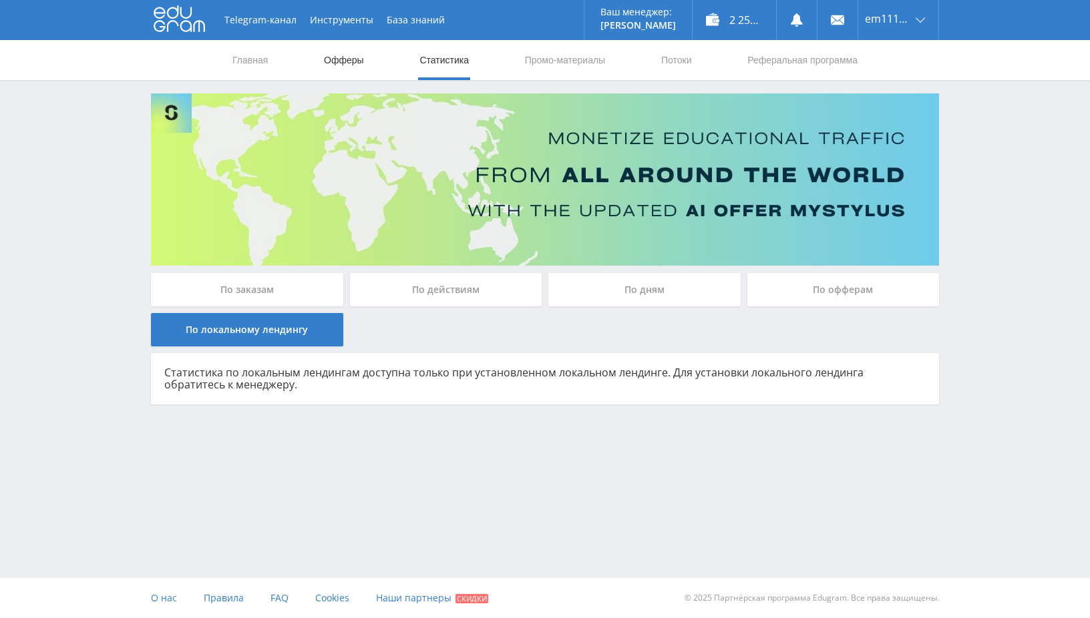
click at [332, 63] on link "Офферы" at bounding box center [344, 60] width 43 height 40
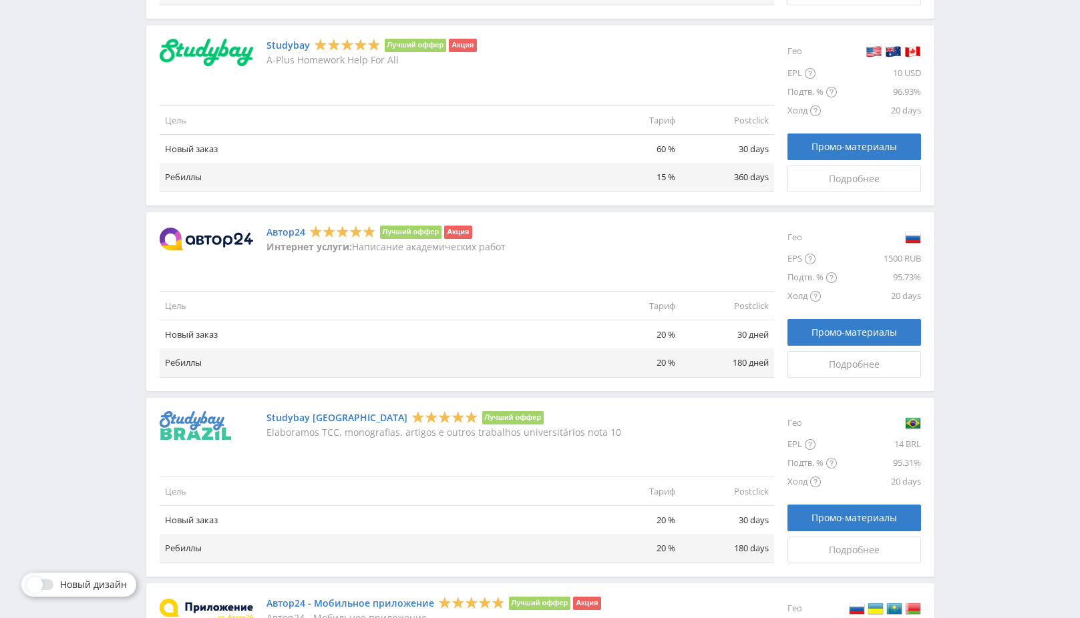
scroll to position [985, 0]
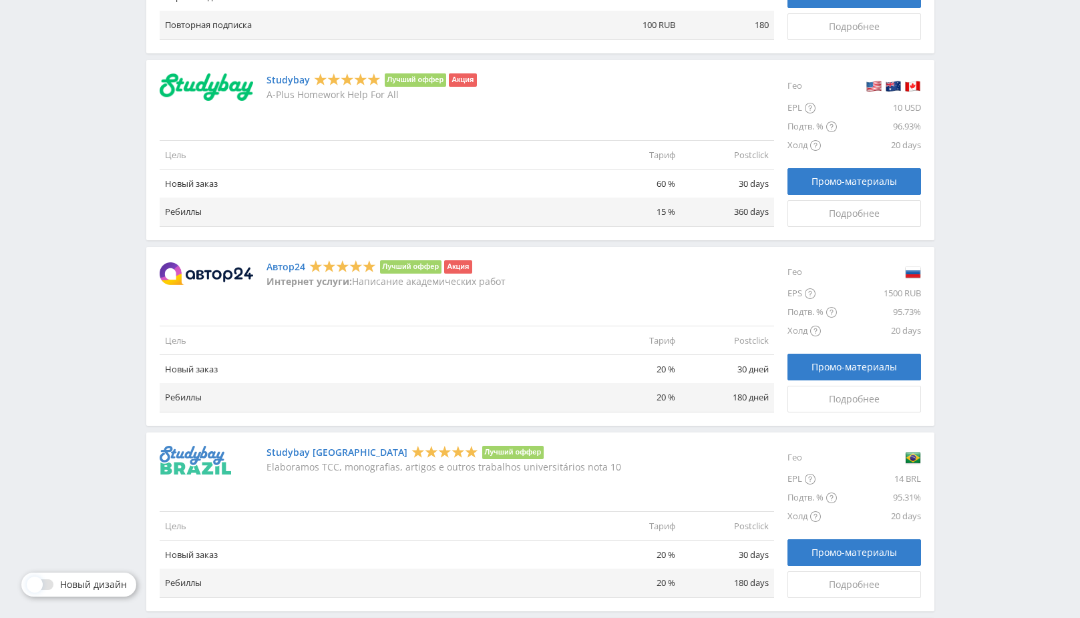
click at [295, 267] on link "Автор24" at bounding box center [286, 267] width 39 height 11
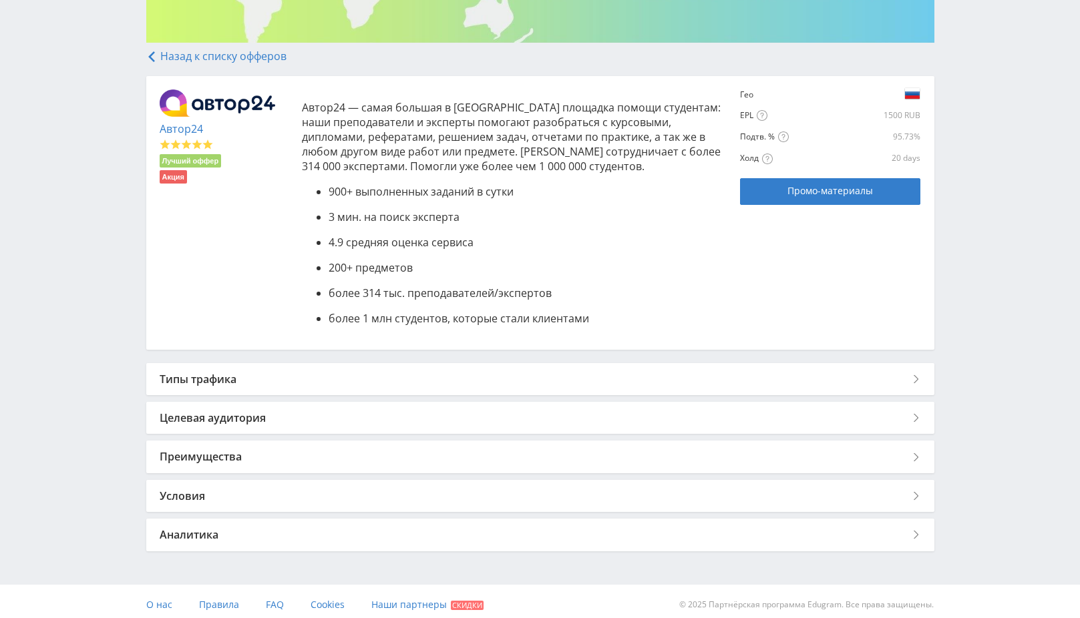
scroll to position [230, 0]
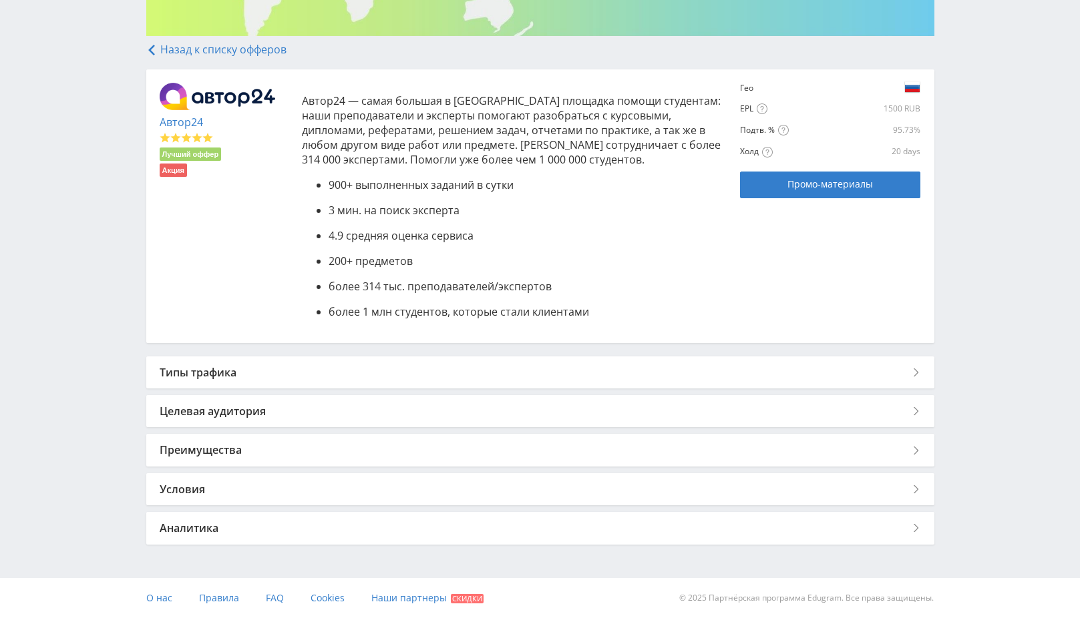
click at [880, 369] on div "Типы трафика" at bounding box center [540, 373] width 788 height 32
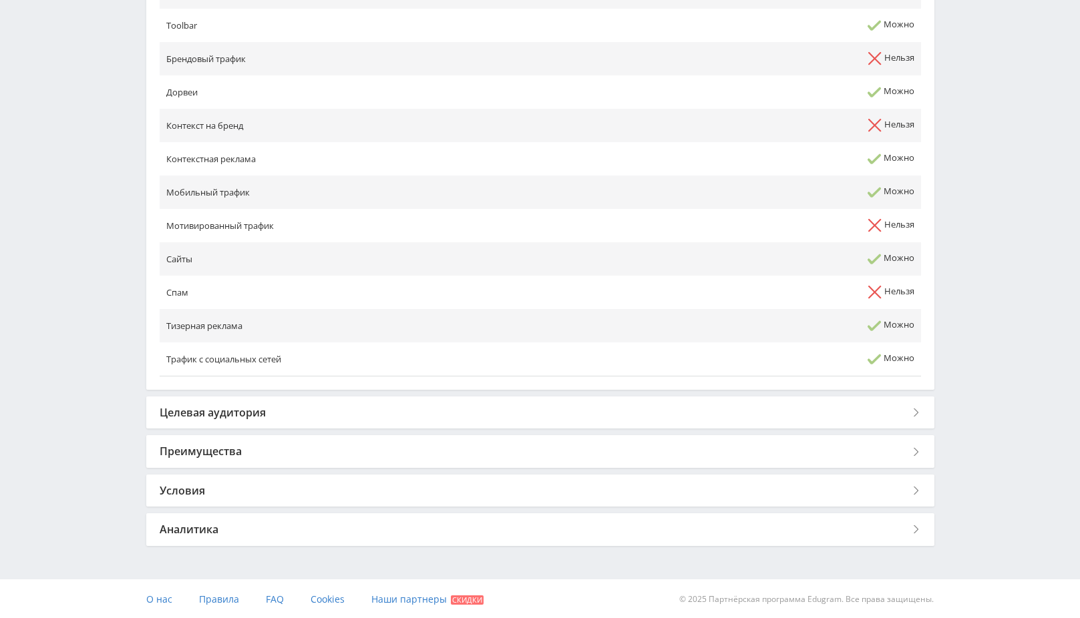
scroll to position [682, 0]
click at [735, 414] on div "Целевая аудитория" at bounding box center [540, 411] width 788 height 32
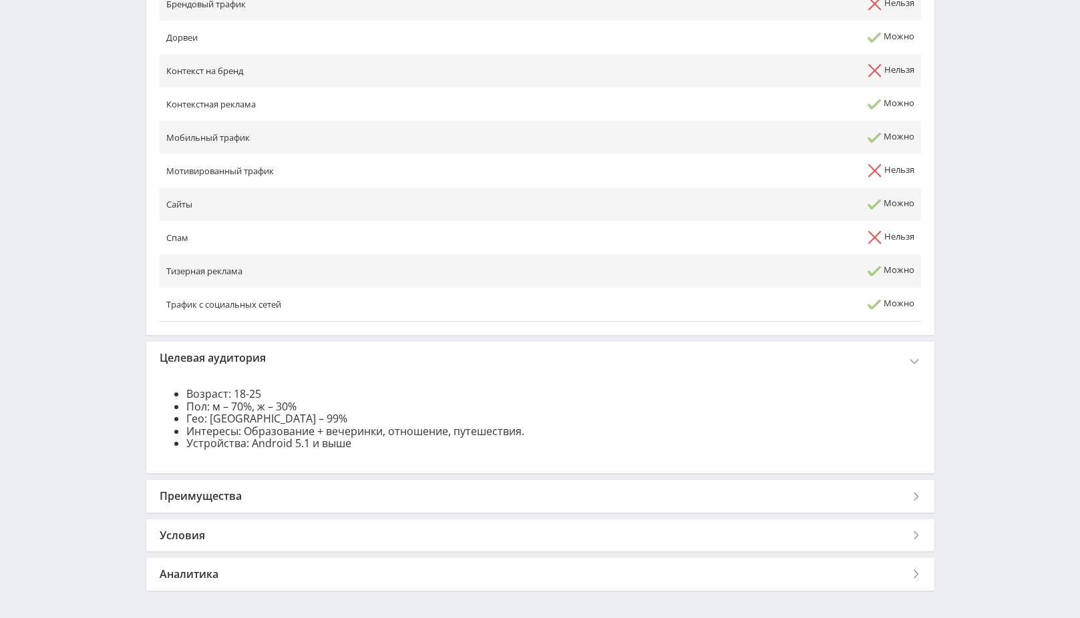
scroll to position [781, 0]
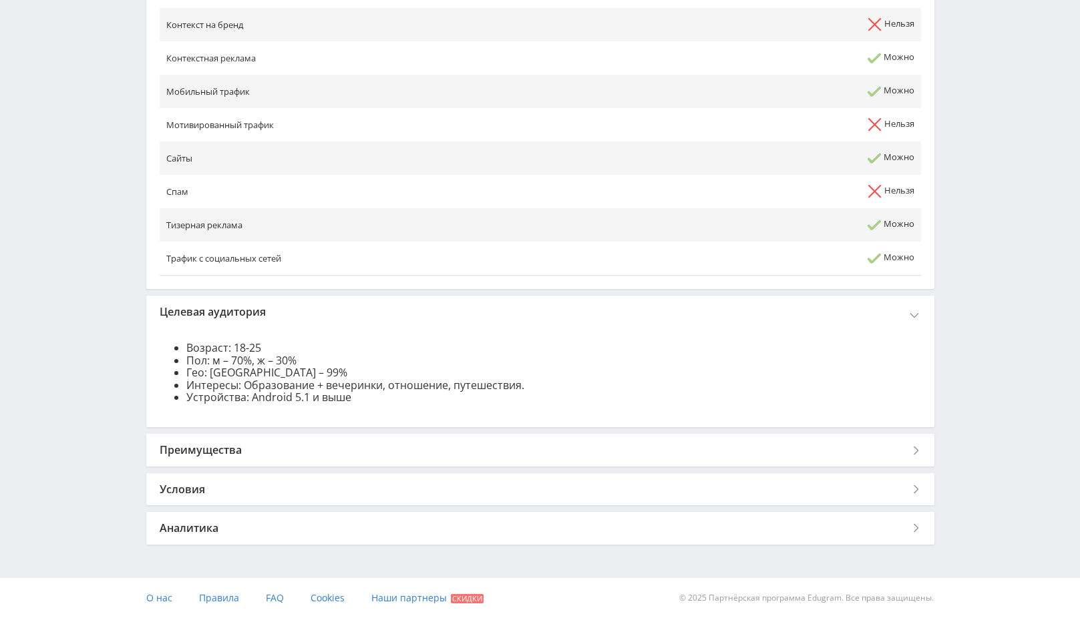
click at [594, 464] on div "Преимущества" at bounding box center [540, 450] width 788 height 32
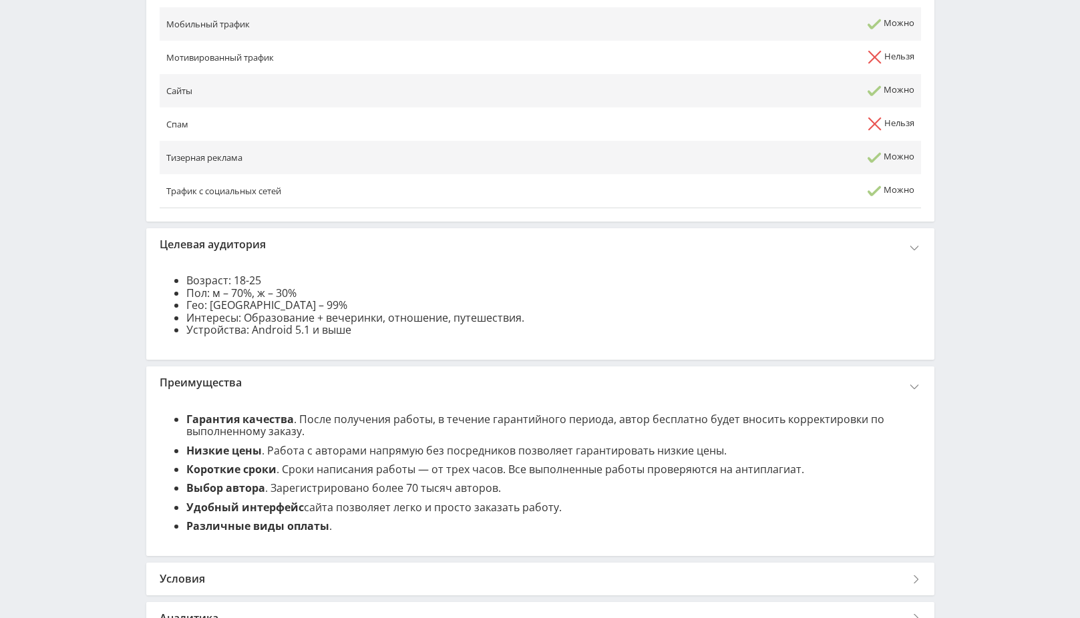
scroll to position [938, 0]
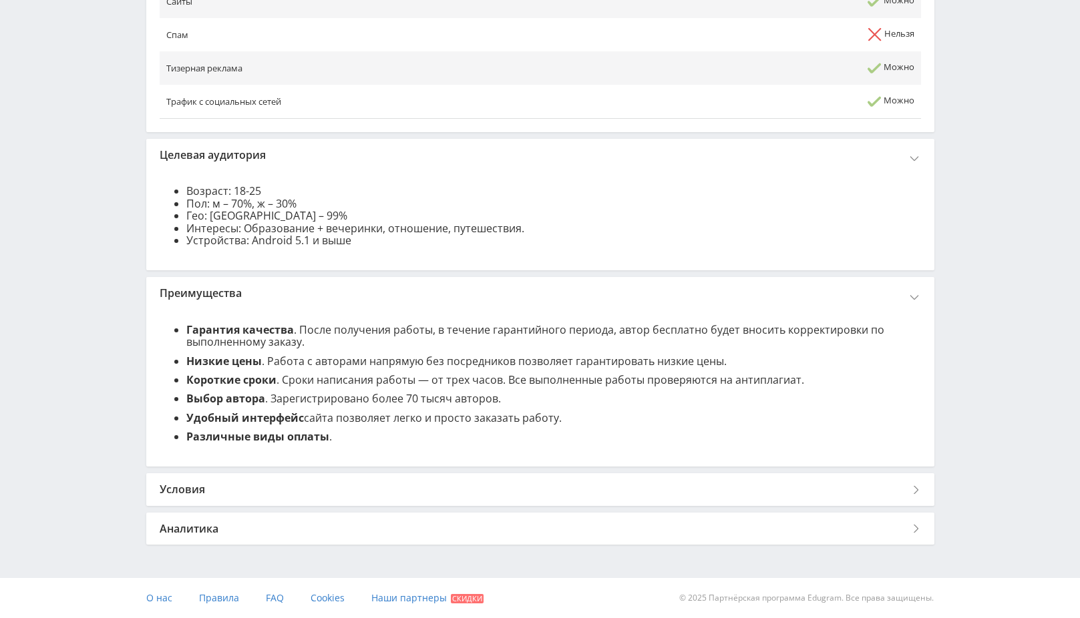
click at [542, 489] on div "Условия" at bounding box center [540, 490] width 788 height 32
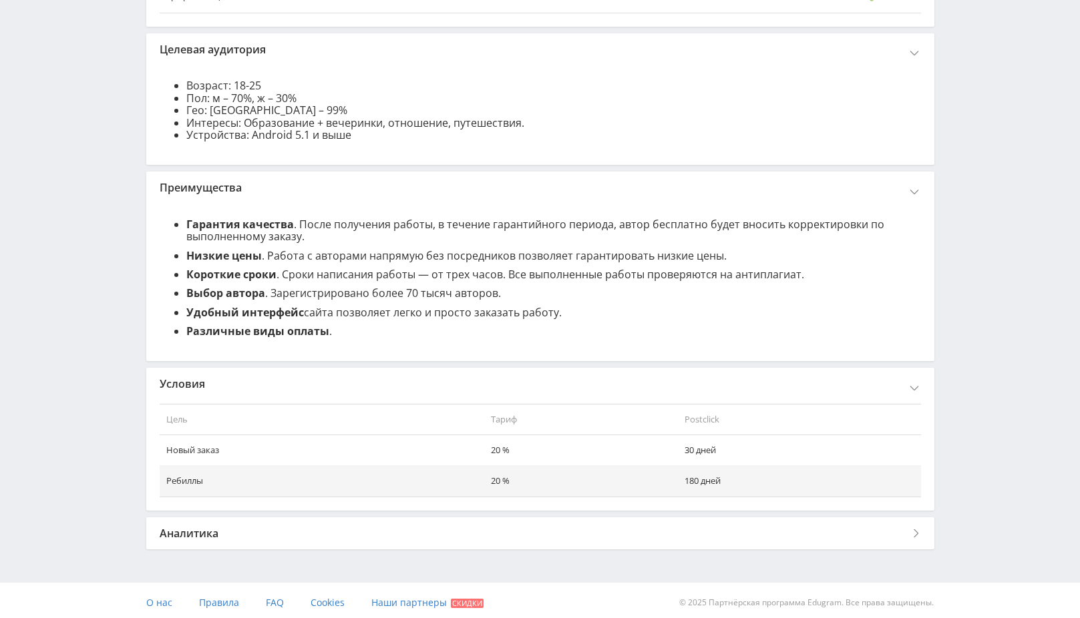
scroll to position [1049, 0]
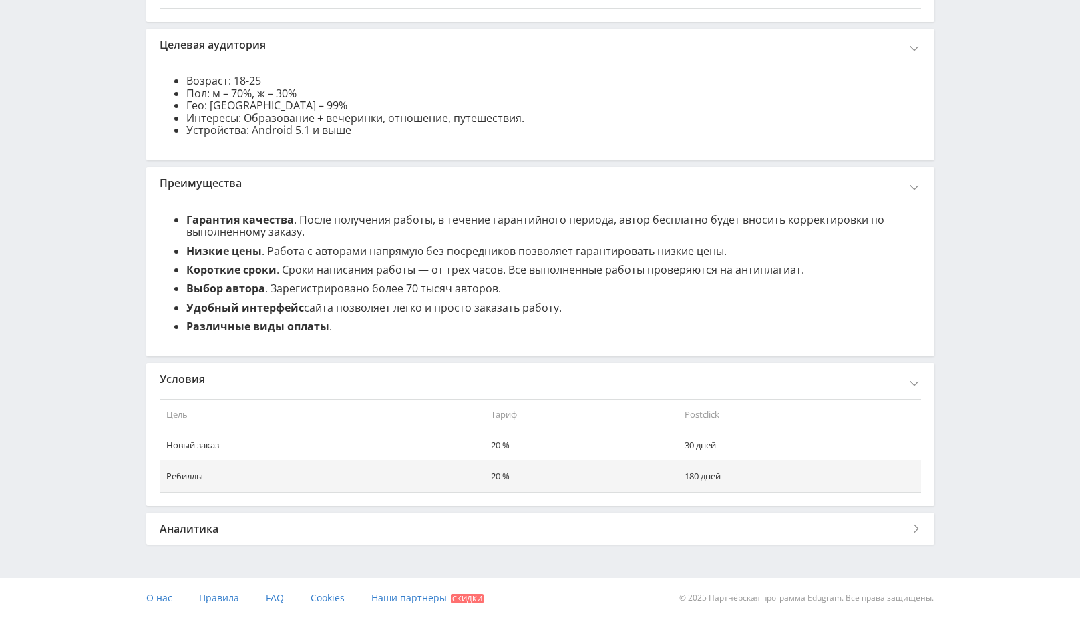
click at [425, 530] on div "Аналитика" at bounding box center [540, 529] width 788 height 32
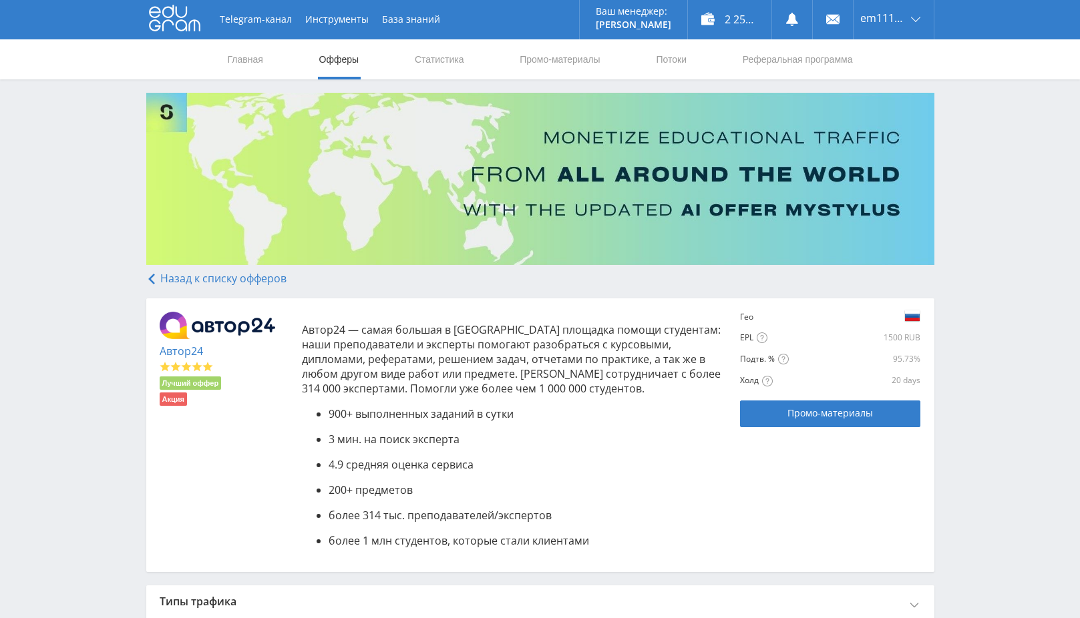
scroll to position [0, 0]
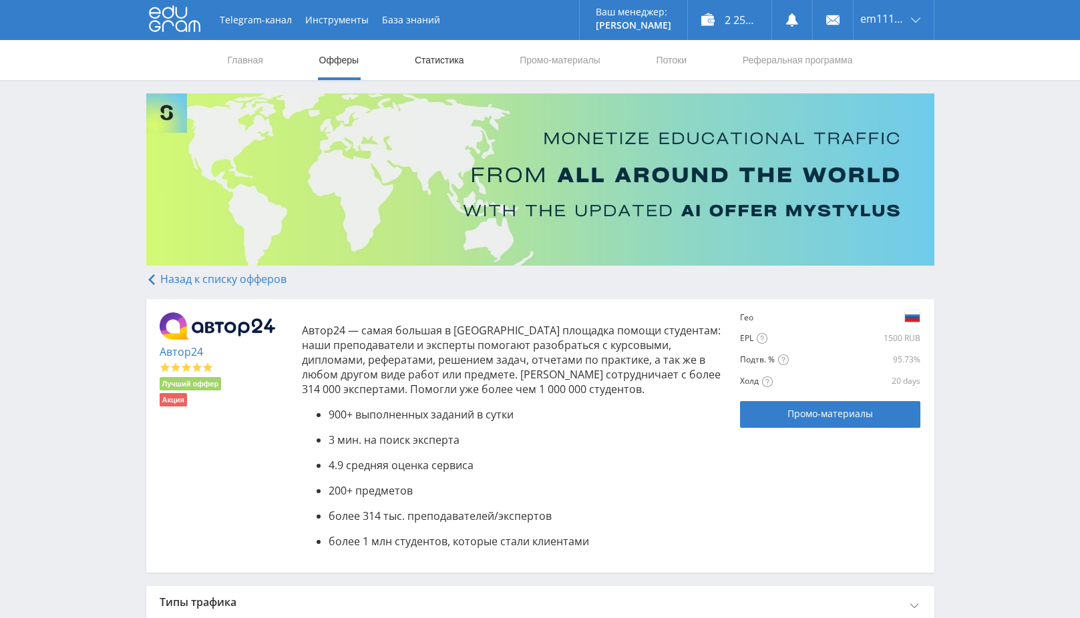
click at [443, 59] on link "Статистика" at bounding box center [439, 60] width 52 height 40
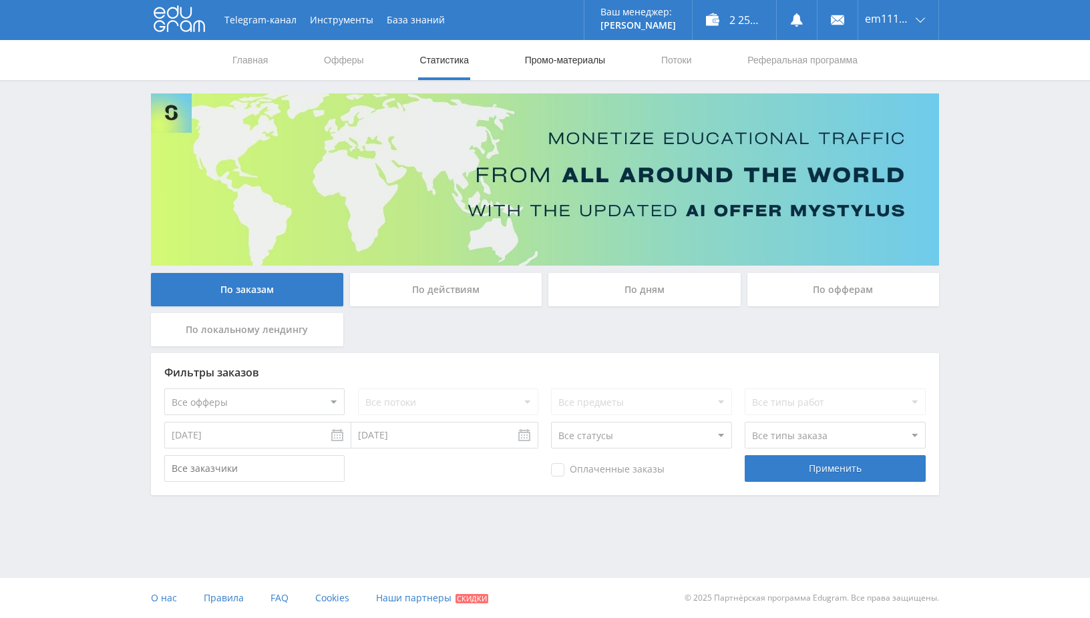
click at [557, 65] on link "Промо-материалы" at bounding box center [565, 60] width 83 height 40
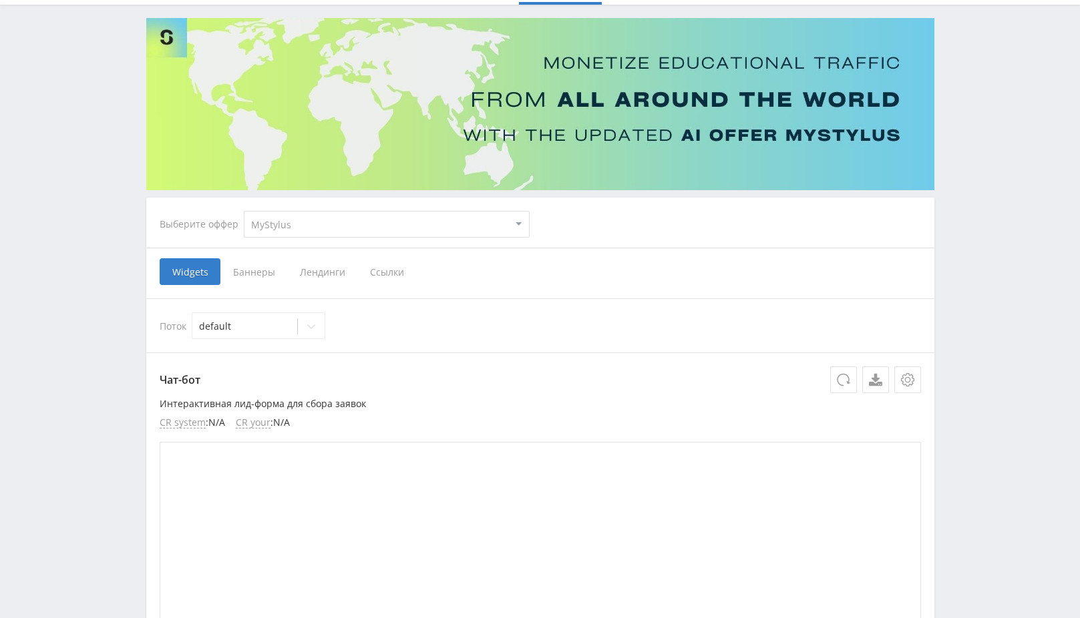
scroll to position [200, 0]
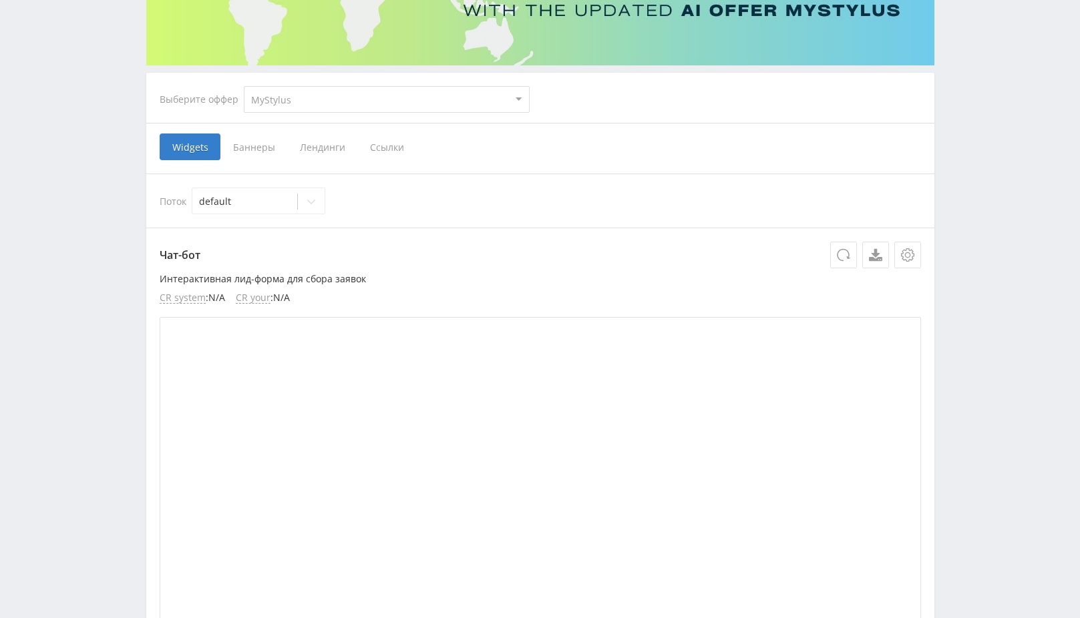
click at [258, 149] on span "Баннеры" at bounding box center [253, 147] width 67 height 27
click at [0, 0] on input "Баннеры" at bounding box center [0, 0] width 0 height 0
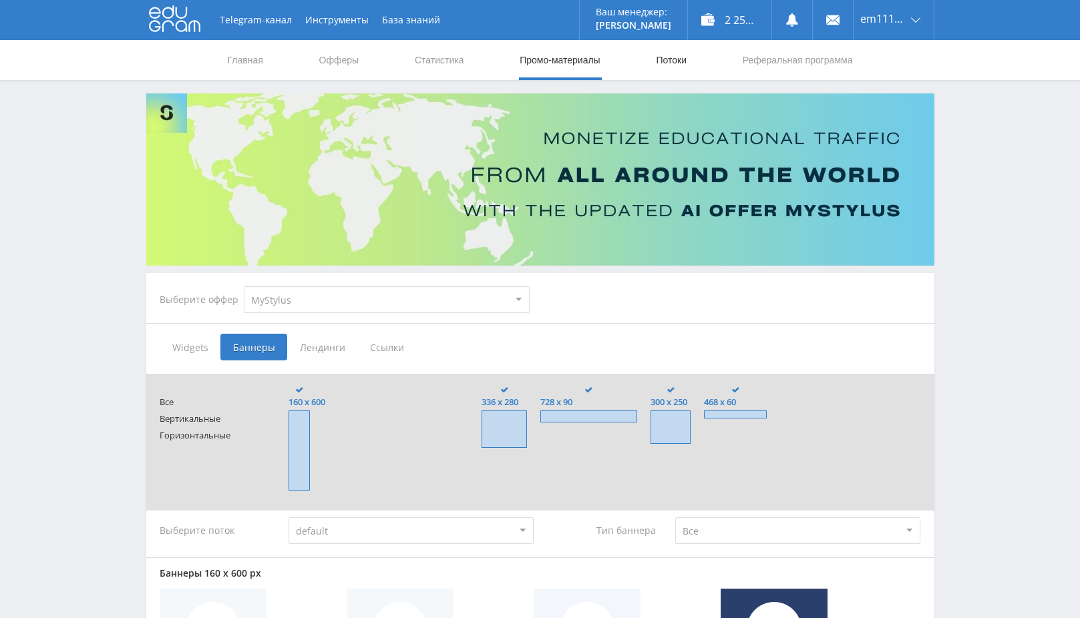
click at [669, 57] on link "Потоки" at bounding box center [671, 60] width 33 height 40
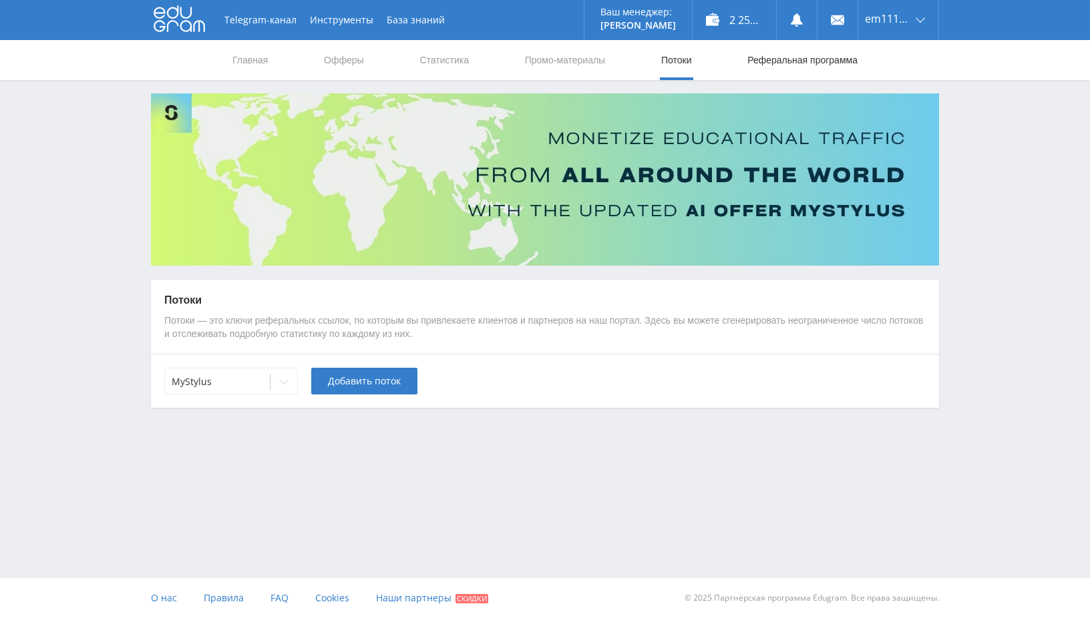
click at [775, 60] on link "Реферальная программа" at bounding box center [802, 60] width 113 height 40
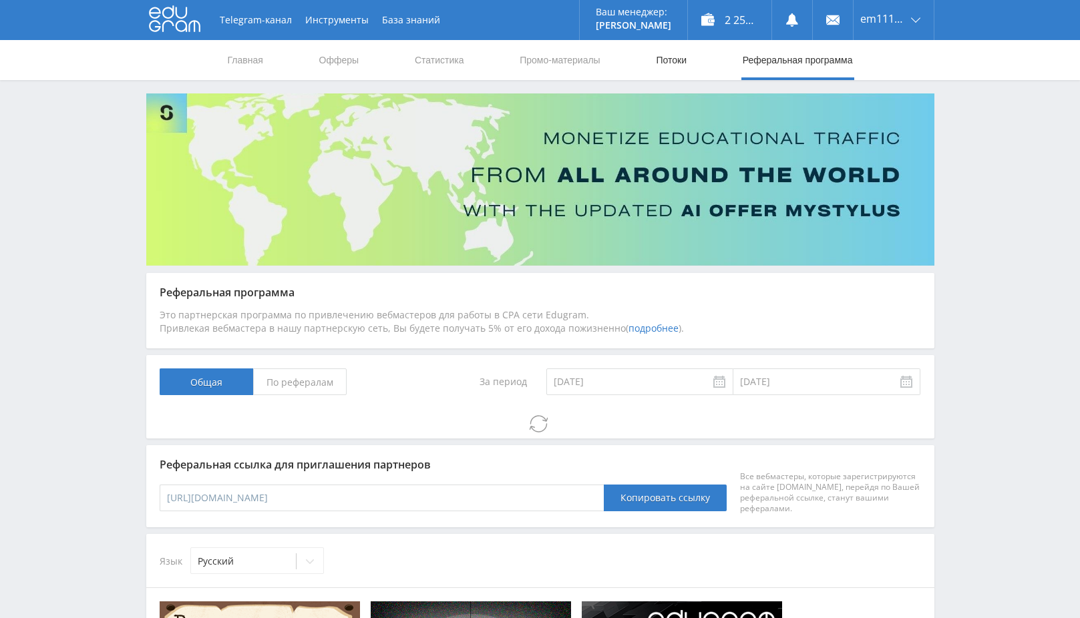
click at [667, 67] on link "Потоки" at bounding box center [671, 60] width 33 height 40
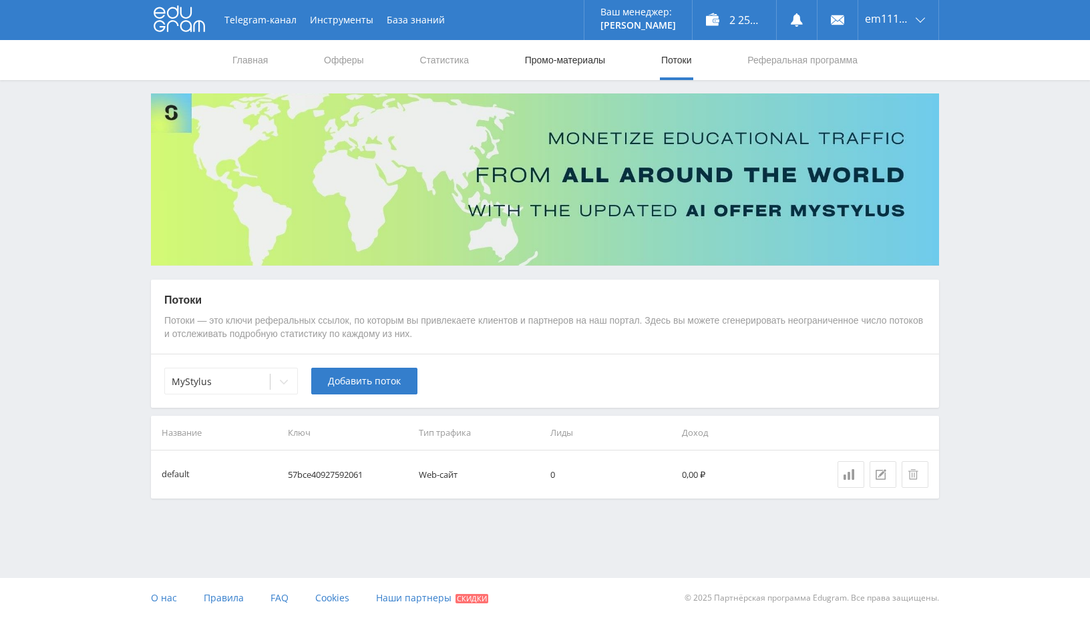
click at [570, 57] on link "Промо-материалы" at bounding box center [565, 60] width 83 height 40
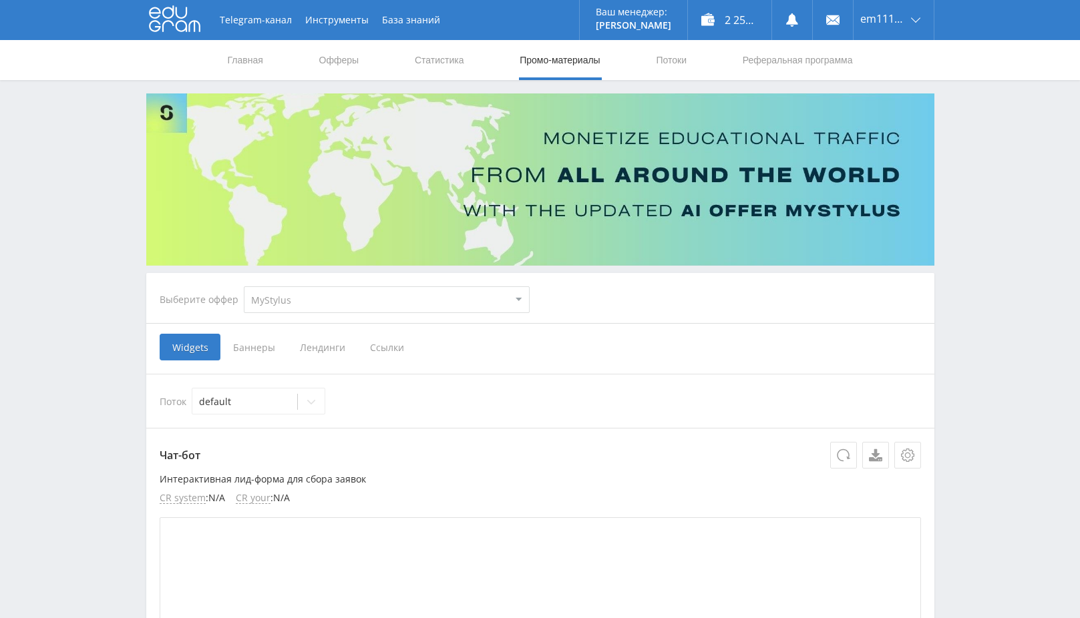
click at [477, 62] on nav "Главная Офферы Статистика Промо-материалы Потоки Реферальная программа" at bounding box center [540, 60] width 628 height 40
click at [446, 61] on link "Статистика" at bounding box center [439, 60] width 52 height 40
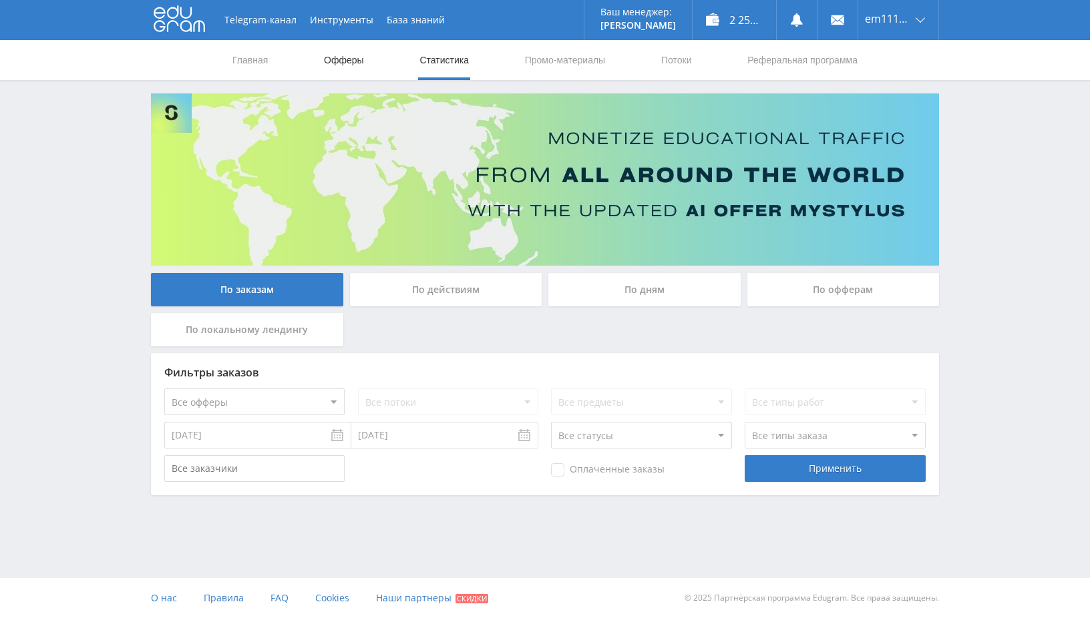
click at [359, 68] on link "Офферы" at bounding box center [344, 60] width 43 height 40
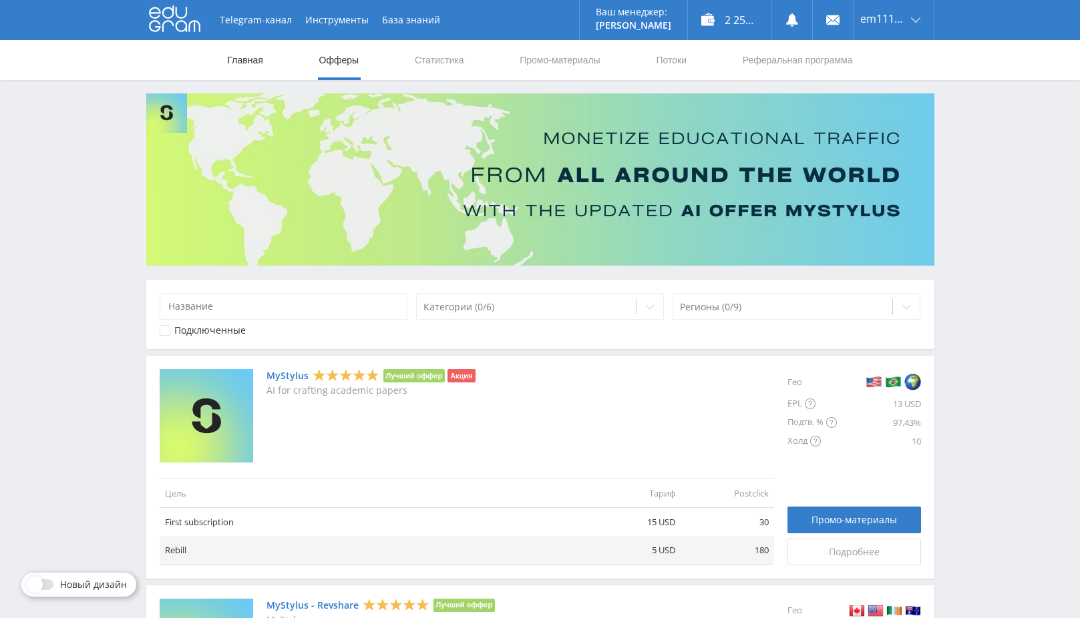
click at [248, 63] on link "Главная" at bounding box center [245, 60] width 38 height 40
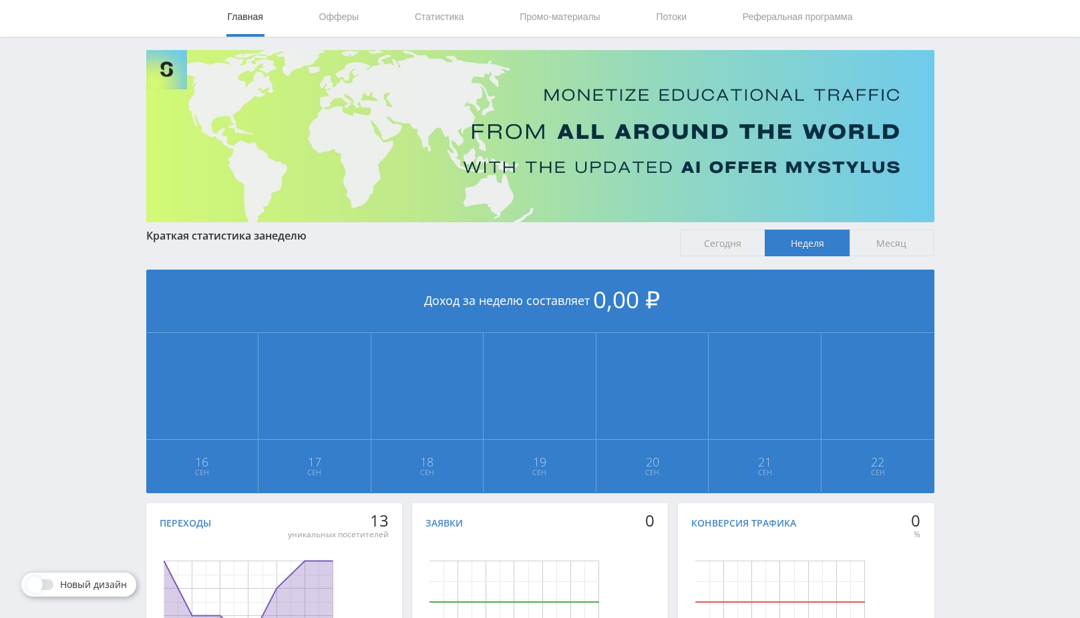
scroll to position [41, 0]
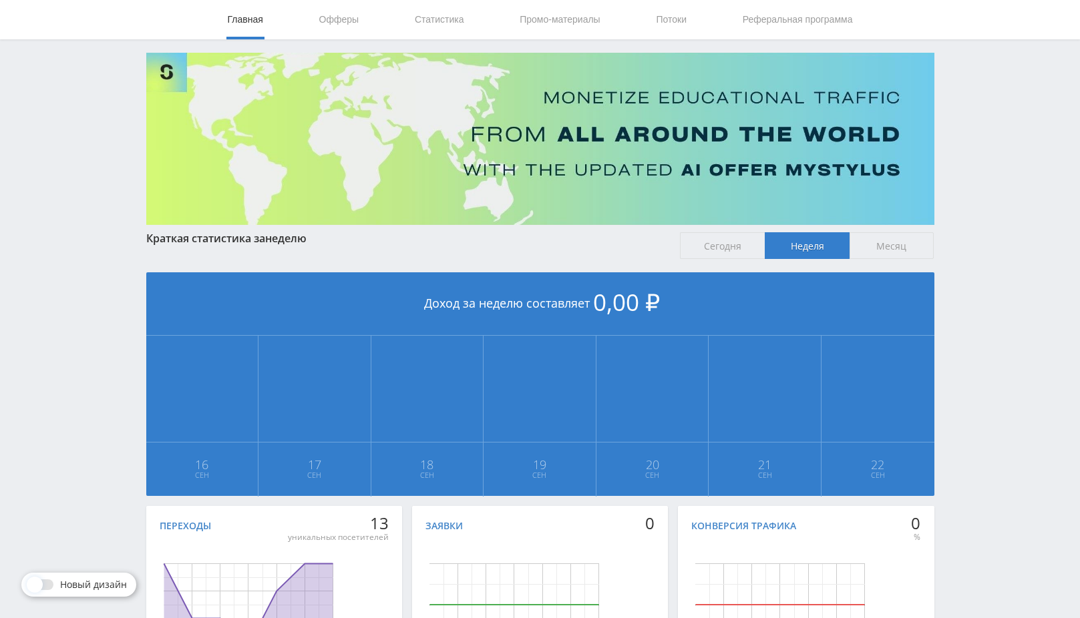
click at [880, 242] on span "Месяц" at bounding box center [892, 245] width 85 height 27
click at [0, 0] on input "Месяц" at bounding box center [0, 0] width 0 height 0
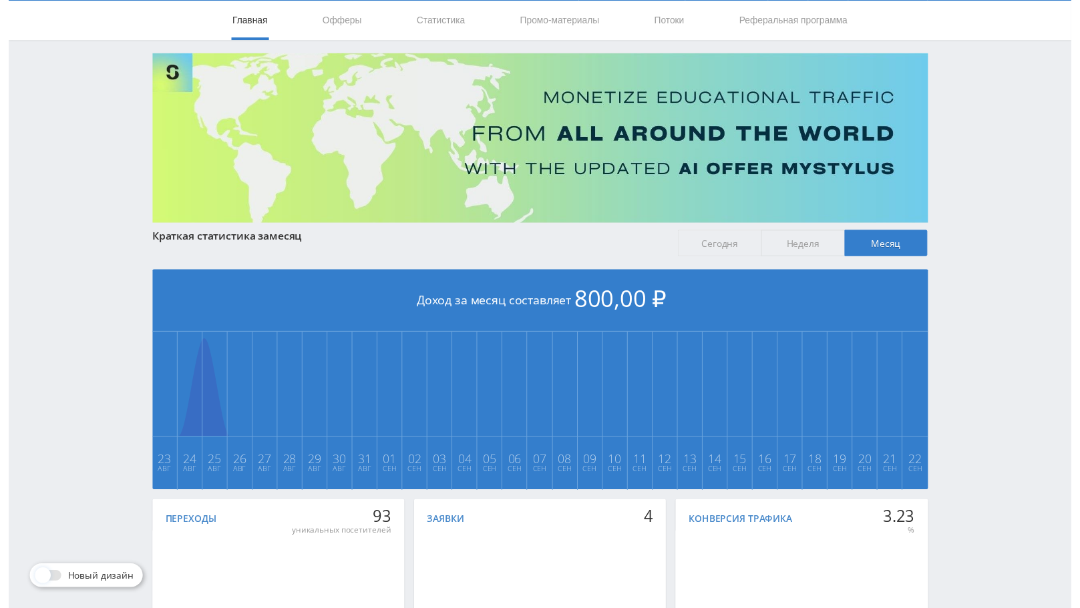
scroll to position [0, 0]
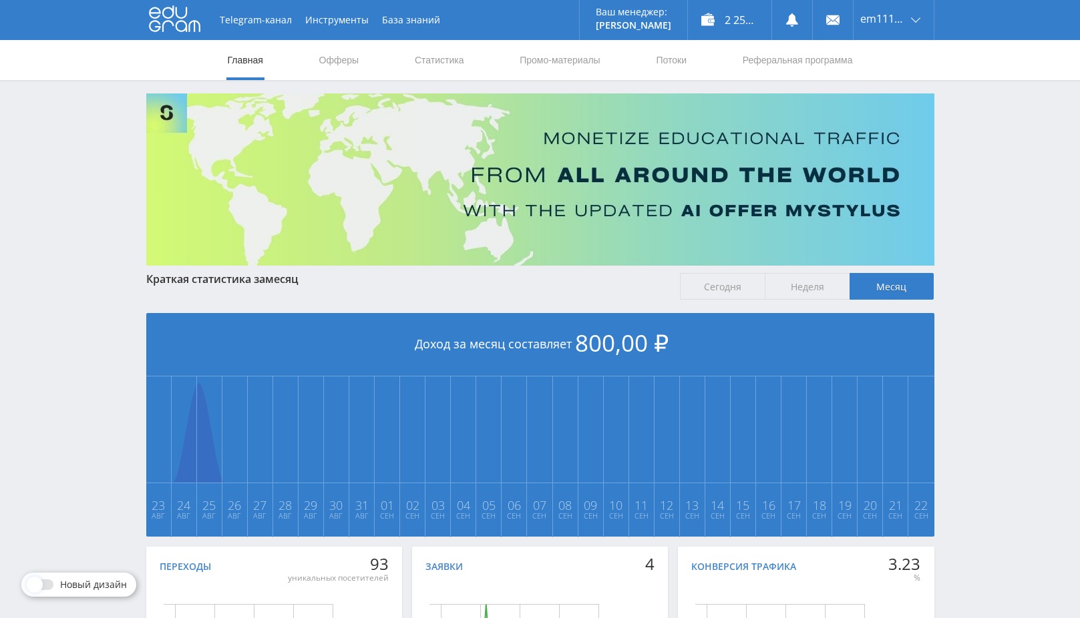
click at [816, 281] on span "Неделя" at bounding box center [807, 286] width 85 height 27
click at [0, 0] on input "Неделя" at bounding box center [0, 0] width 0 height 0
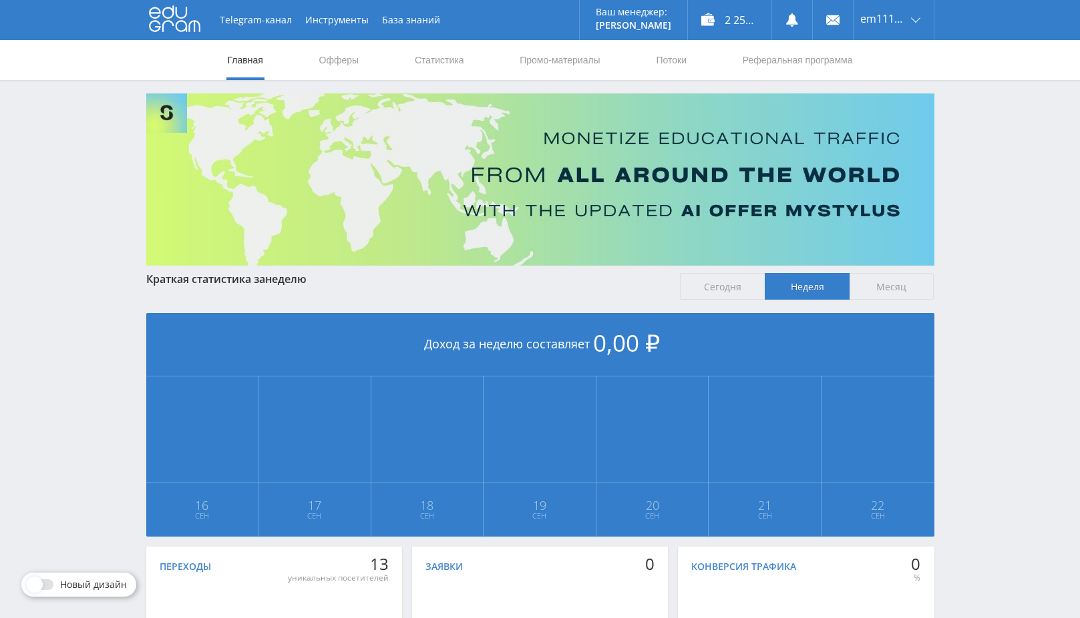
click at [730, 283] on span "Сегодня" at bounding box center [722, 286] width 85 height 27
click at [0, 0] on input "Сегодня" at bounding box center [0, 0] width 0 height 0
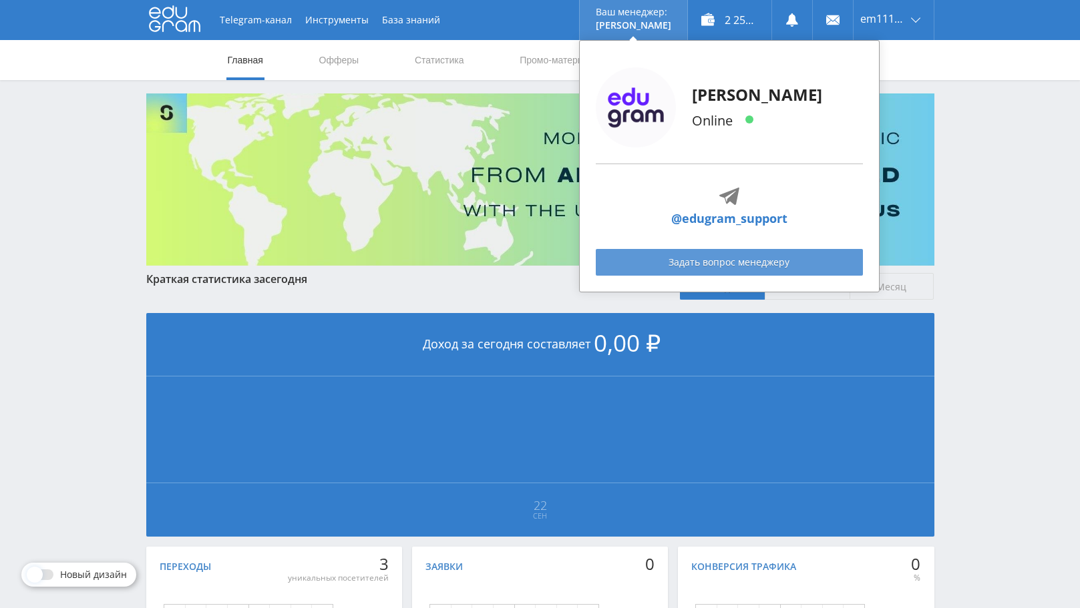
click at [695, 261] on link "Задать вопрос менеджеру" at bounding box center [729, 262] width 267 height 27
click at [716, 260] on link "Задать вопрос менеджеру" at bounding box center [729, 262] width 267 height 27
